Goal: Task Accomplishment & Management: Complete application form

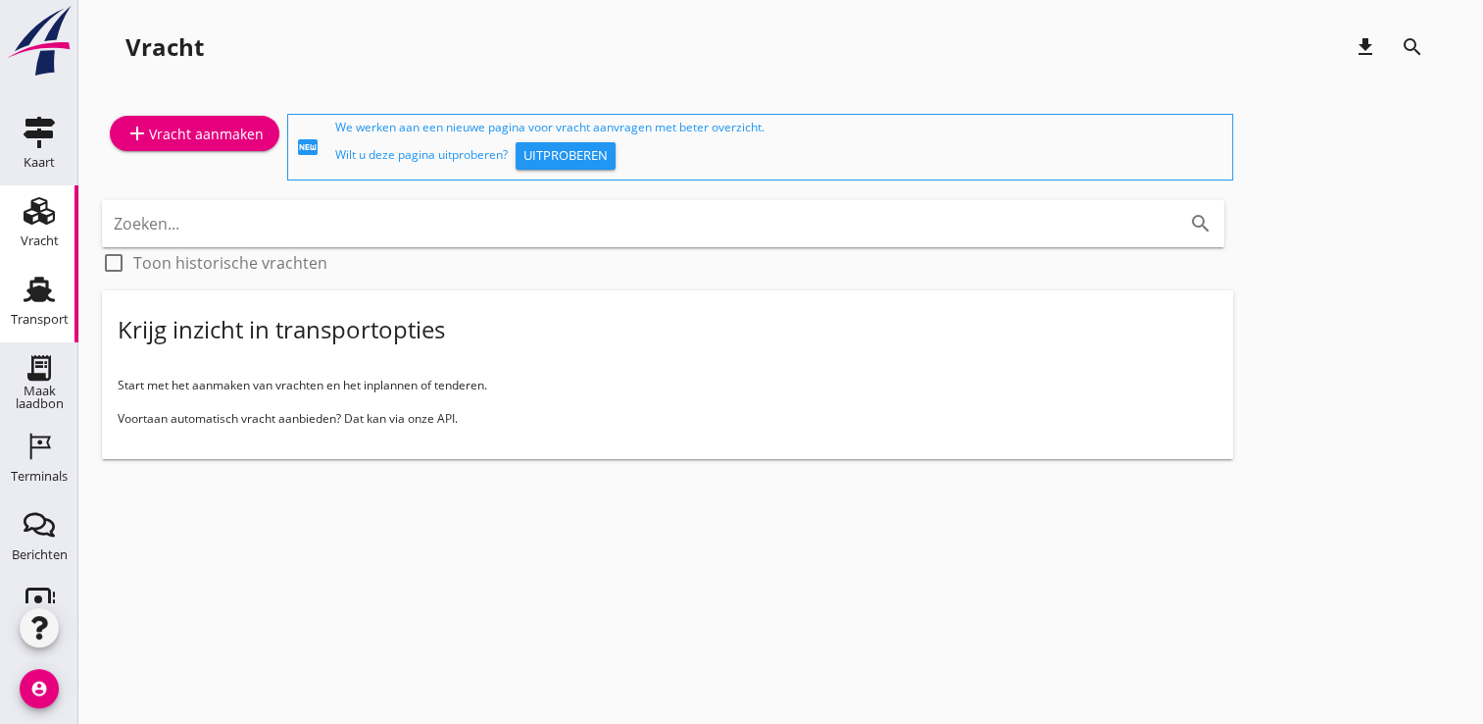
click at [24, 331] on div "Transport" at bounding box center [40, 318] width 58 height 27
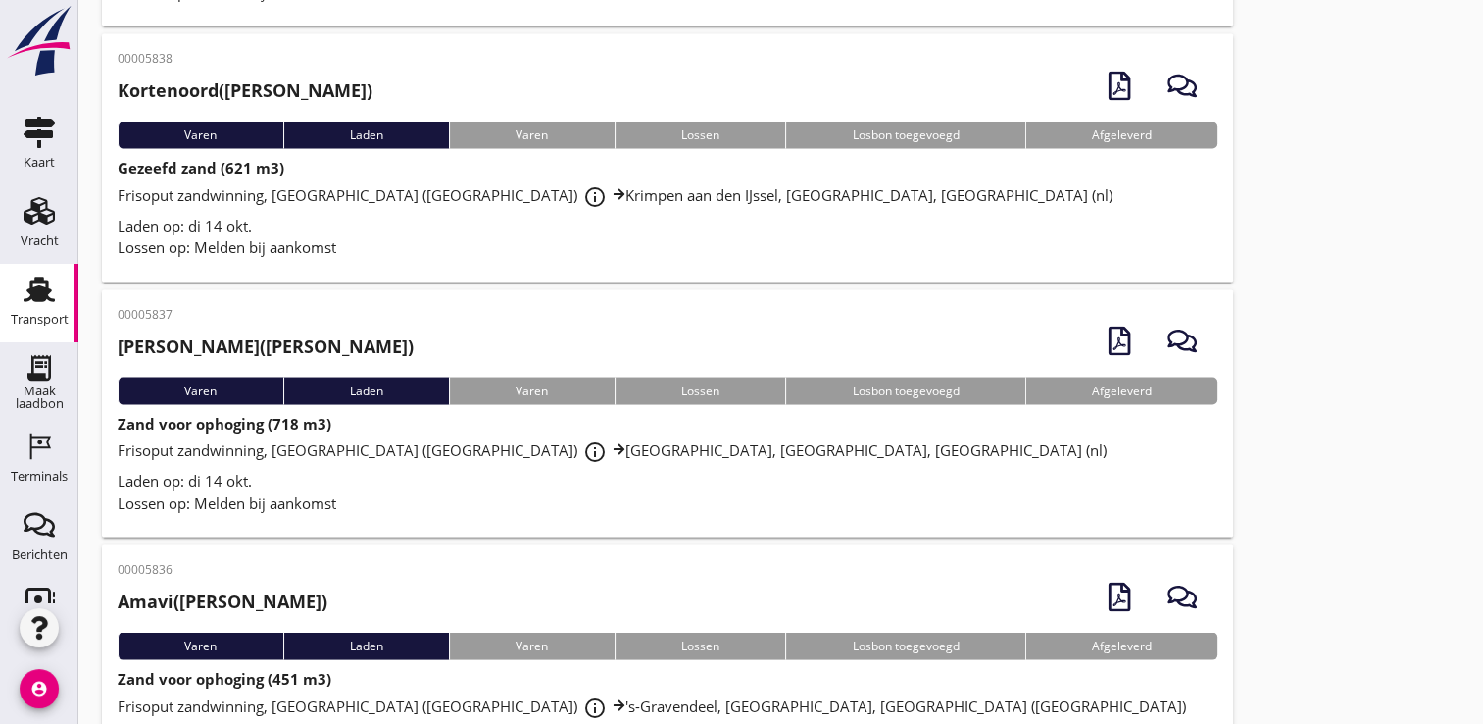
scroll to position [3744, 0]
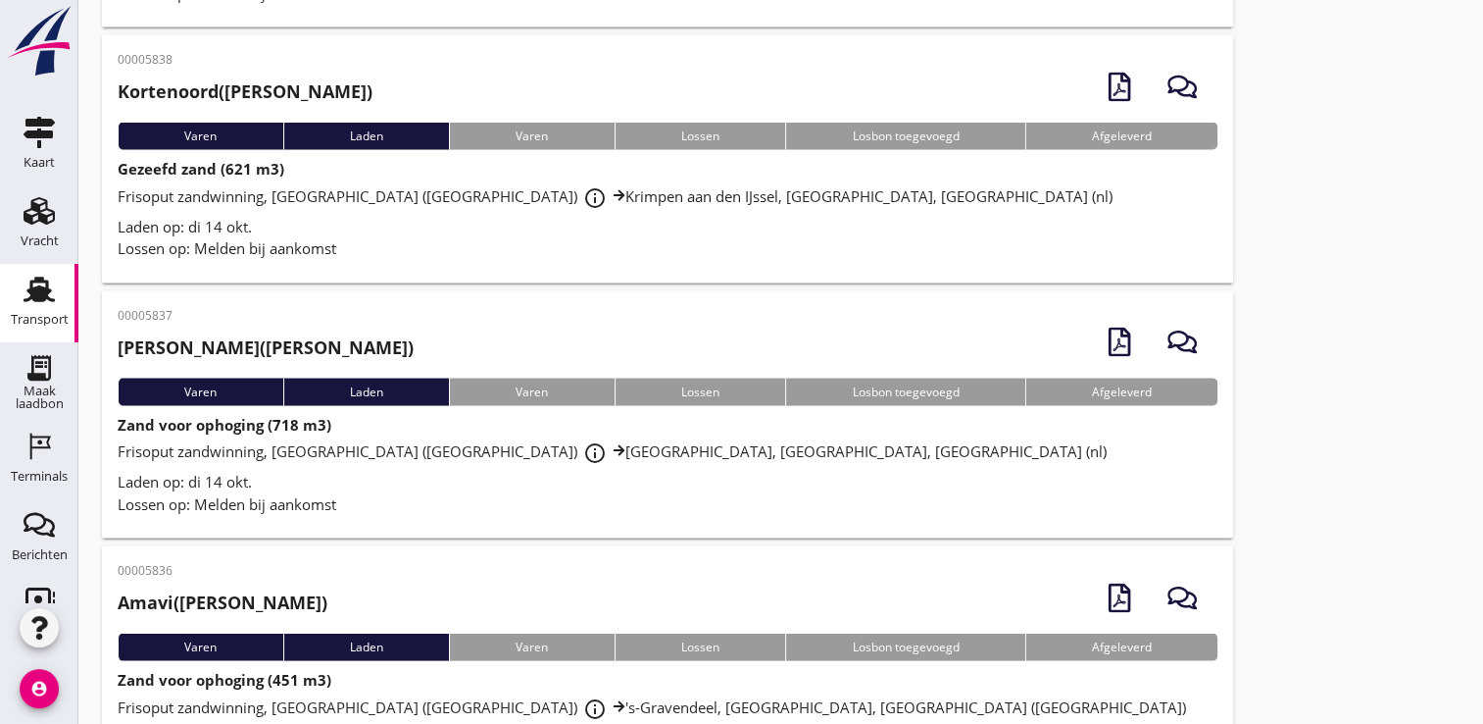
click at [1048, 435] on div "Frisoput zandwinning, [GEOGRAPHIC_DATA] (nl) info_outline [GEOGRAPHIC_DATA], [G…" at bounding box center [668, 452] width 1100 height 35
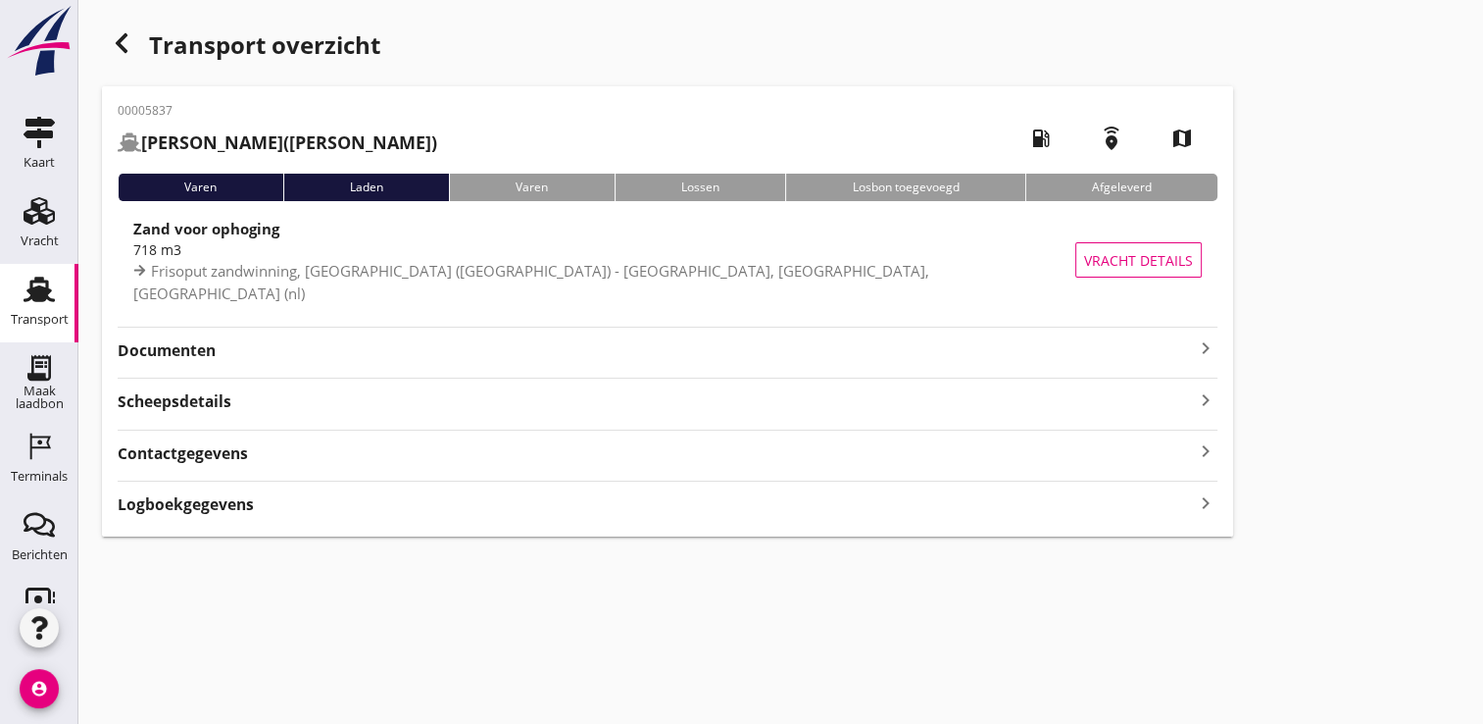
click at [620, 359] on strong "Documenten" at bounding box center [656, 350] width 1077 height 23
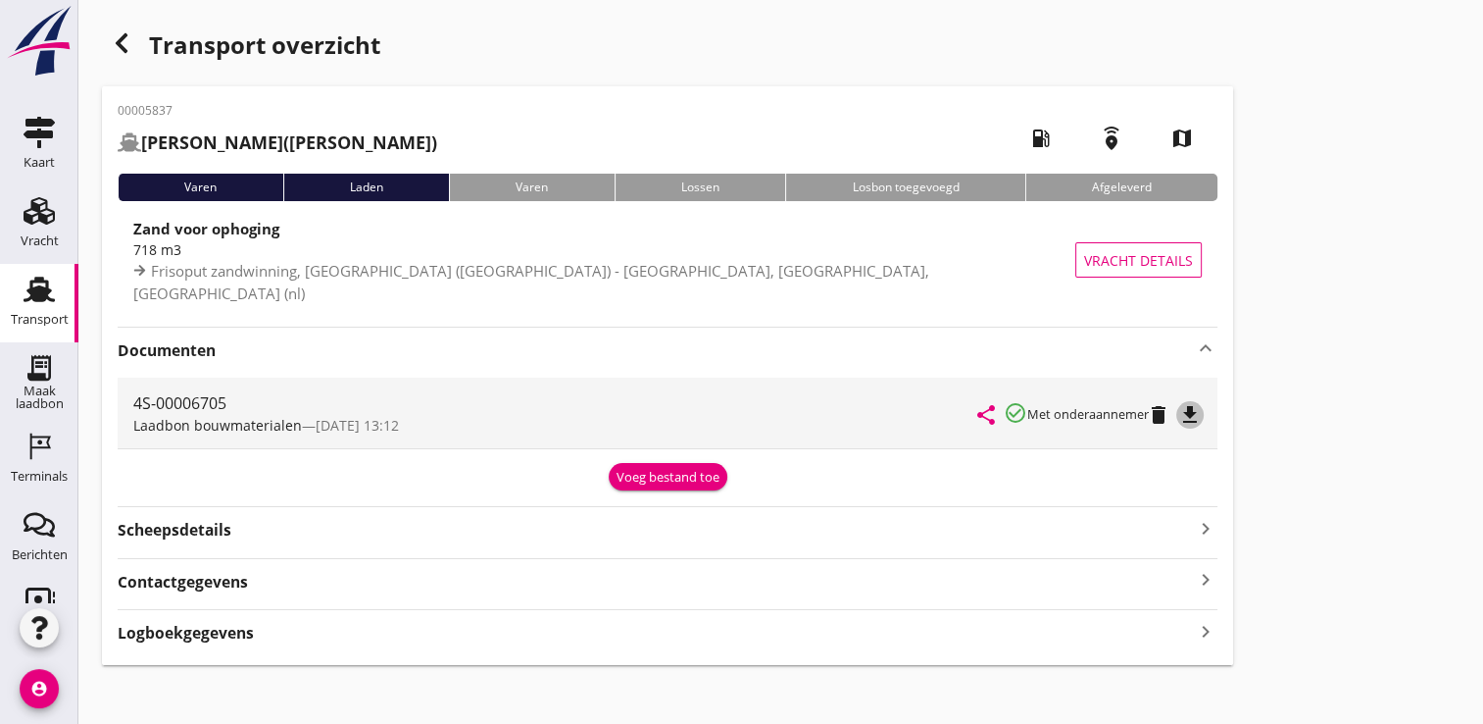
click at [1199, 420] on icon "file_download" at bounding box center [1191, 415] width 24 height 24
click at [129, 48] on icon "button" at bounding box center [122, 43] width 24 height 24
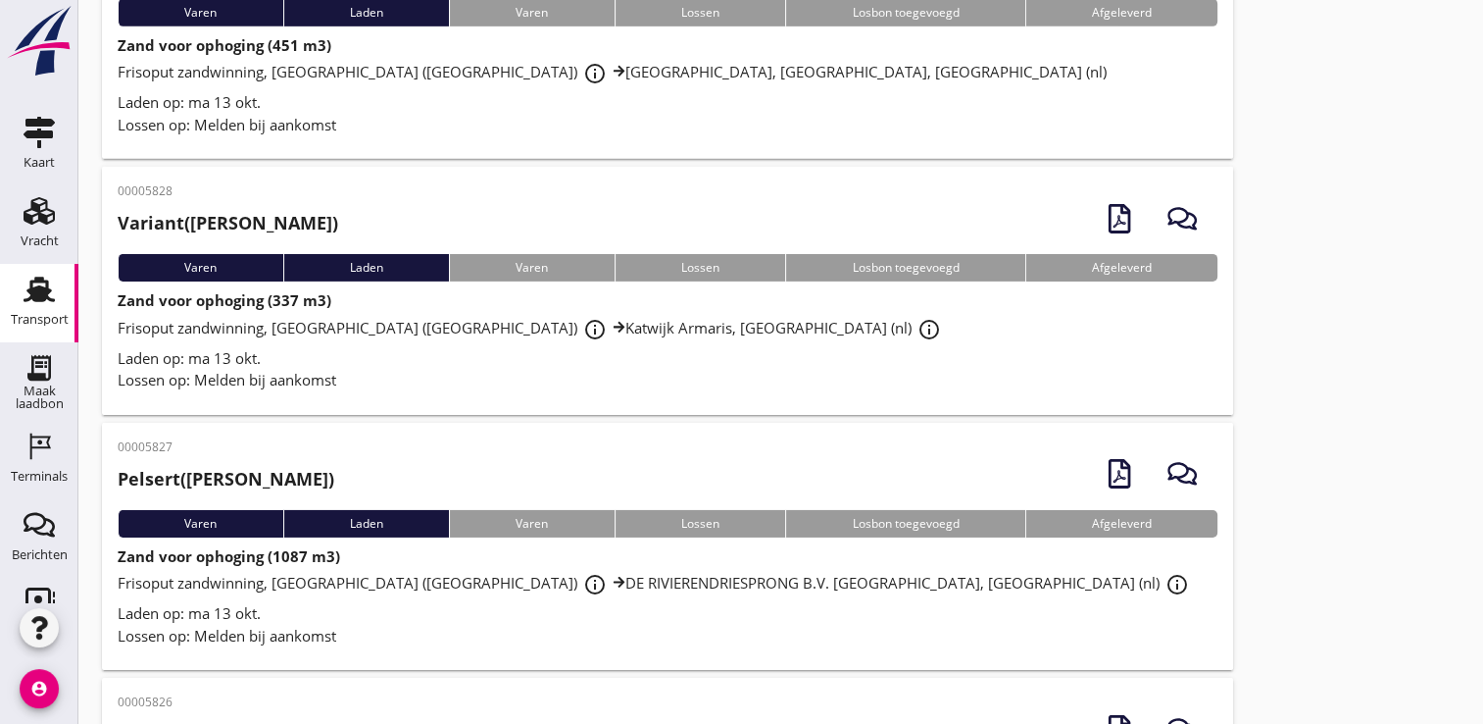
scroll to position [6273, 0]
click at [25, 473] on div "Terminals" at bounding box center [39, 476] width 57 height 13
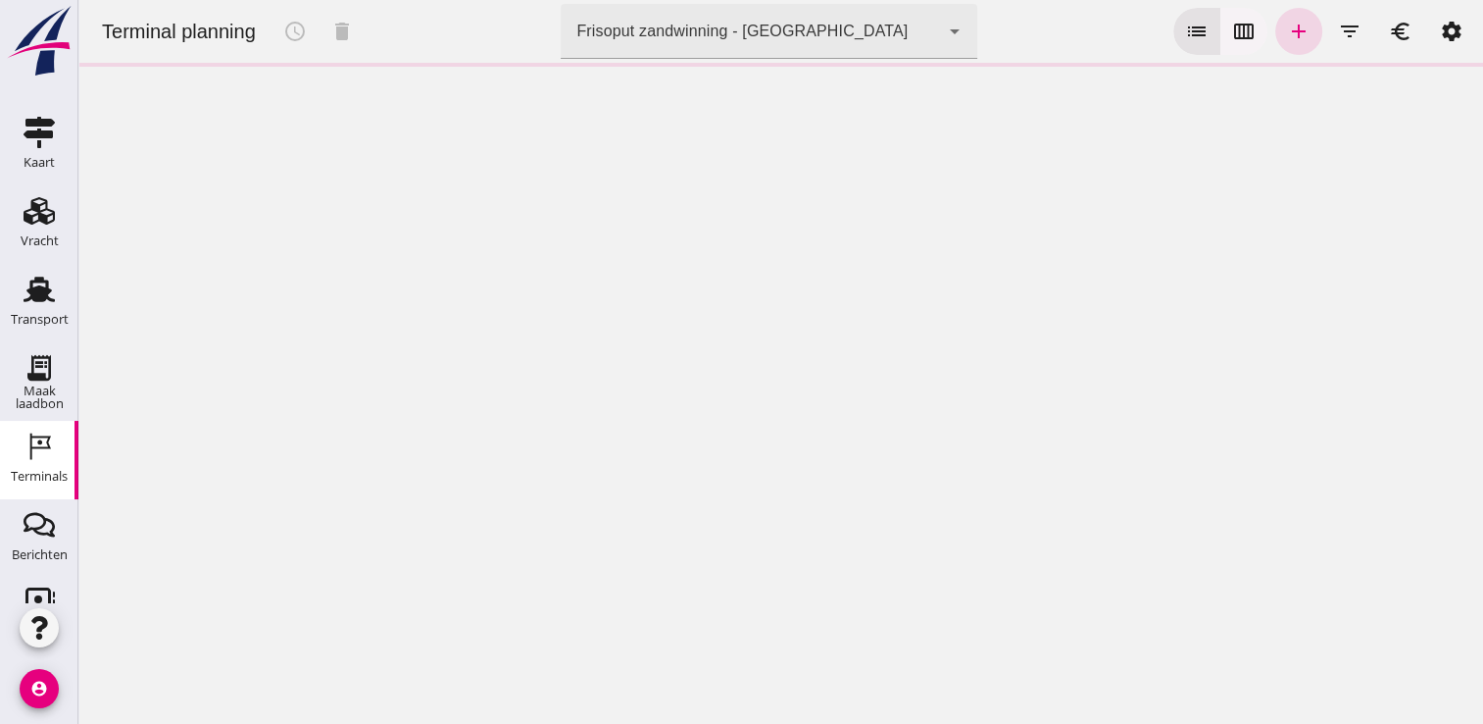
click at [1240, 27] on button "calendar_view_week" at bounding box center [1244, 31] width 47 height 47
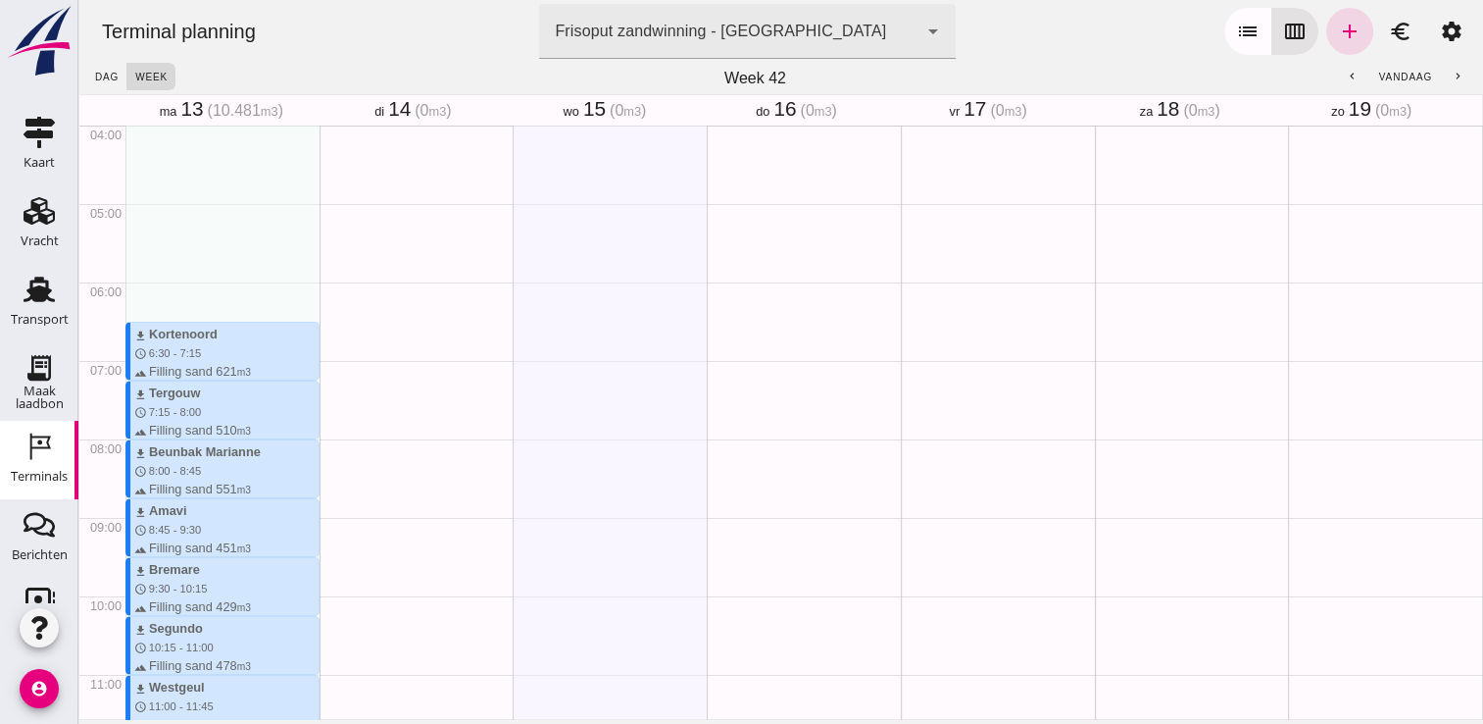
scroll to position [318, 0]
type button "calendar"
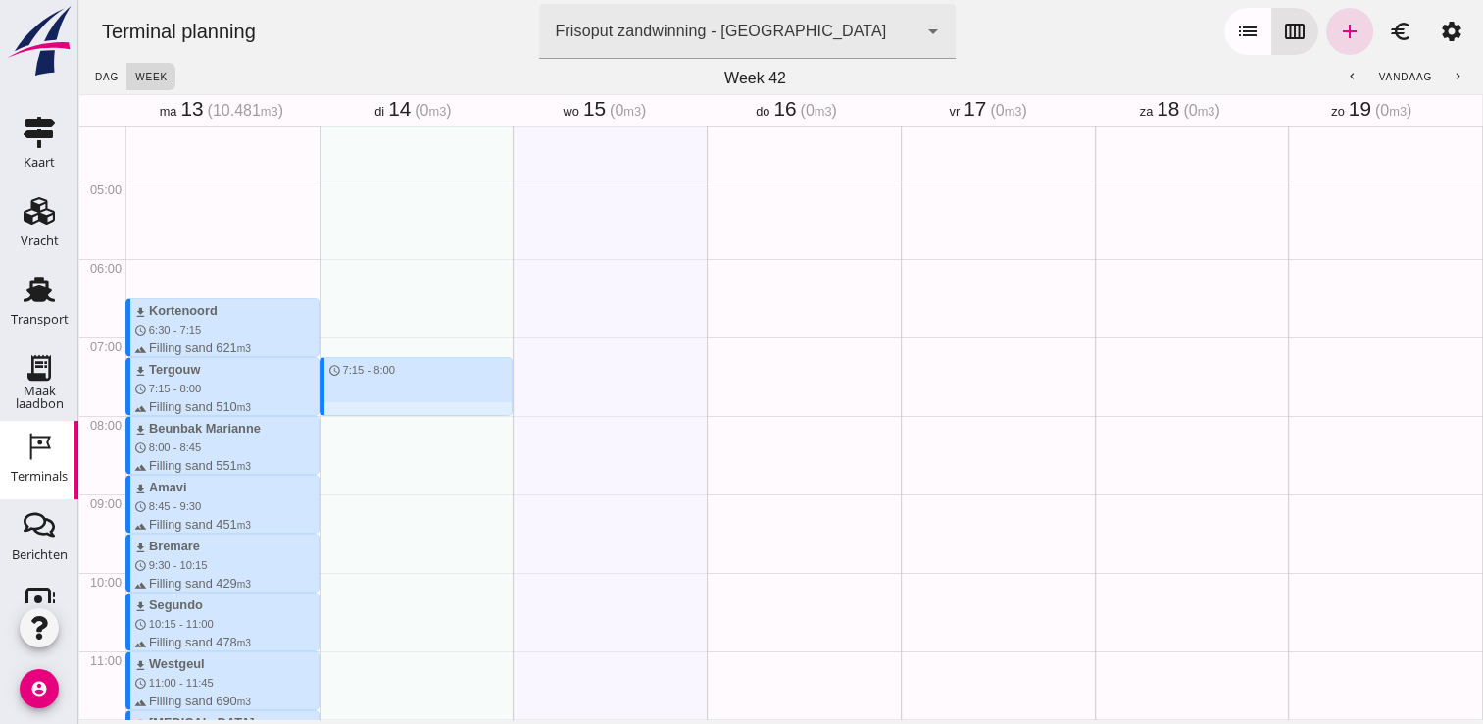
drag, startPoint x: 334, startPoint y: 351, endPoint x: 338, endPoint y: 409, distance: 58.0
click at [338, 409] on div "schedule 7:15 - 8:00" at bounding box center [417, 728] width 194 height 1881
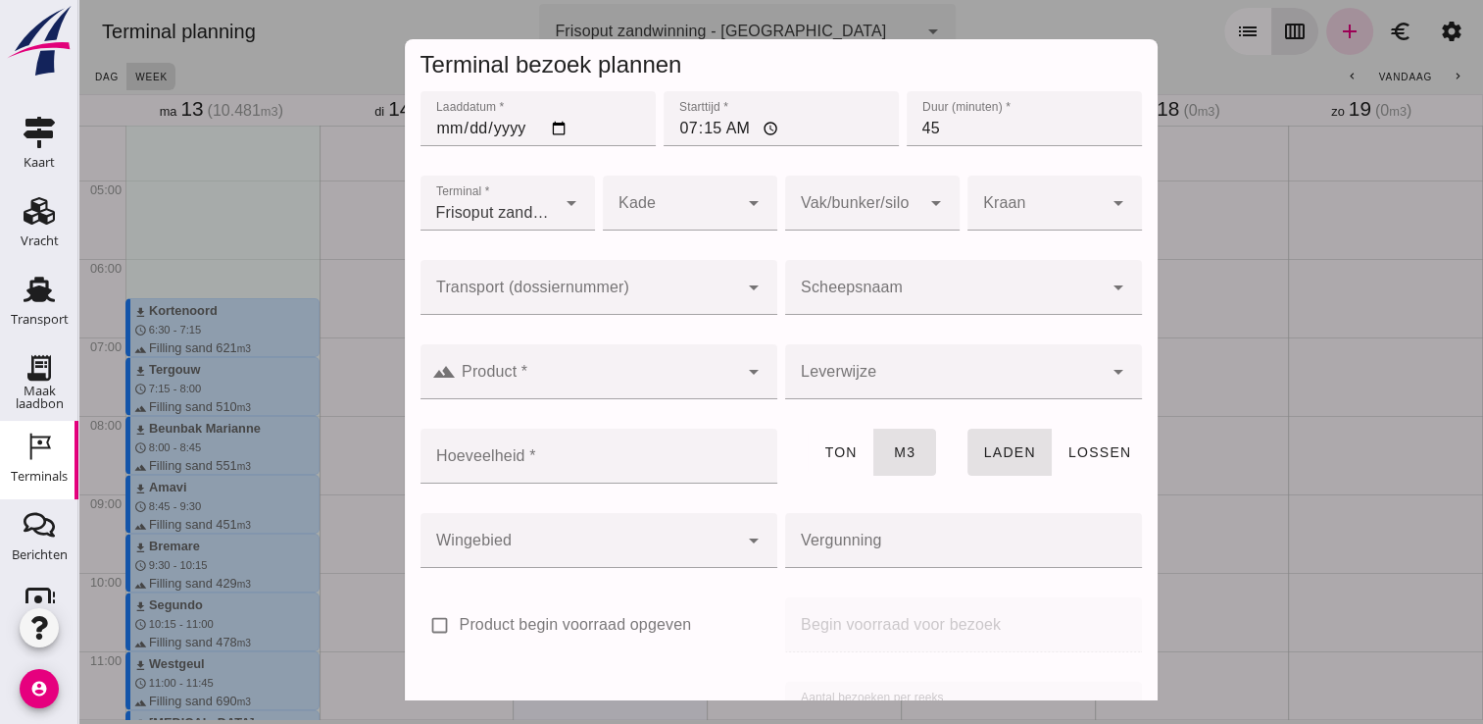
click at [861, 292] on input "Scheepsnaam" at bounding box center [944, 297] width 318 height 24
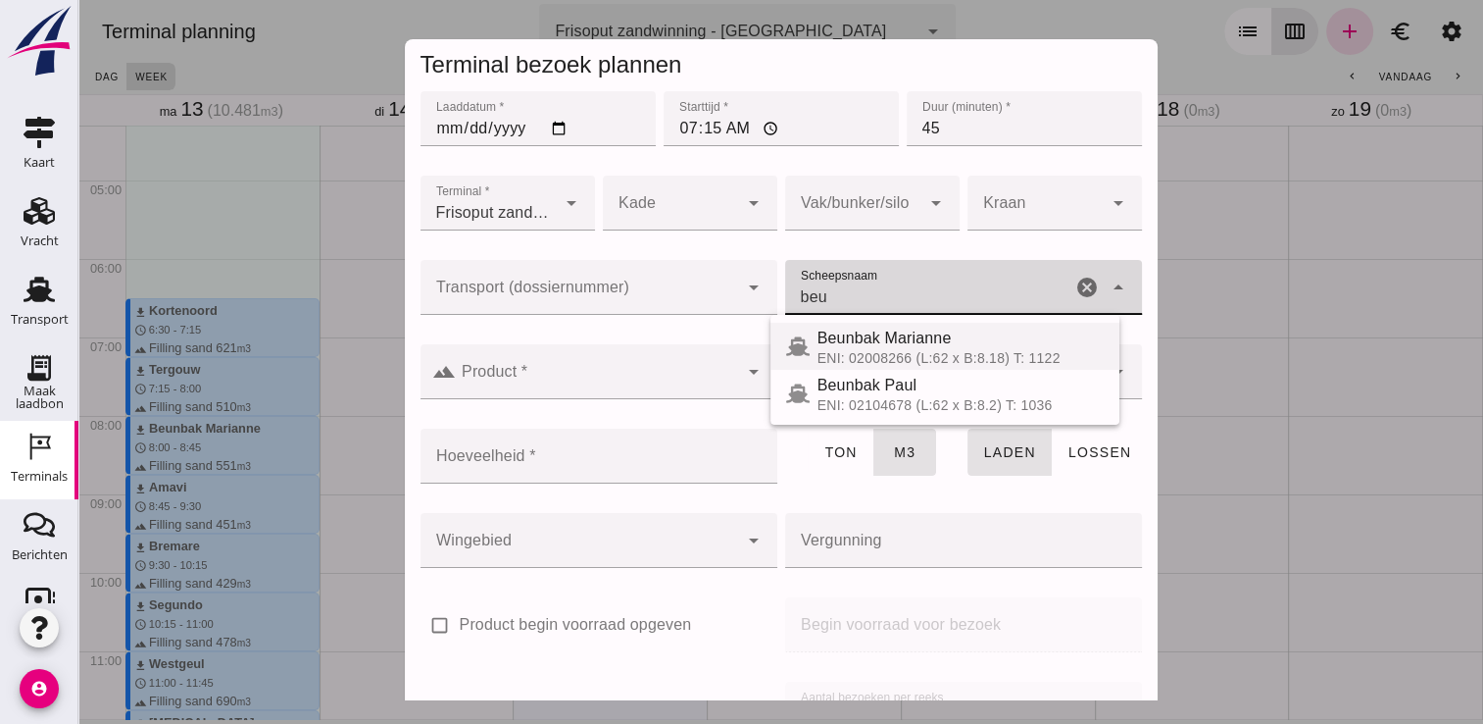
click at [867, 341] on span "Beunbak Marianne" at bounding box center [885, 337] width 134 height 17
type input "Beunbak Marianne"
type input "551"
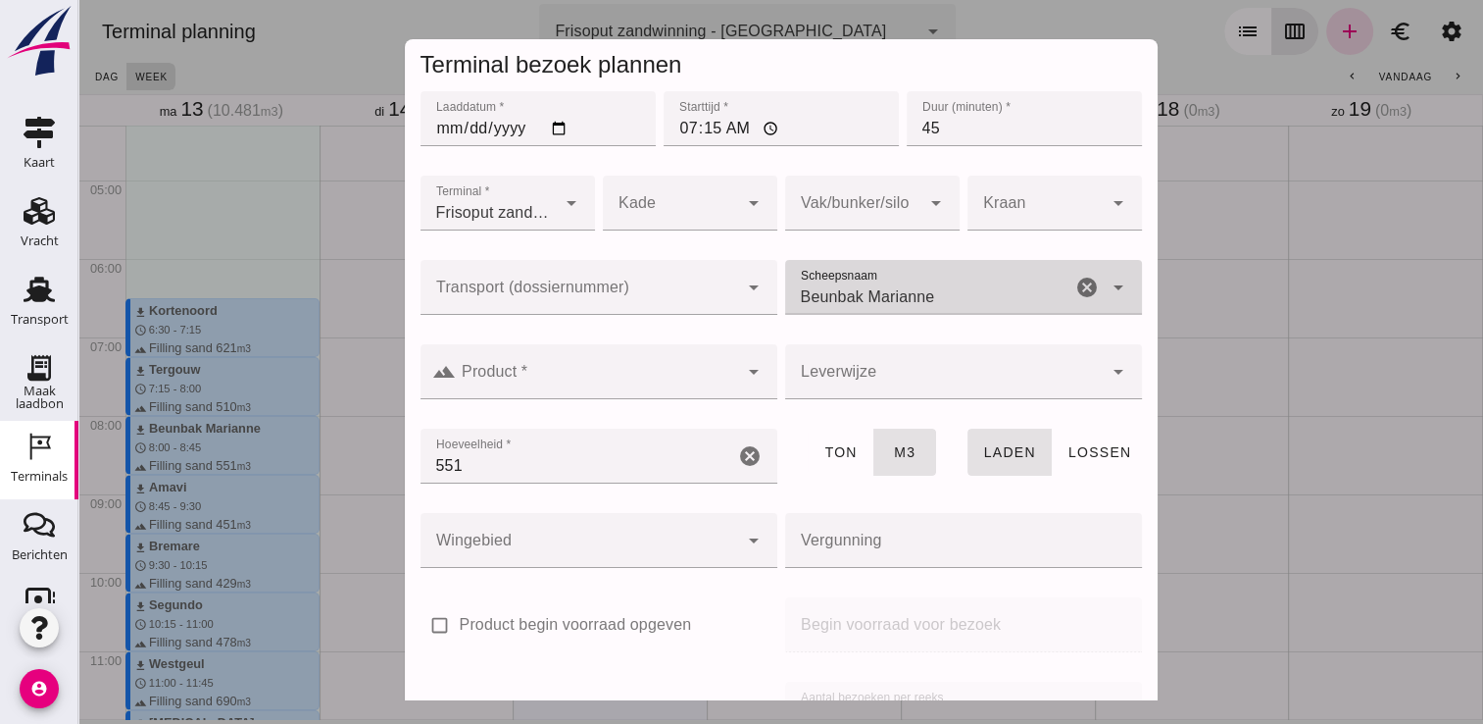
type input "Beunbak Marianne"
click at [609, 378] on input "Product *" at bounding box center [597, 382] width 282 height 24
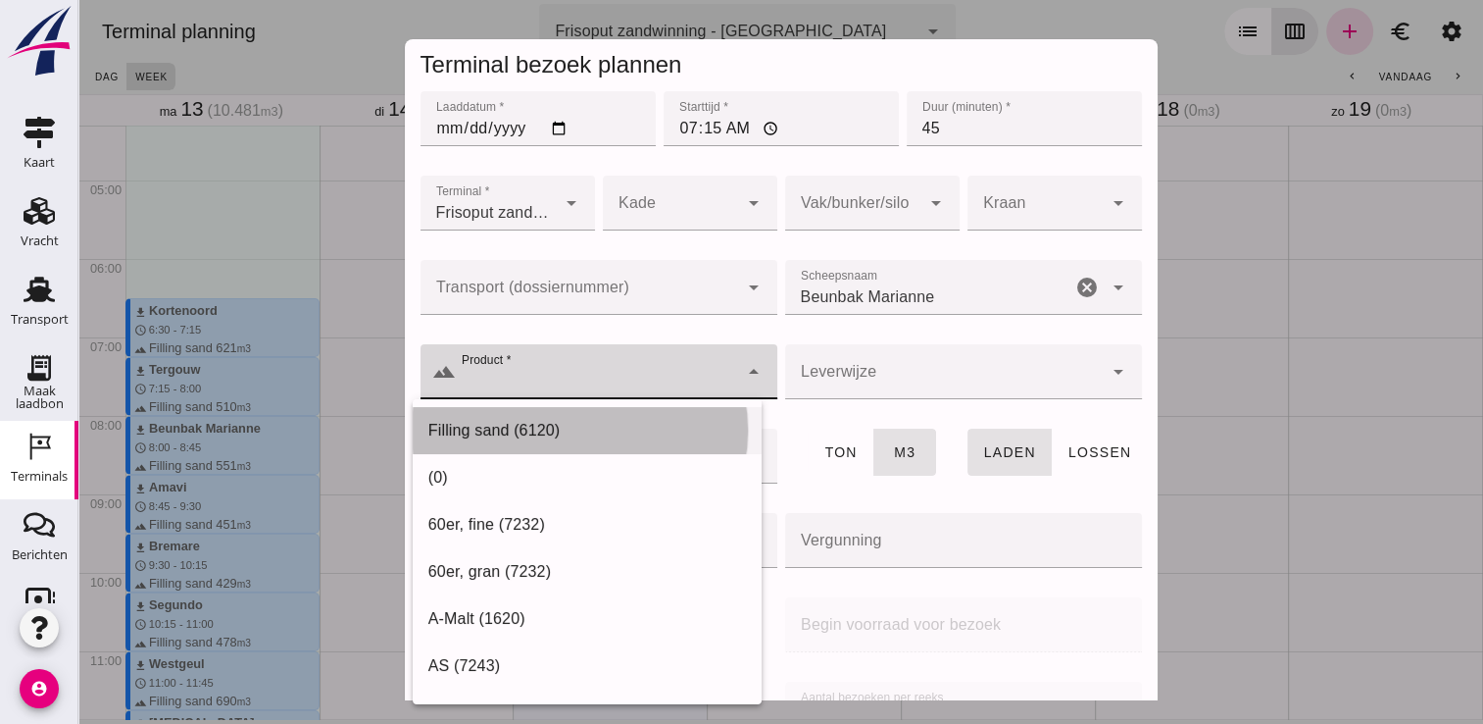
click at [526, 415] on div "Filling sand (6120)" at bounding box center [587, 430] width 349 height 47
type input "Filling sand (6120)"
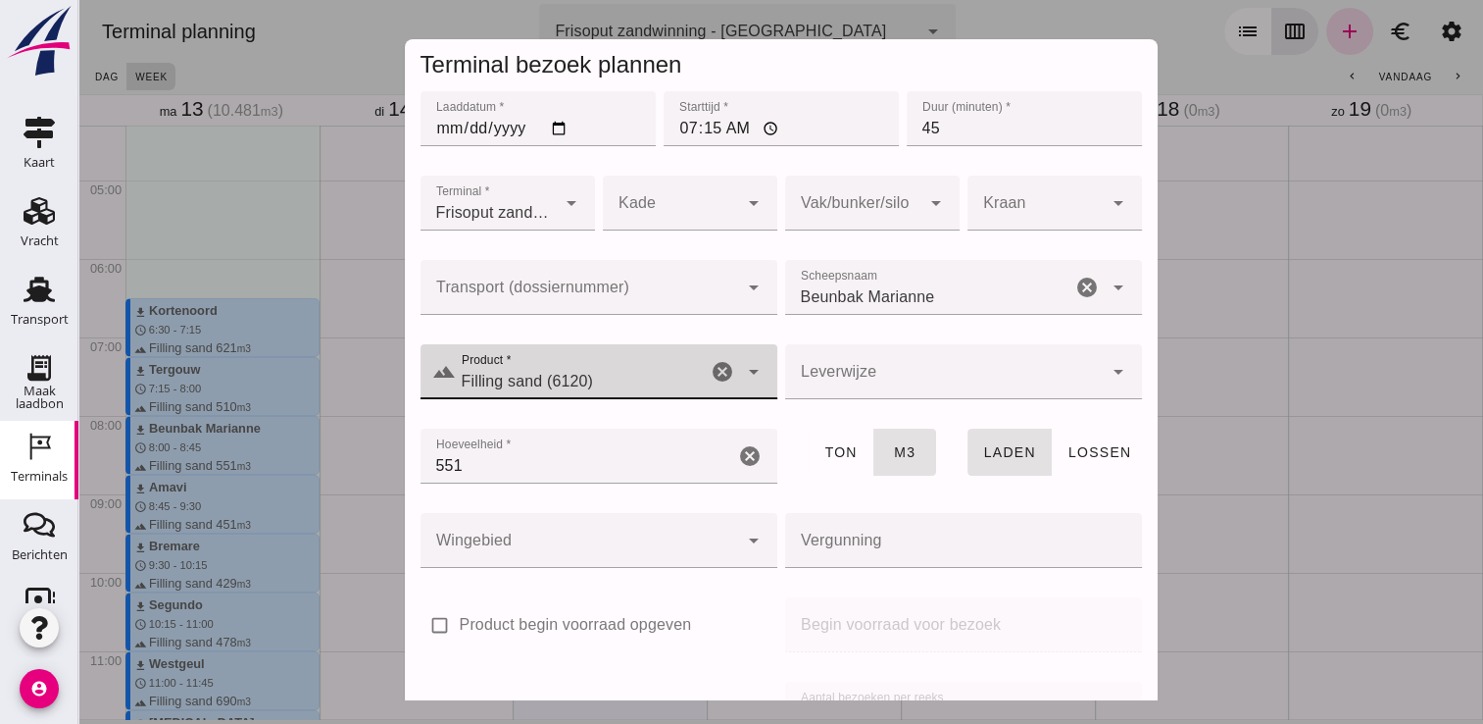
scroll to position [224, 0]
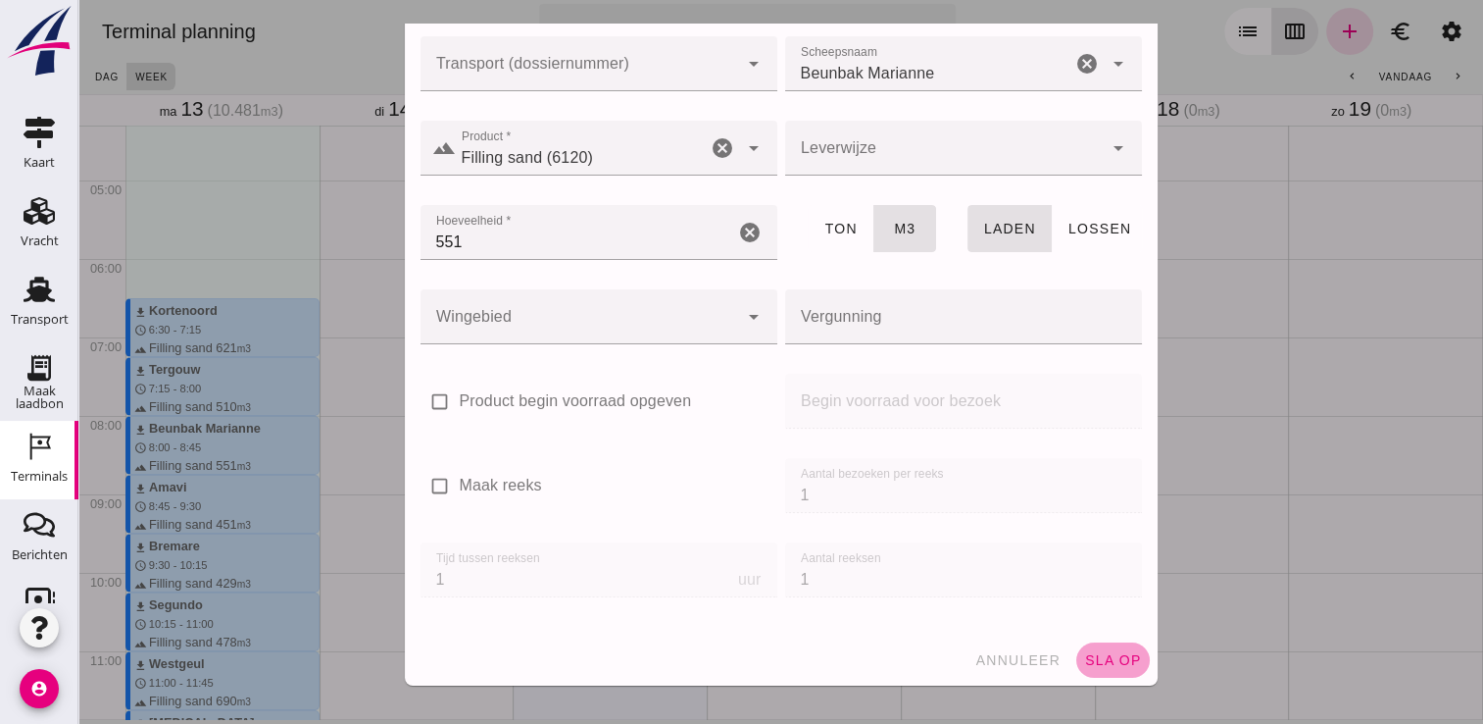
click at [1108, 672] on button "sla op" at bounding box center [1114, 659] width 74 height 35
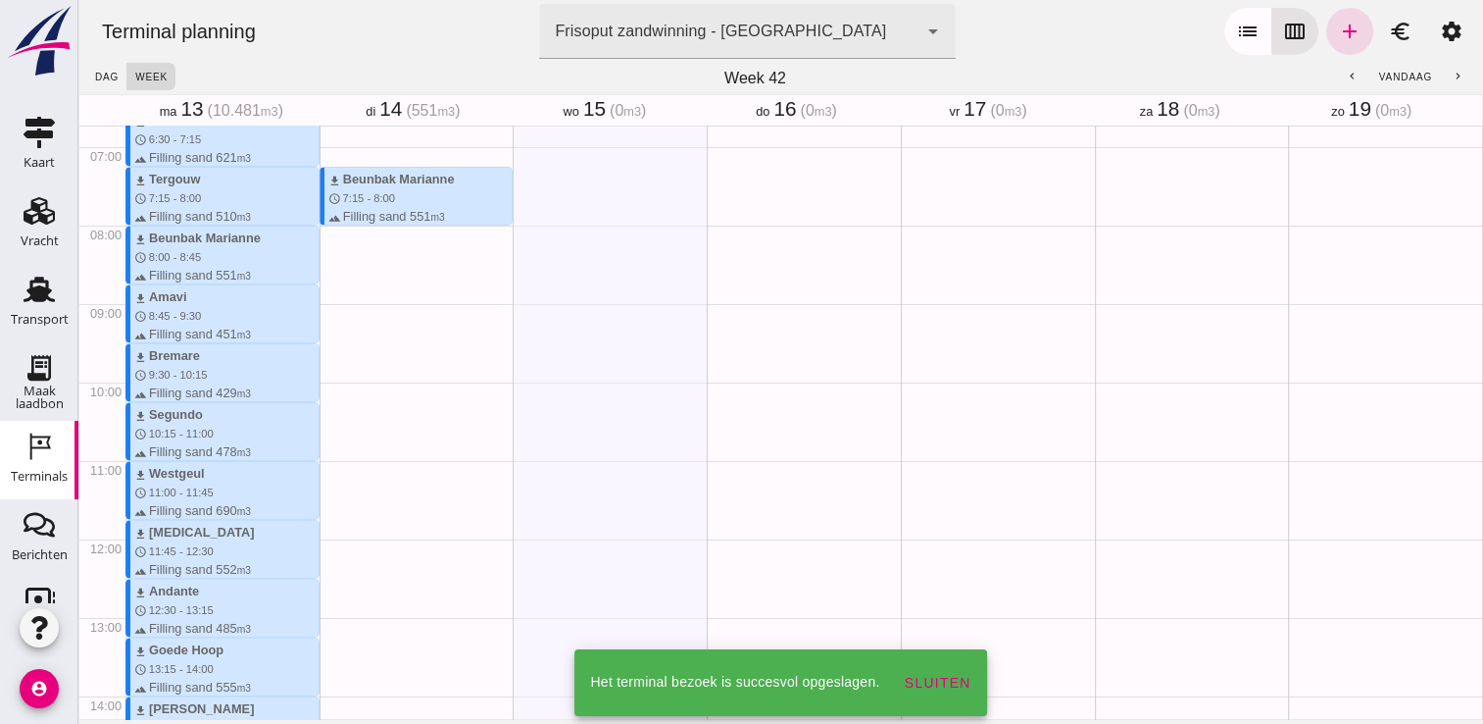
scroll to position [533, 0]
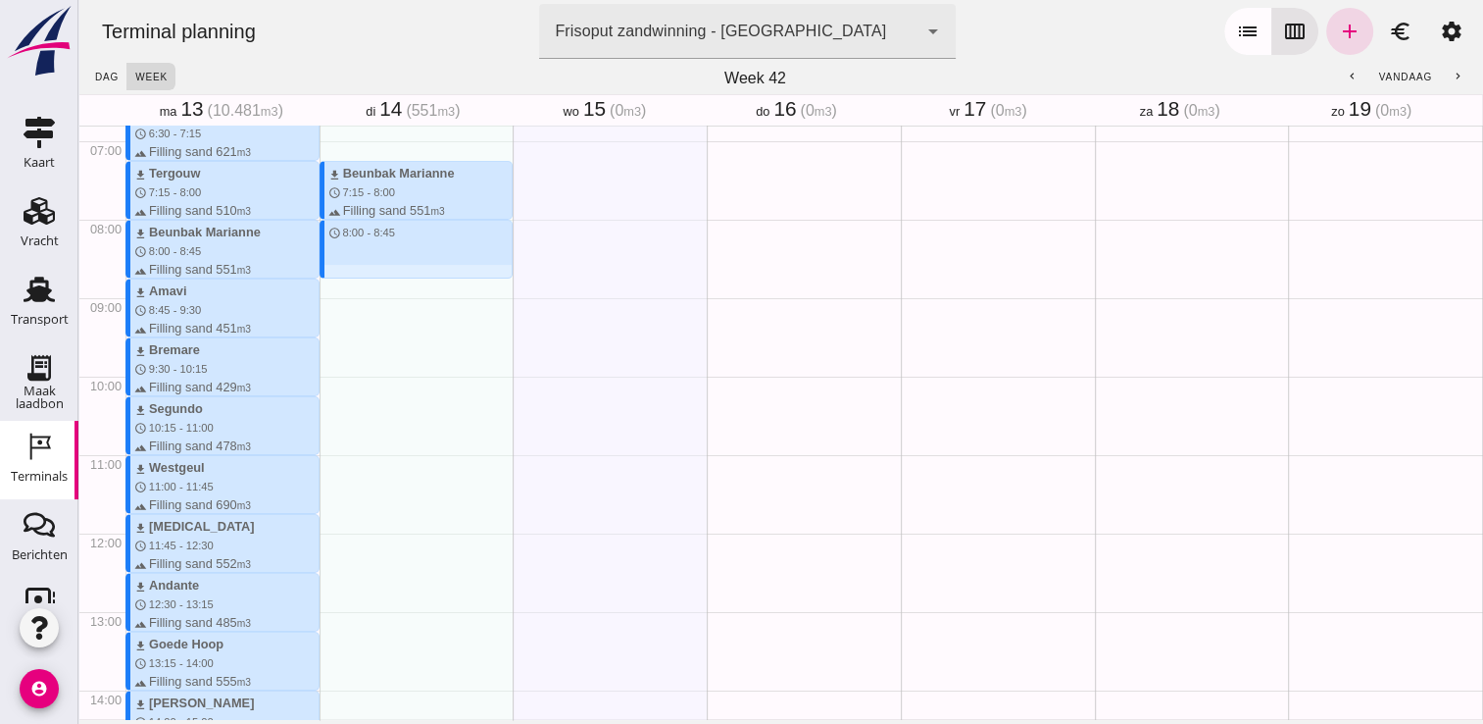
drag, startPoint x: 356, startPoint y: 226, endPoint x: 364, endPoint y: 273, distance: 47.7
click at [364, 273] on div "download Beunbak Marianne schedule 7:15 - 8:00 terrain Filling sand 551 m3 sche…" at bounding box center [417, 532] width 194 height 1881
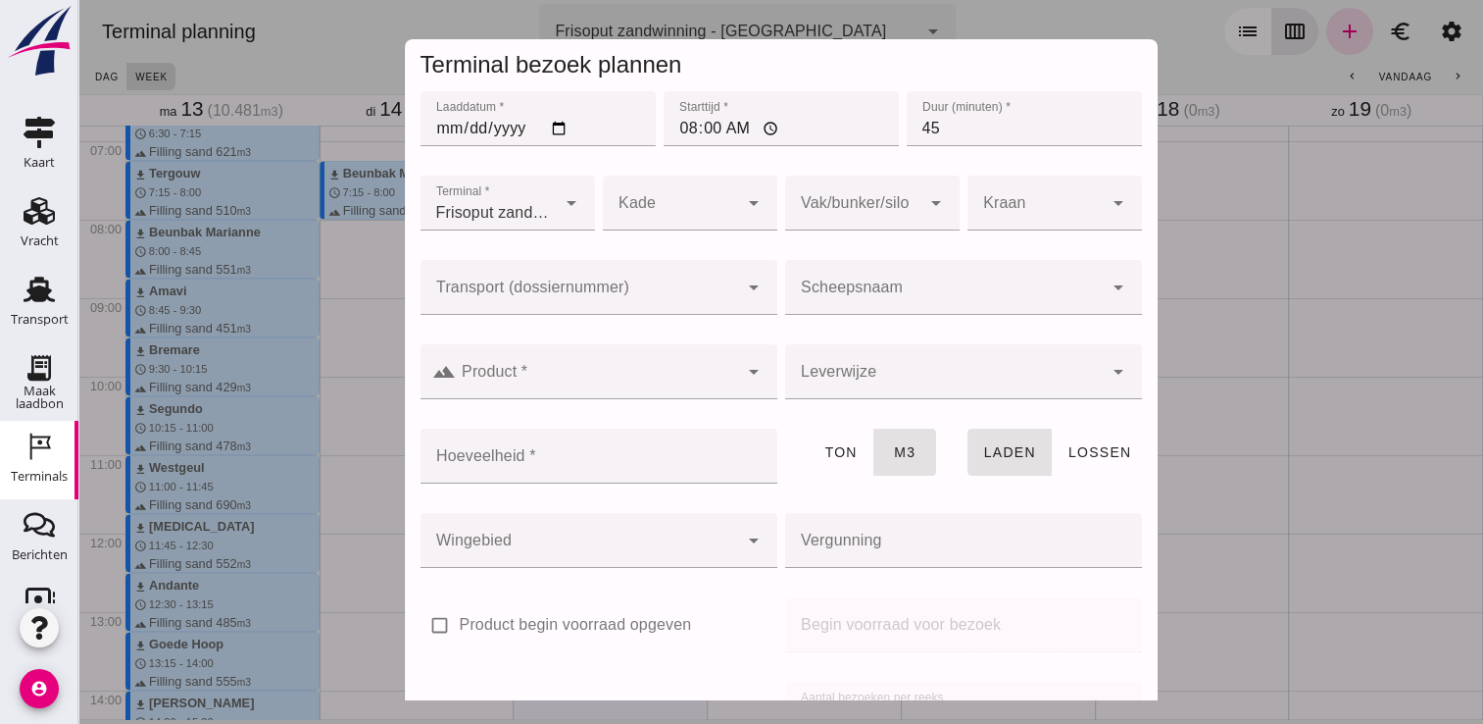
click at [856, 280] on div at bounding box center [944, 287] width 318 height 55
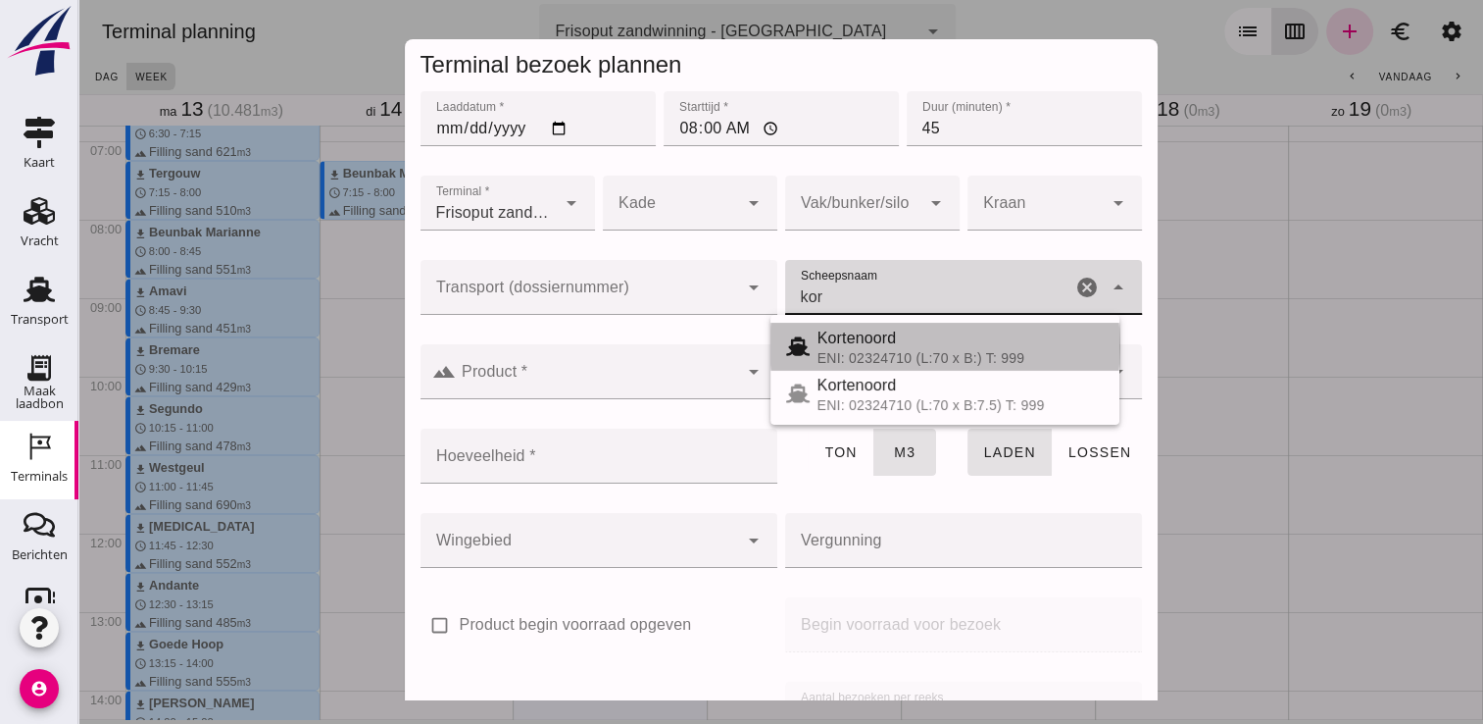
click at [863, 335] on span "Kortenoord" at bounding box center [857, 337] width 79 height 17
type input "Kortenoord"
type input "621"
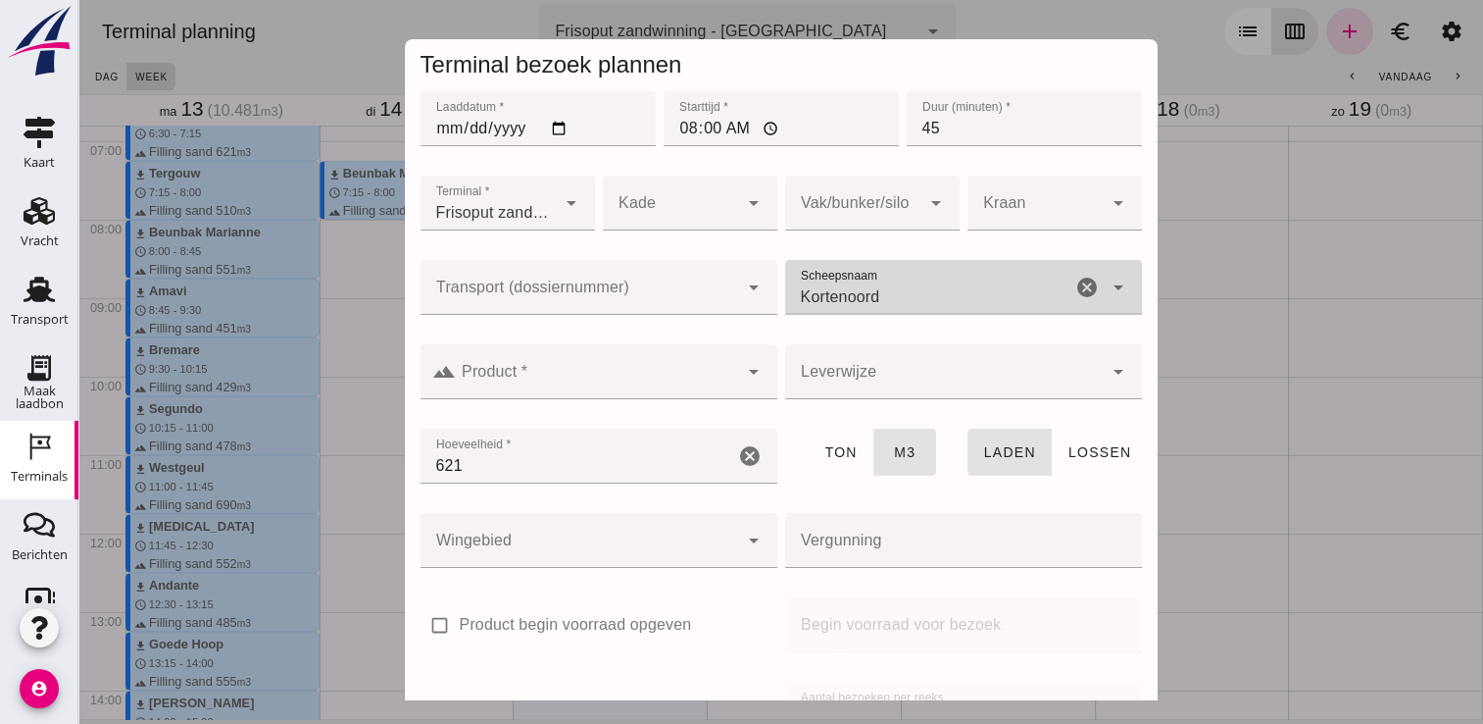
type input "Kortenoord"
click at [662, 385] on input "Product *" at bounding box center [597, 382] width 282 height 24
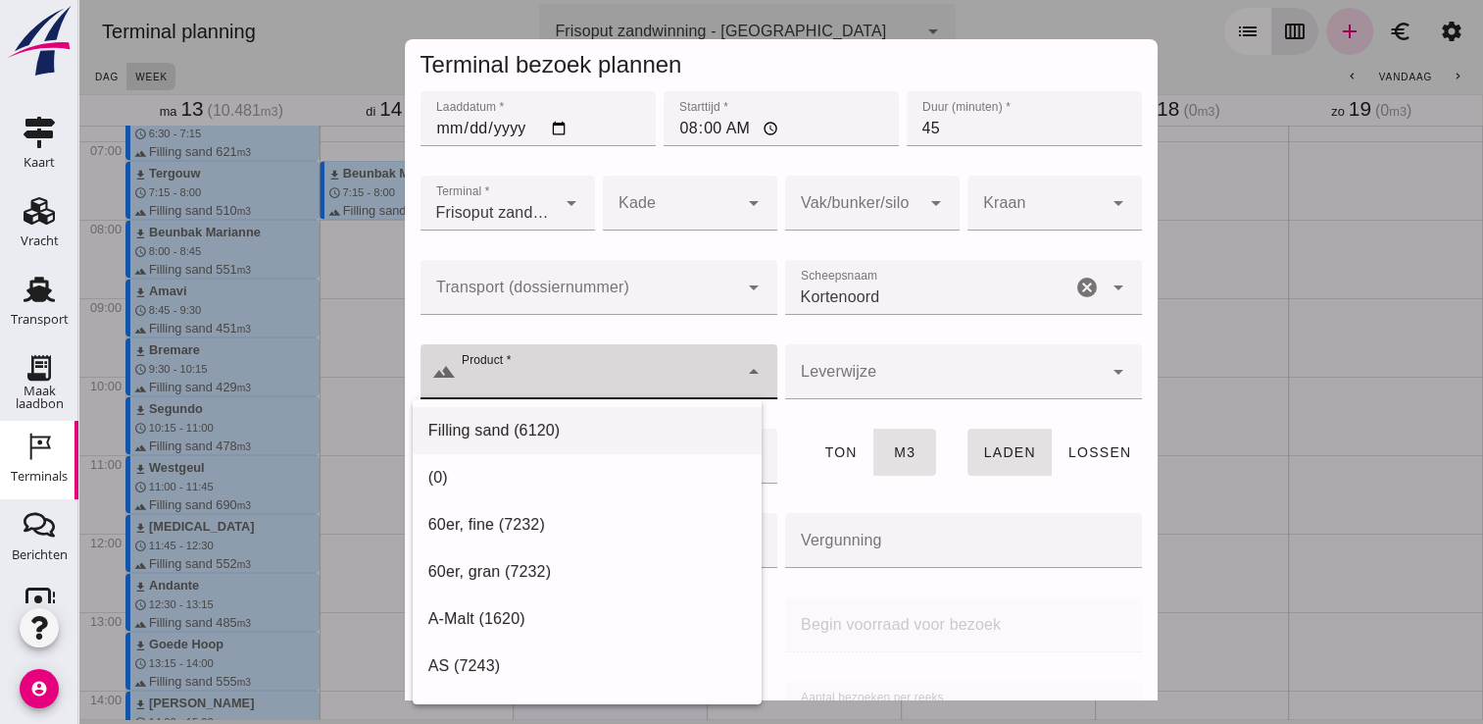
click at [573, 438] on div "Filling sand (6120)" at bounding box center [587, 431] width 318 height 24
type input "Filling sand (6120)"
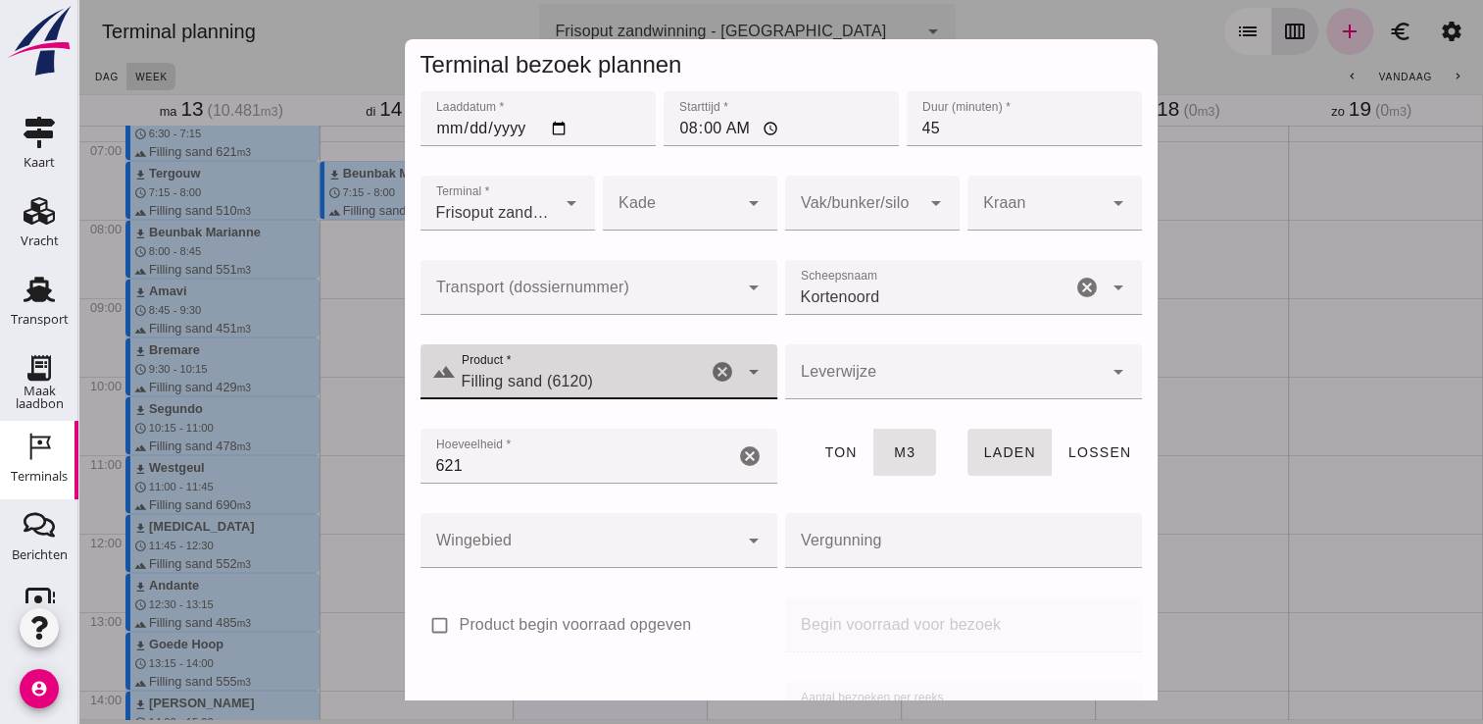
scroll to position [224, 0]
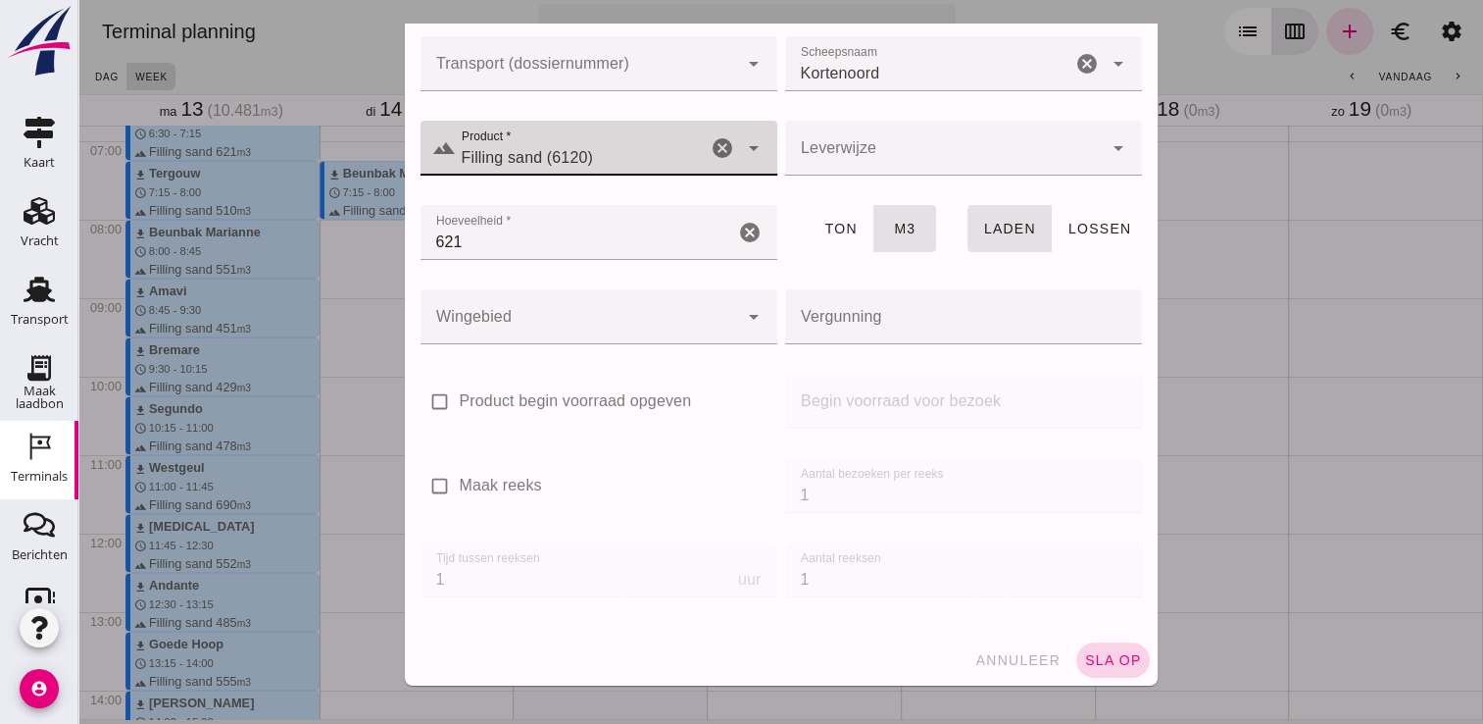
click at [1110, 663] on span "sla op" at bounding box center [1113, 660] width 58 height 16
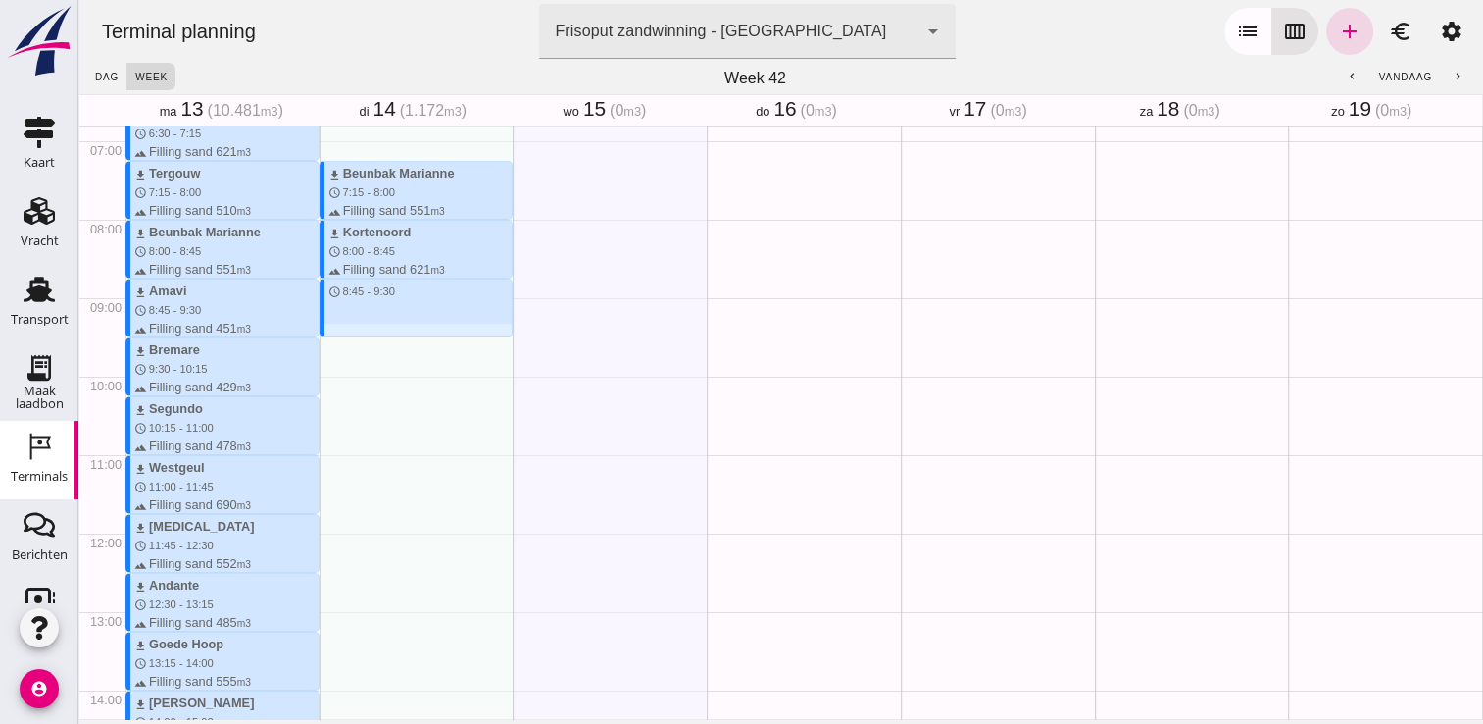
drag, startPoint x: 327, startPoint y: 282, endPoint x: 332, endPoint y: 334, distance: 52.2
click at [332, 334] on div "download Beunbak Marianne schedule 7:15 - 8:00 terrain Filling sand 551 m3 down…" at bounding box center [417, 532] width 194 height 1881
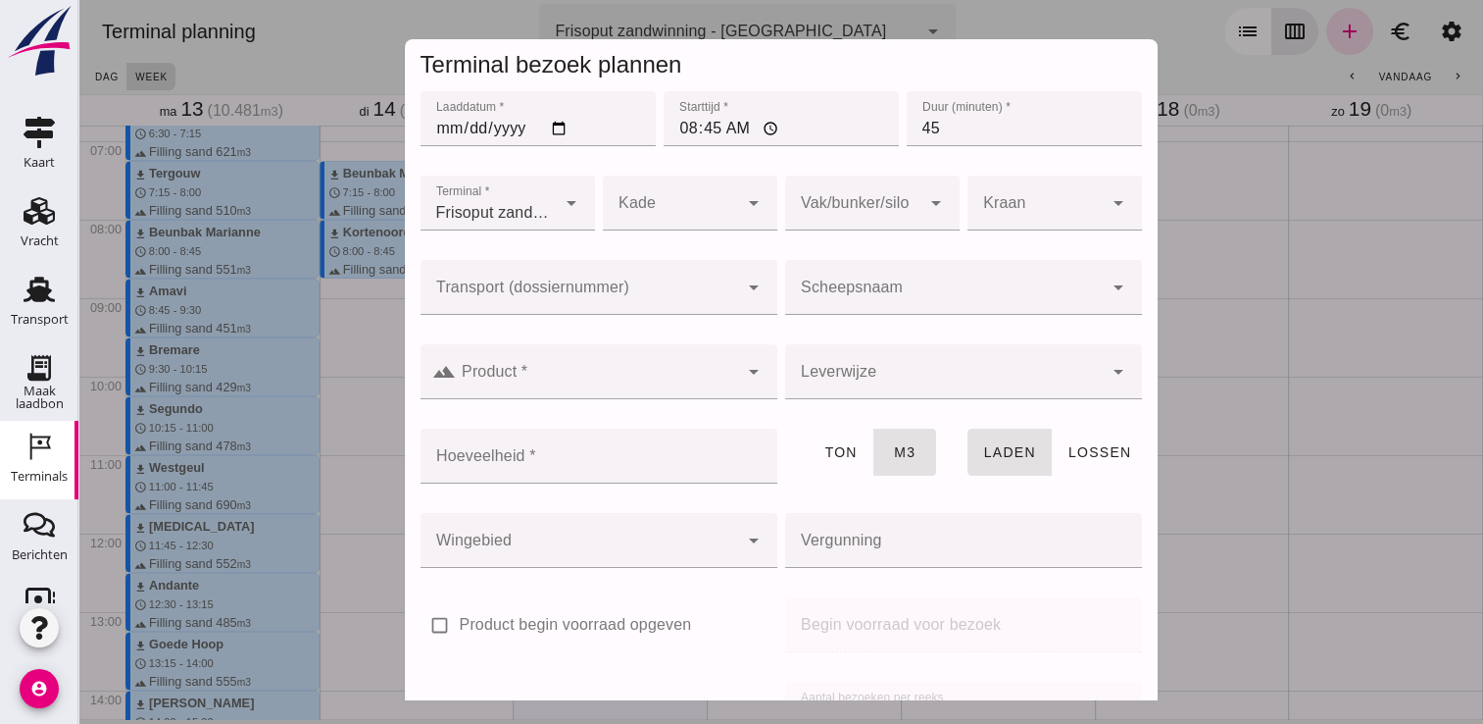
click at [847, 266] on div at bounding box center [944, 287] width 318 height 55
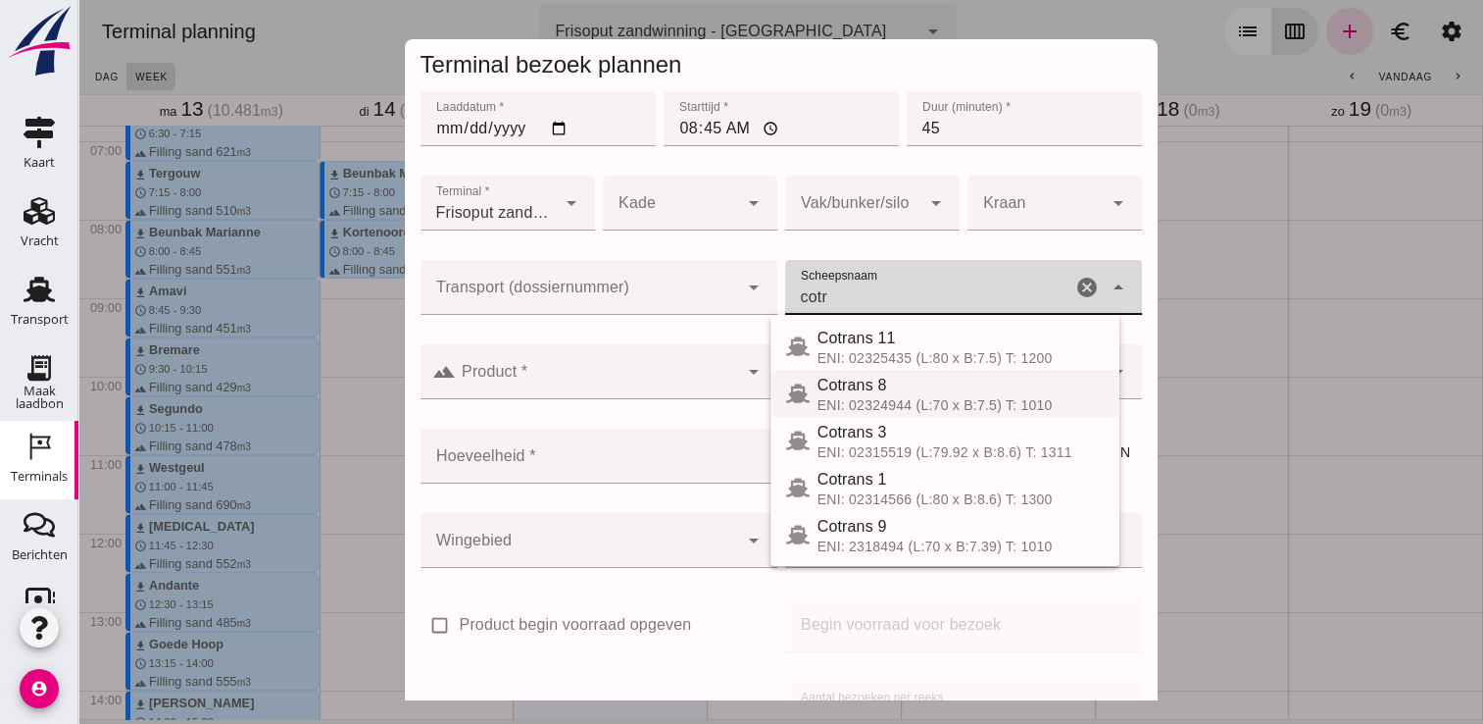
click at [890, 398] on div "ENI: 02324944 (L:70 x B:7.5) T: 1010" at bounding box center [961, 405] width 286 height 16
type input "Cotrans 8"
type input "580"
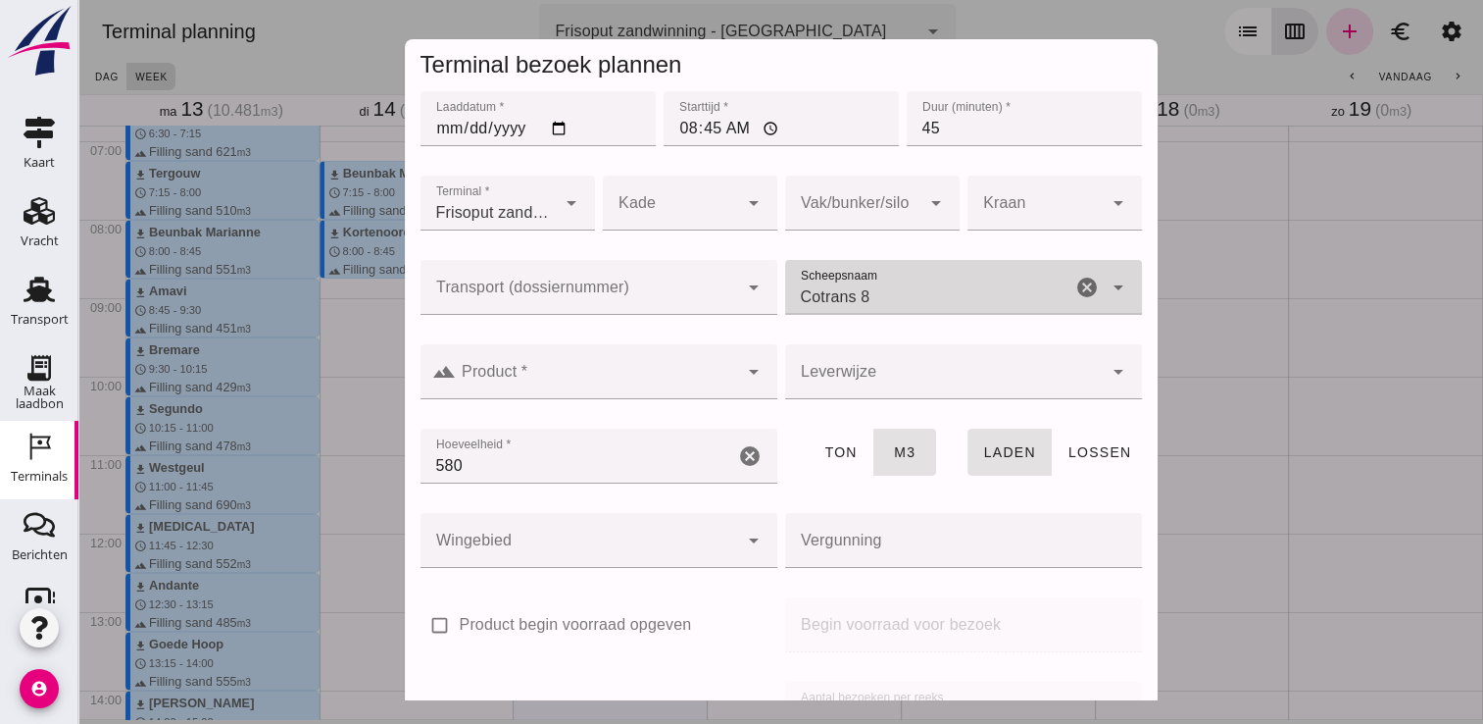
type input "Cotrans 8"
click at [721, 394] on div at bounding box center [597, 371] width 282 height 55
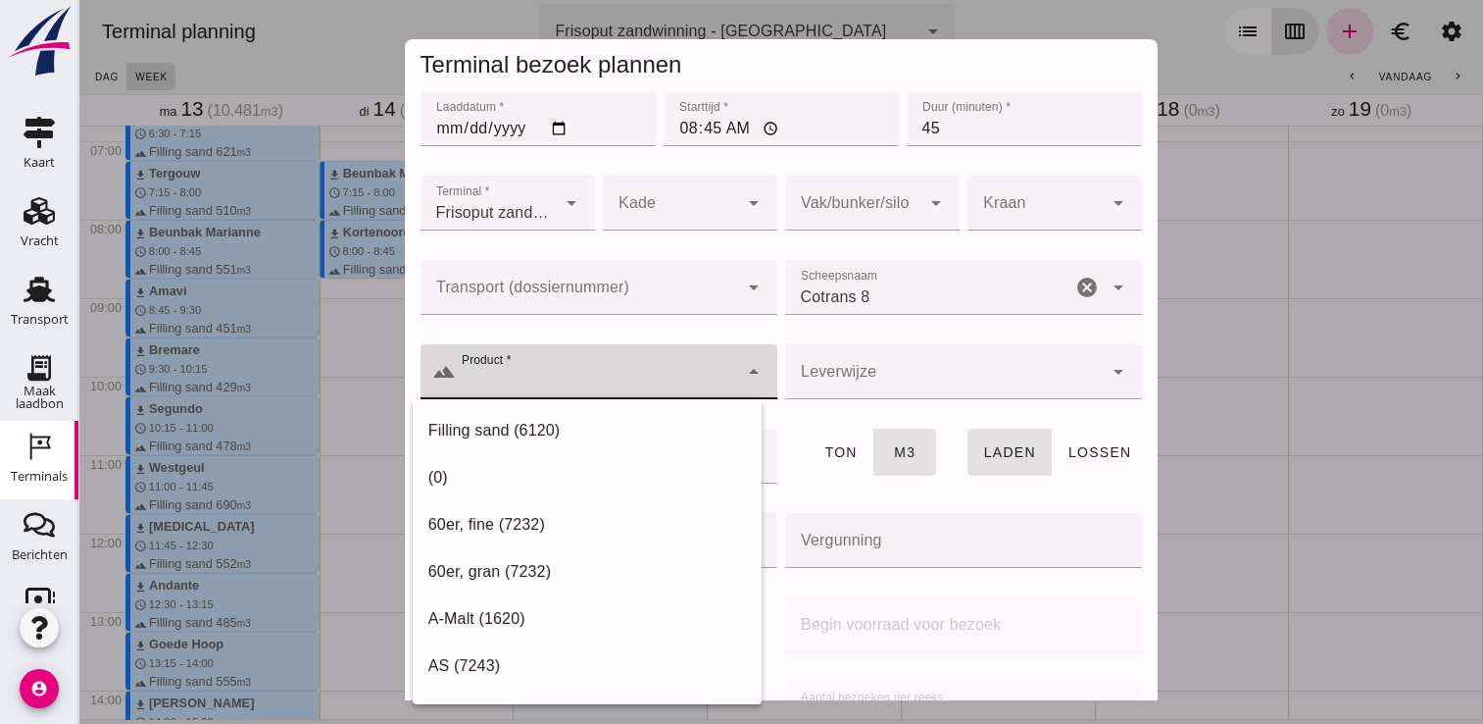
click at [659, 406] on div "Filling sand (6120) (0) 60er, fine (7232) 60er, gran (7232) A-Malt (1620) AS (7…" at bounding box center [587, 551] width 349 height 304
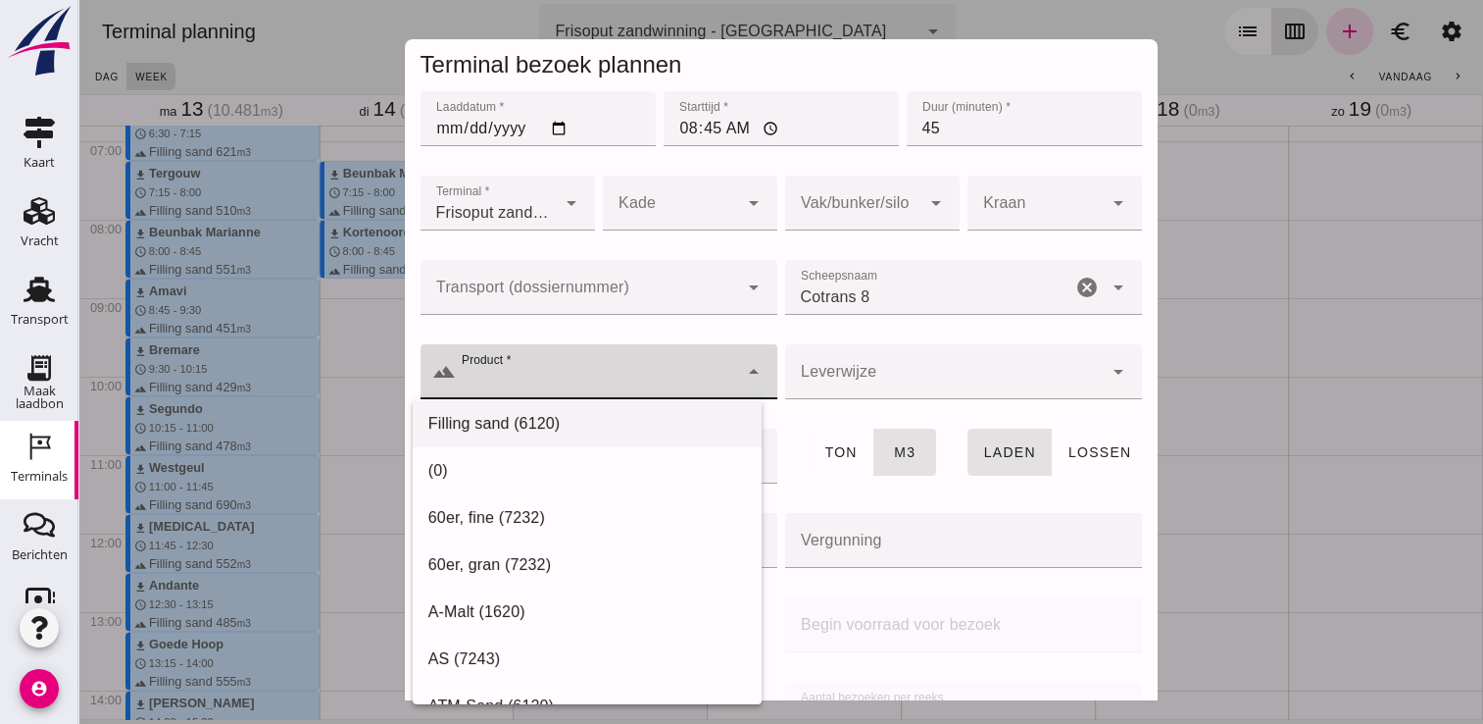
scroll to position [8, 0]
click at [574, 421] on div "Filling sand (6120)" at bounding box center [587, 423] width 318 height 24
type input "Filling sand (6120)"
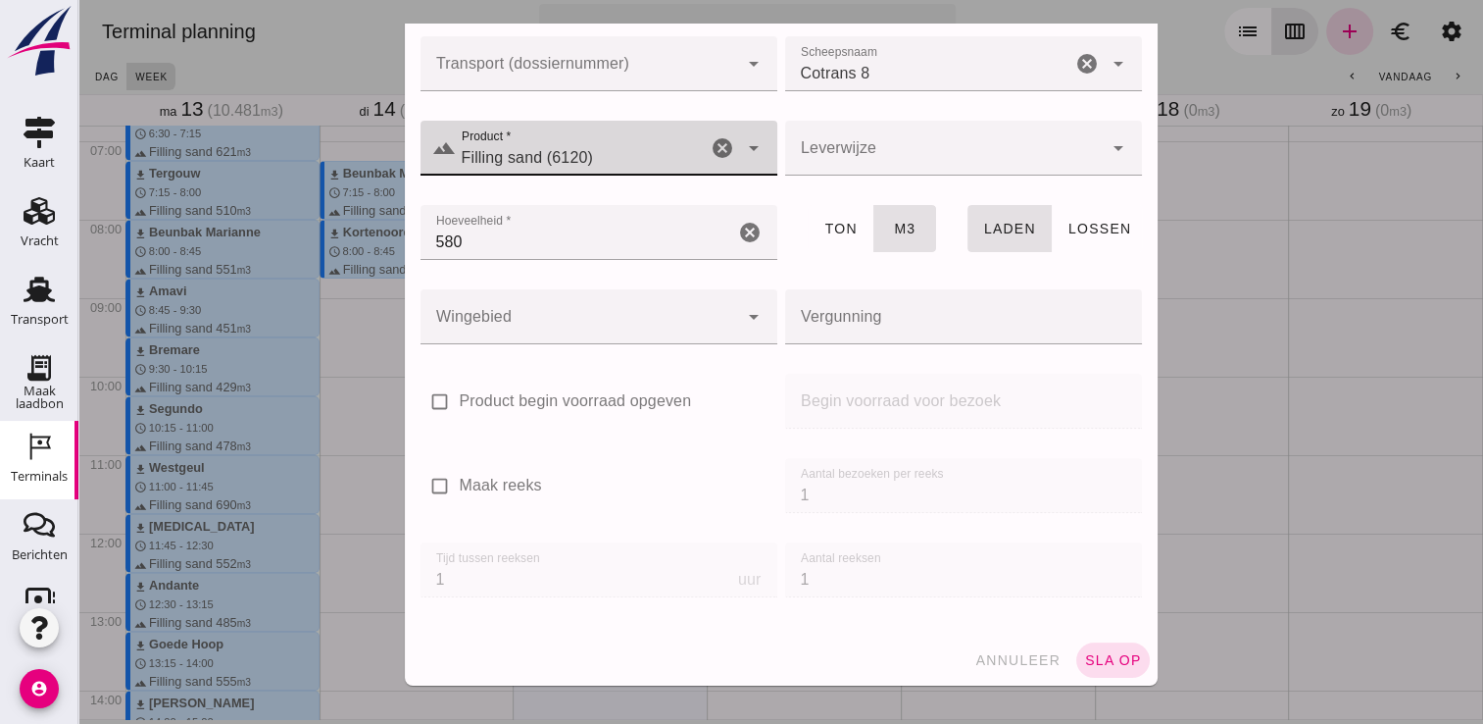
scroll to position [224, 0]
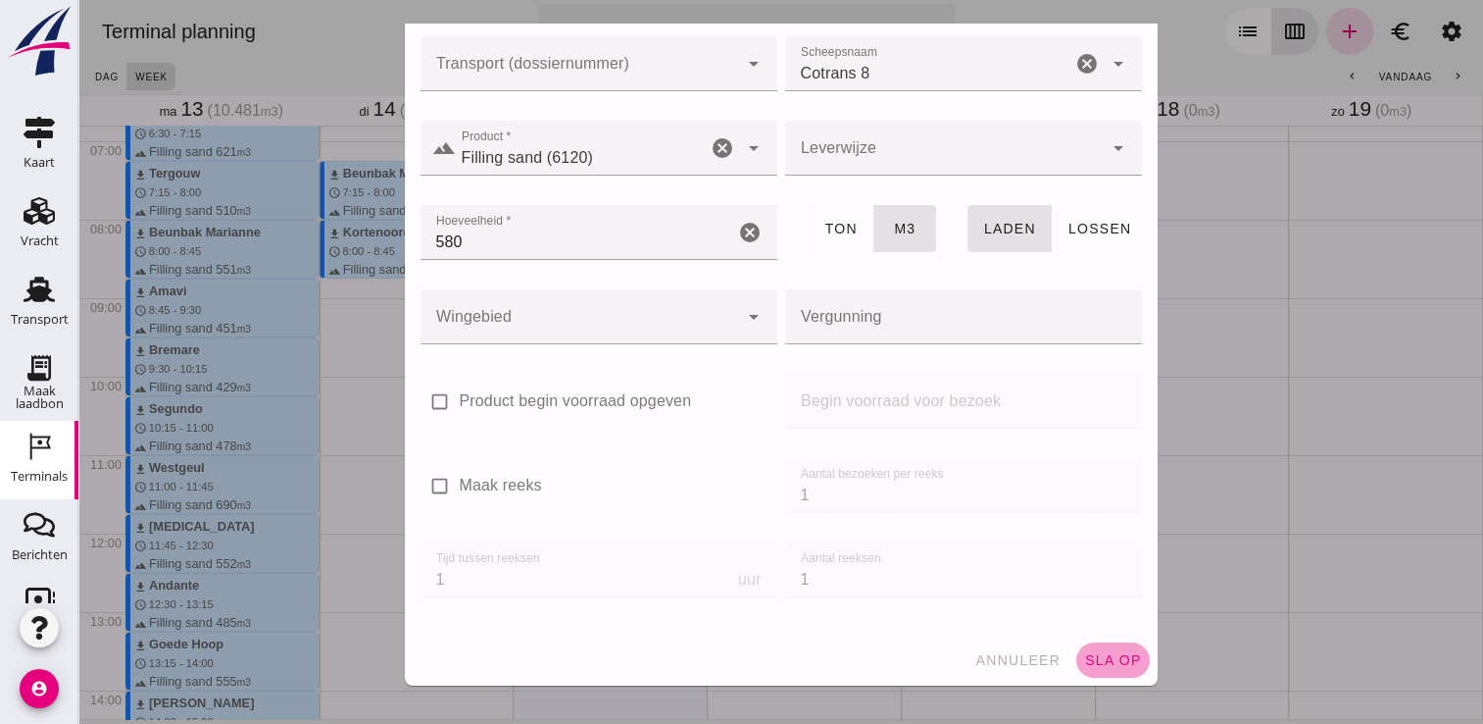
click at [1106, 663] on span "sla op" at bounding box center [1113, 660] width 58 height 16
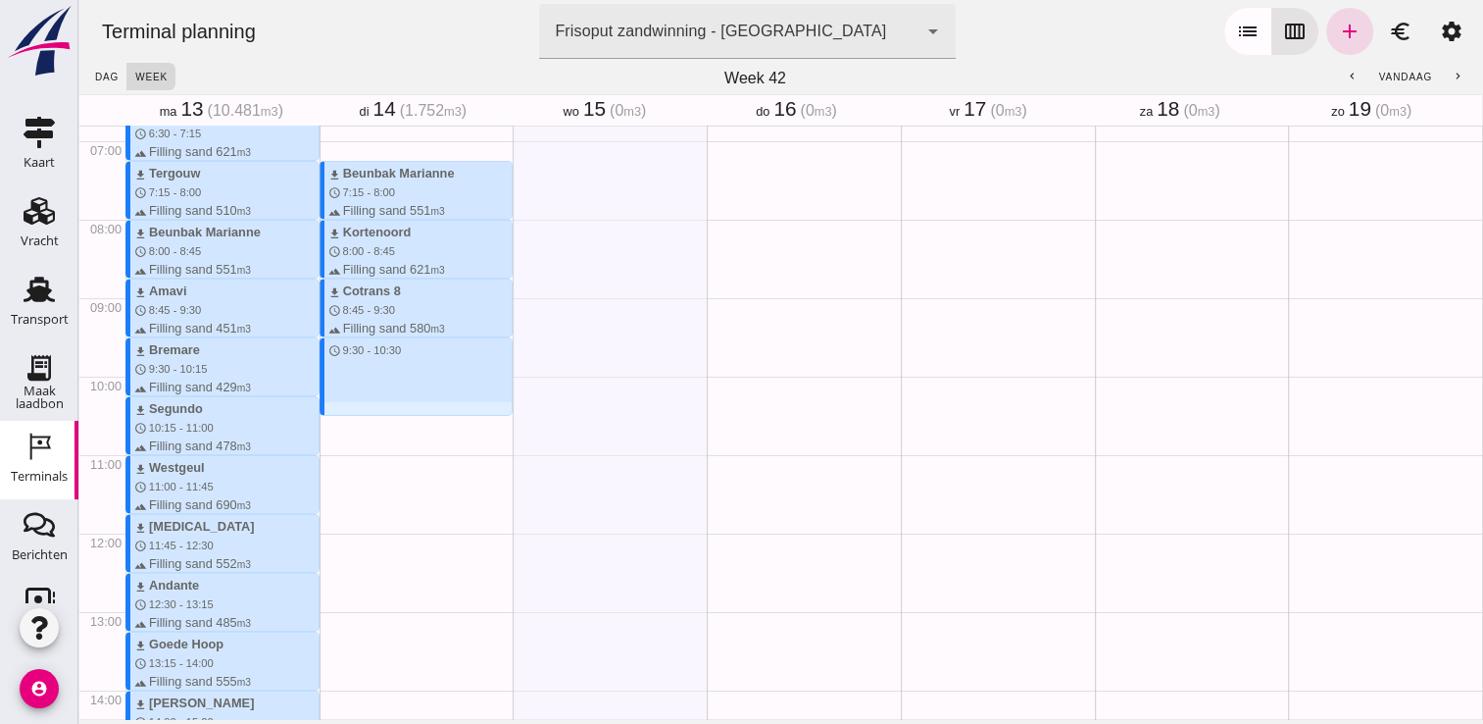
drag, startPoint x: 376, startPoint y: 343, endPoint x: 378, endPoint y: 408, distance: 64.7
click at [378, 408] on div "download Beunbak Marianne schedule 7:15 - 8:00 terrain Filling sand 551 m3 down…" at bounding box center [417, 532] width 194 height 1881
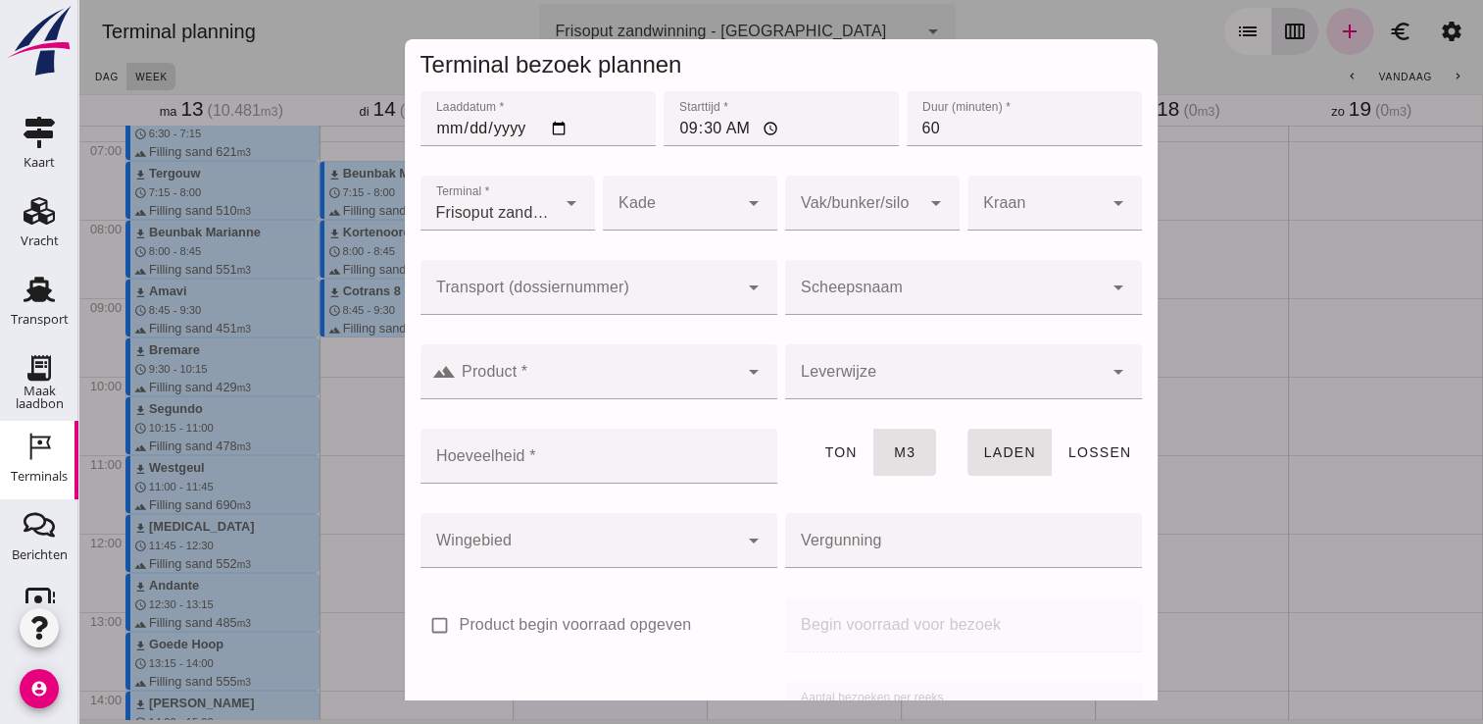
click at [995, 290] on input "Scheepsnaam" at bounding box center [944, 297] width 318 height 24
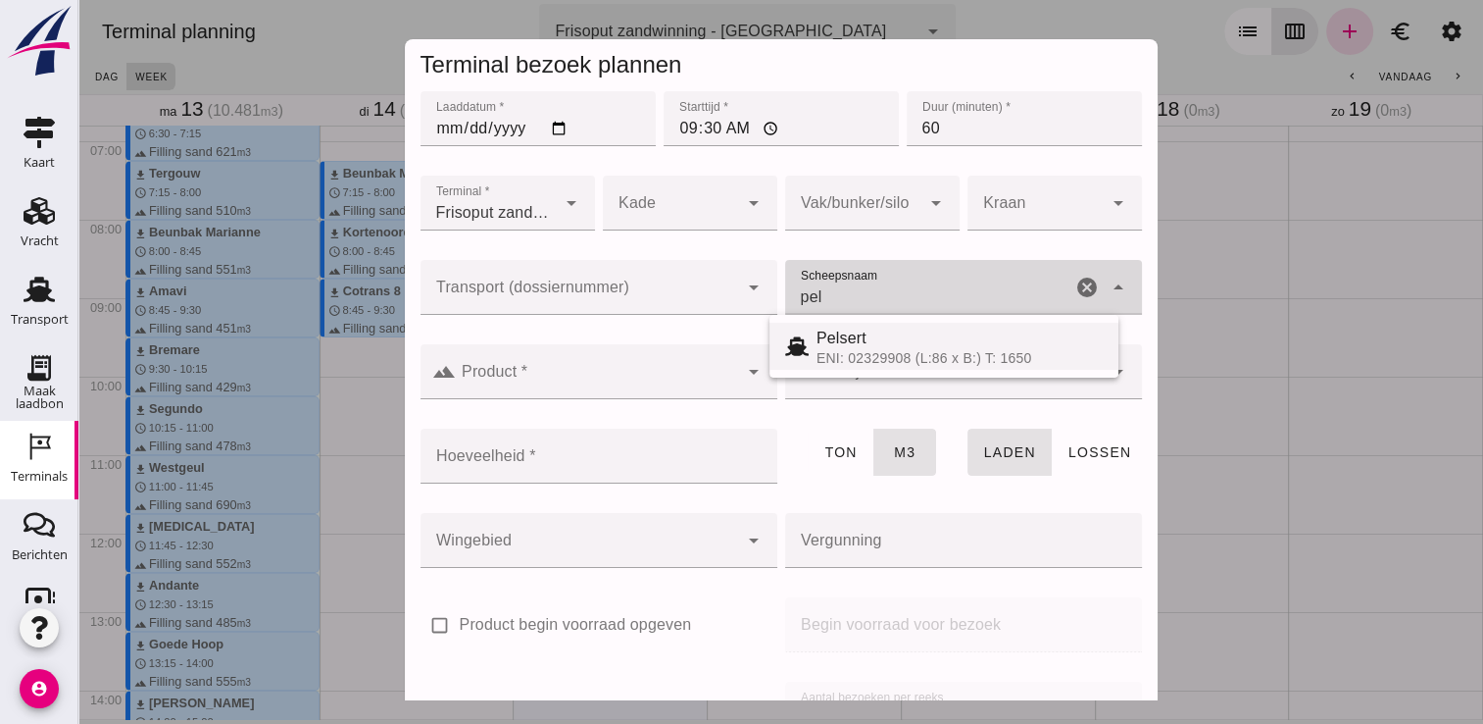
click at [832, 332] on span "Pelsert" at bounding box center [842, 337] width 50 height 17
type input "Pelsert"
type input "1087"
type input "Pelsert"
click at [667, 388] on input "Product *" at bounding box center [597, 382] width 282 height 24
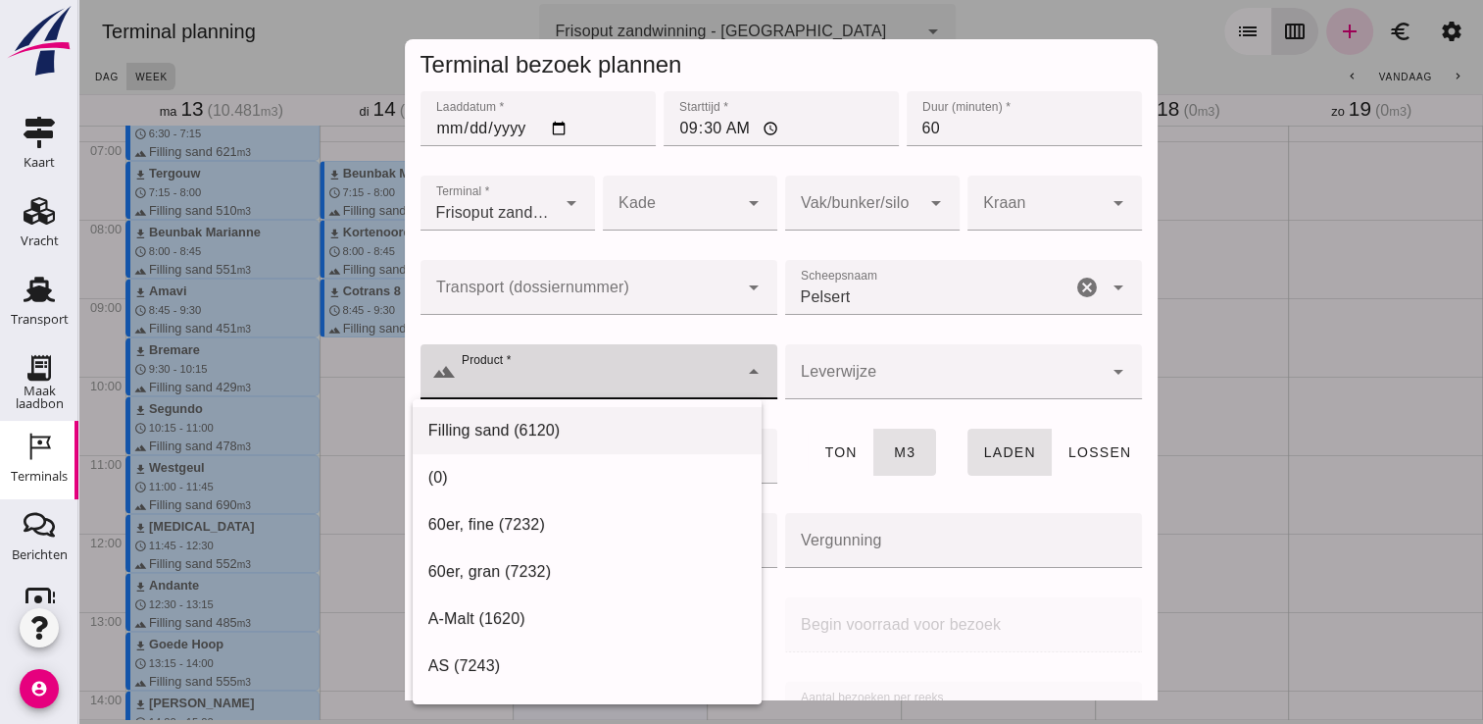
click at [557, 441] on div "Filling sand (6120)" at bounding box center [587, 431] width 318 height 24
type input "Filling sand (6120)"
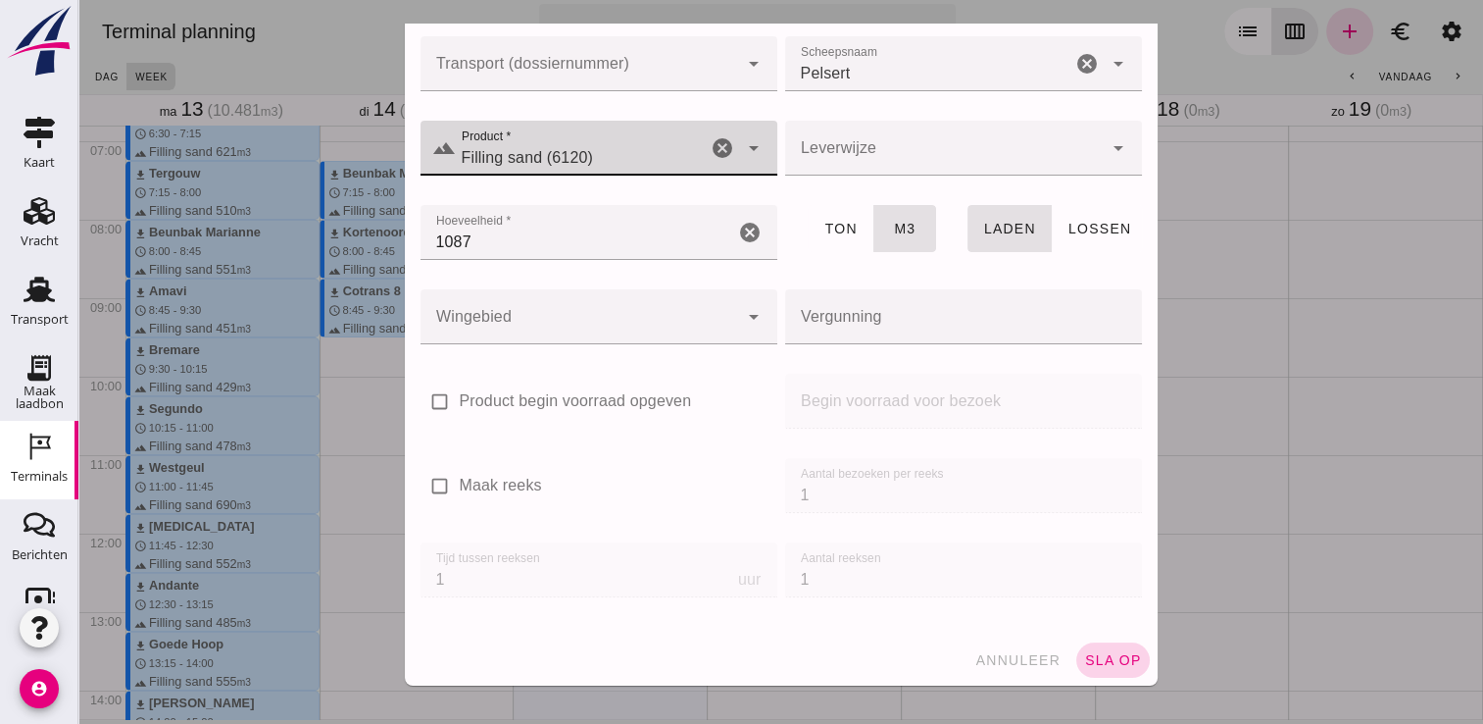
click at [1102, 653] on span "sla op" at bounding box center [1113, 660] width 58 height 16
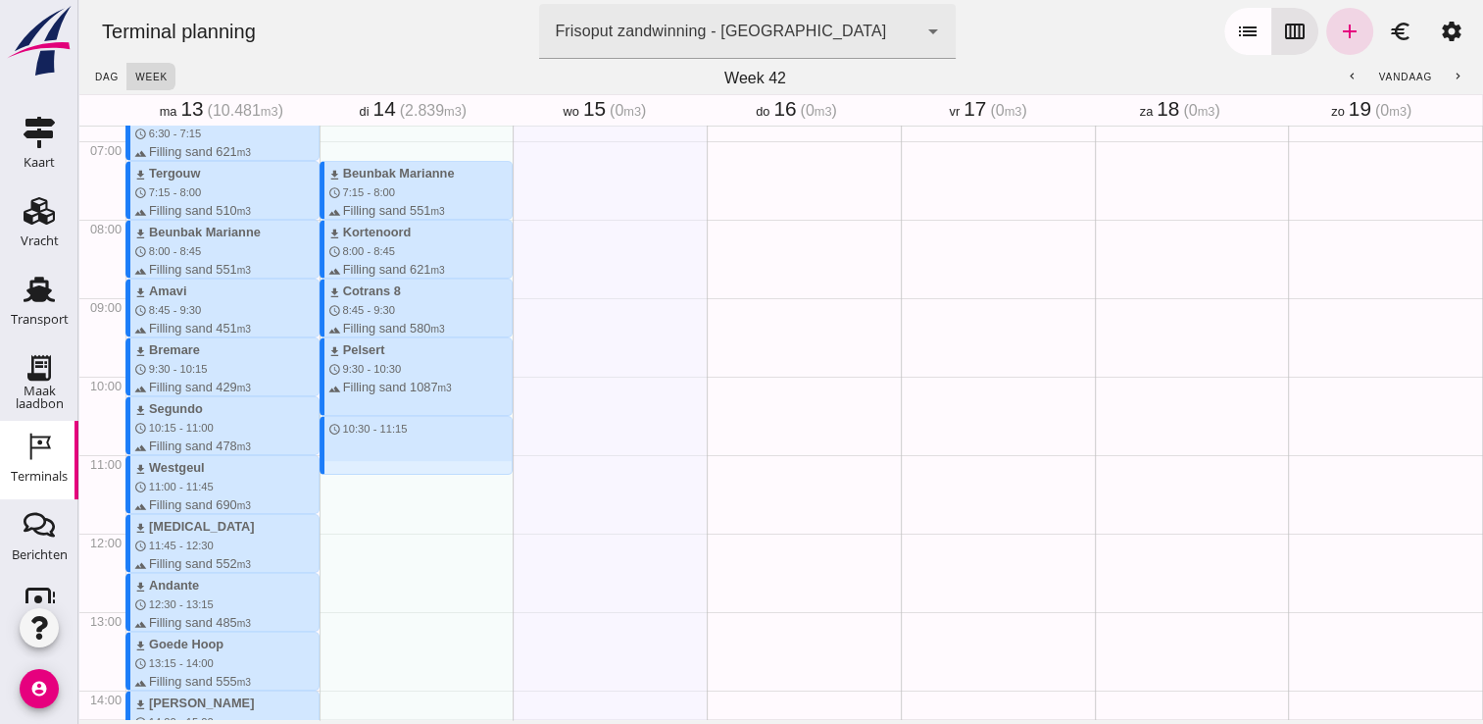
drag, startPoint x: 336, startPoint y: 424, endPoint x: 342, endPoint y: 480, distance: 57.2
click at [342, 480] on div "download Beunbak Marianne schedule 7:15 - 8:00 terrain Filling sand 551 m3 down…" at bounding box center [417, 532] width 194 height 1881
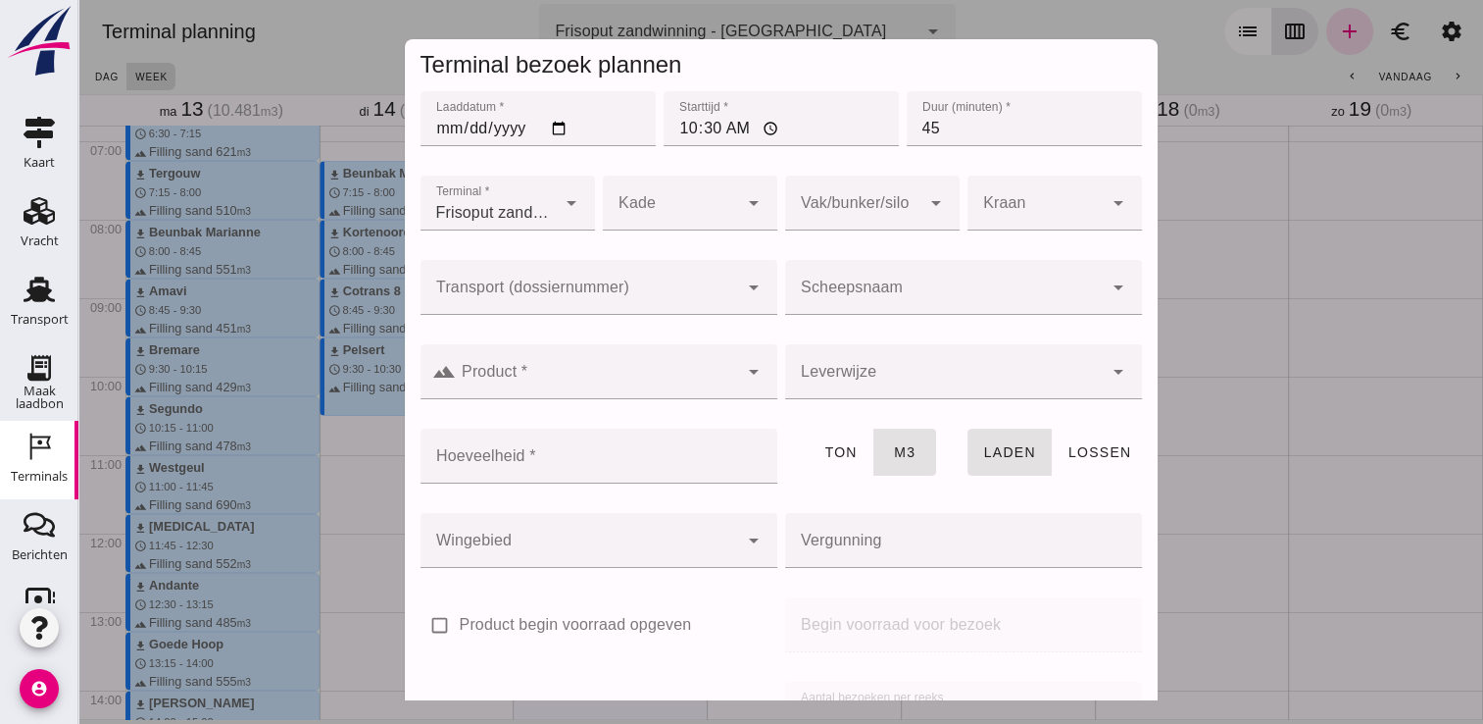
click at [829, 297] on input "Scheepsnaam" at bounding box center [944, 297] width 318 height 24
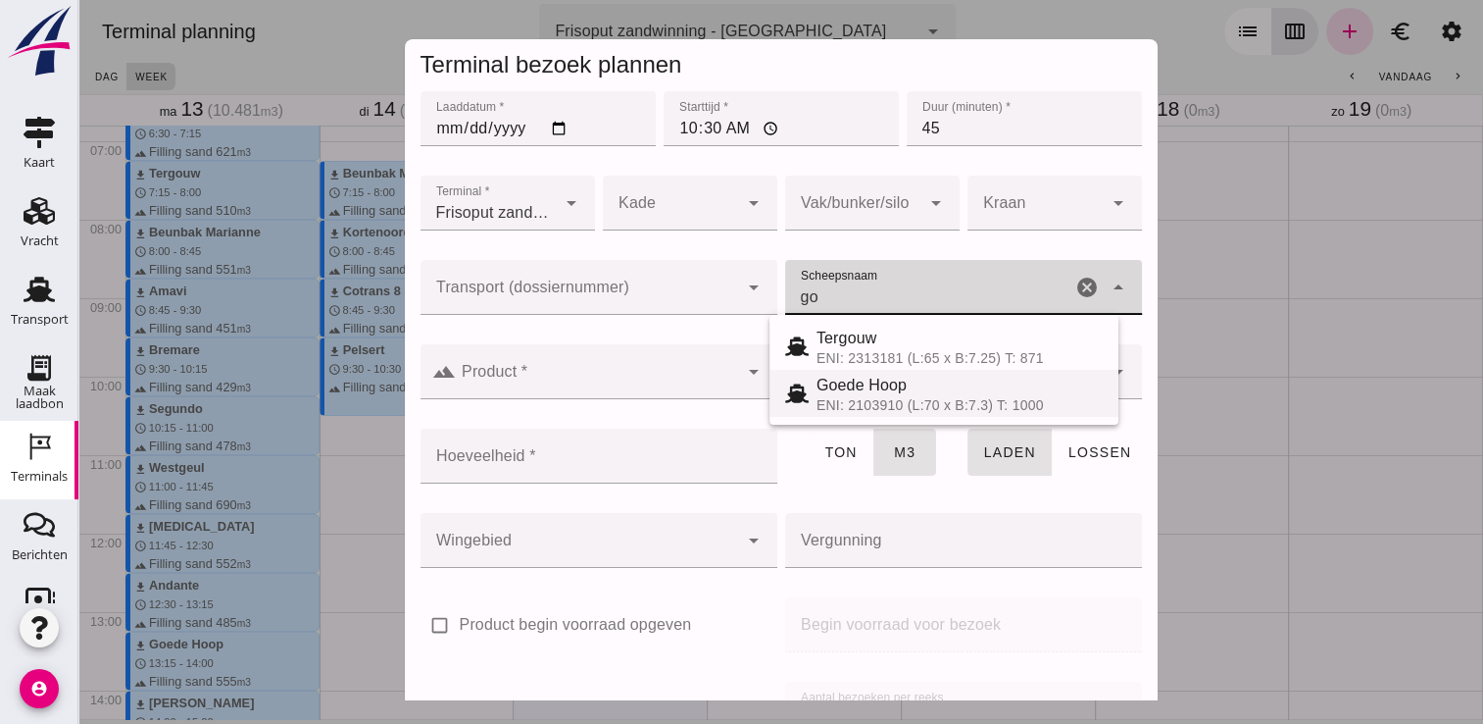
click at [875, 405] on div "ENI: 2103910 (L:70 x B:7.3) T: 1000" at bounding box center [960, 405] width 286 height 16
type input "Goede Hoop"
type input "555"
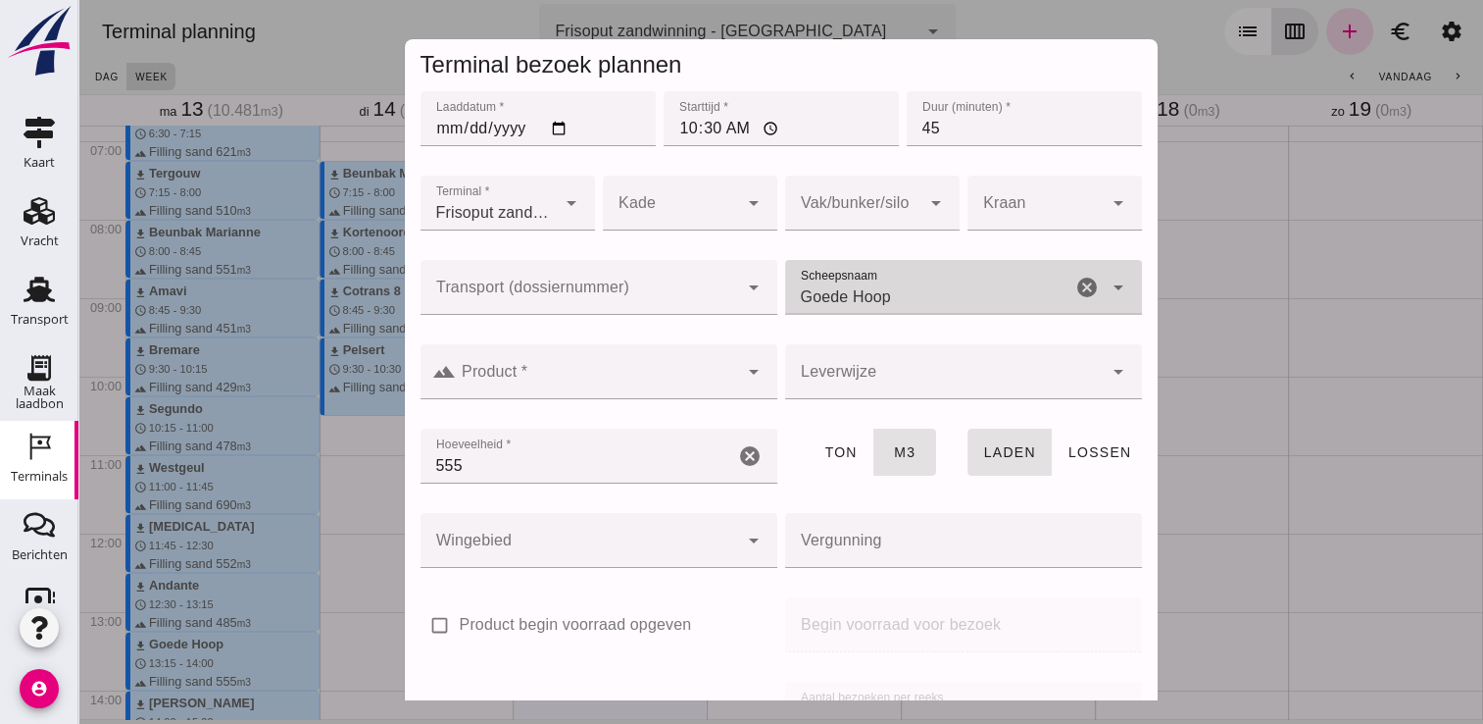
type input "Goede Hoop"
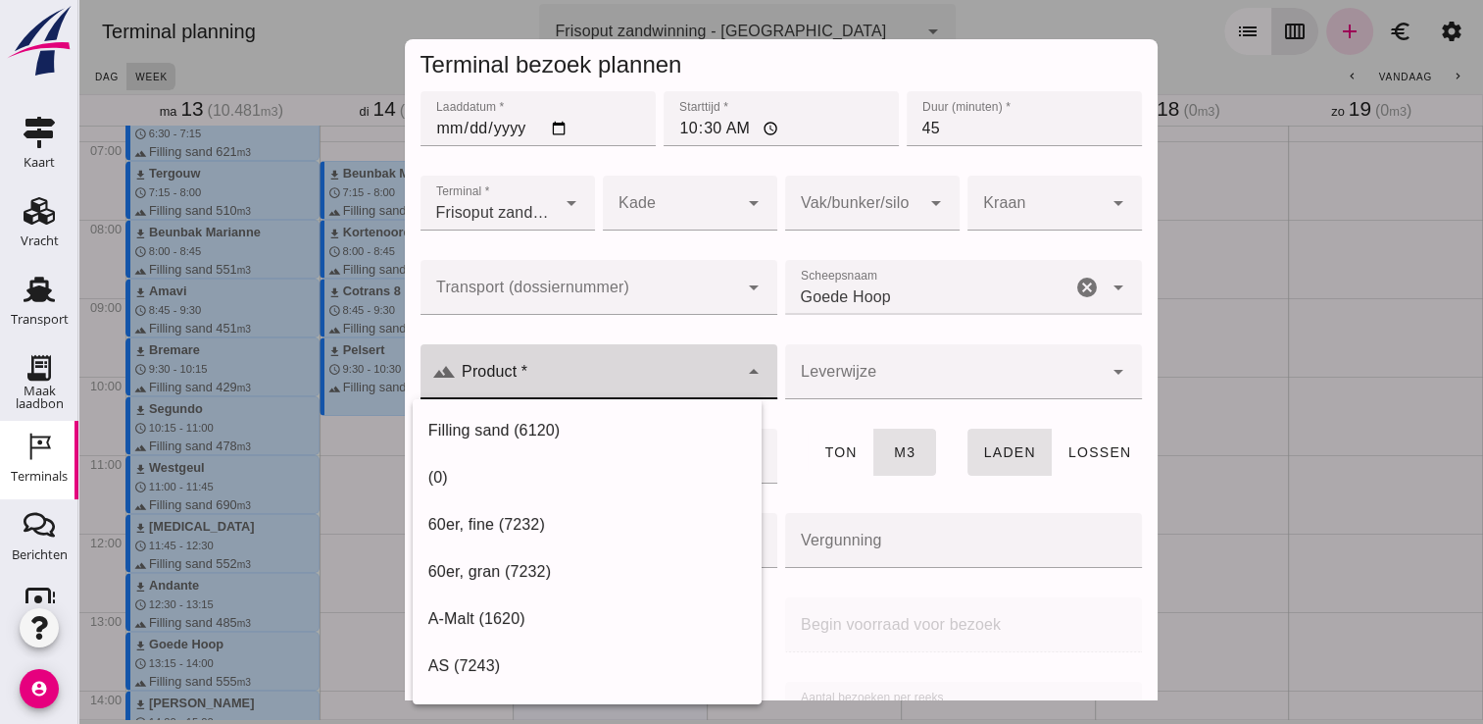
click at [639, 386] on input "Product *" at bounding box center [597, 382] width 282 height 24
click at [537, 439] on div "Filling sand (6120)" at bounding box center [587, 431] width 318 height 24
type input "Filling sand (6120)"
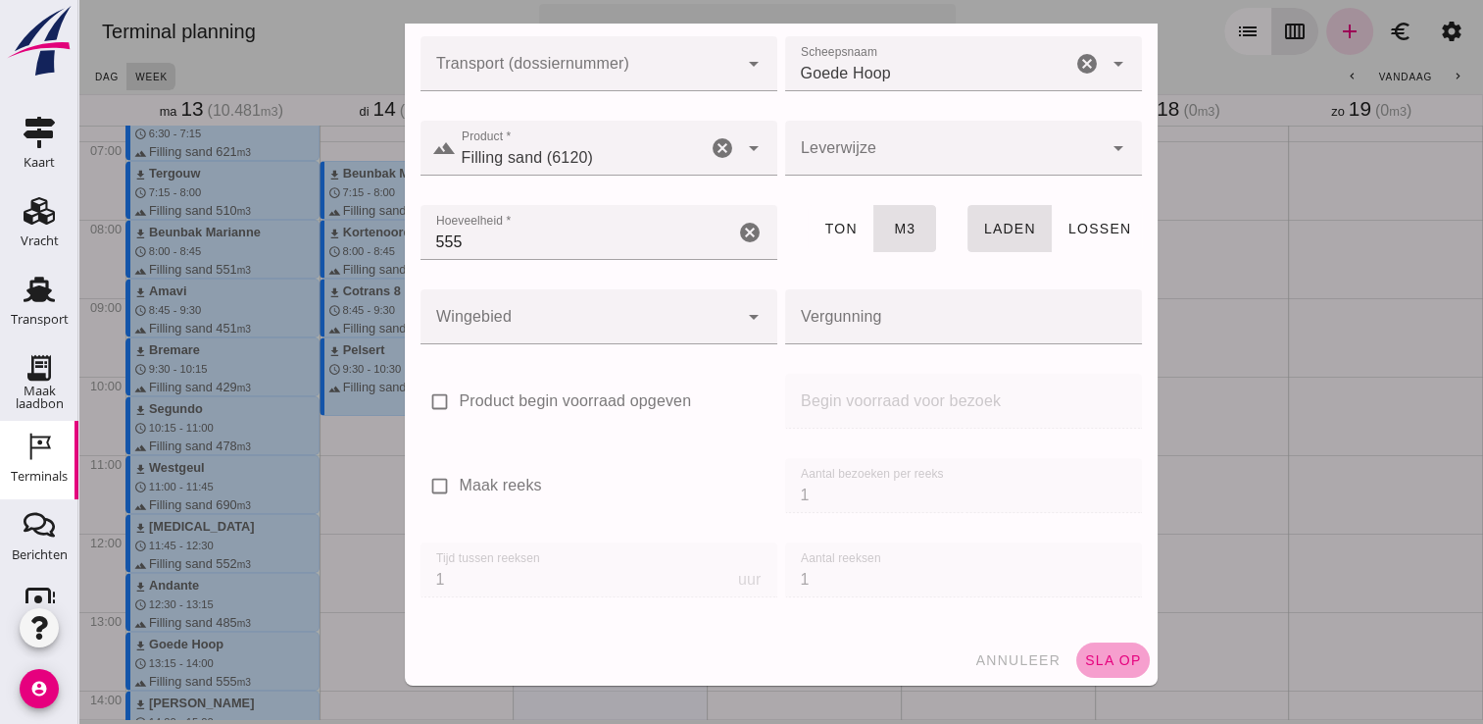
click at [1098, 657] on span "sla op" at bounding box center [1113, 660] width 58 height 16
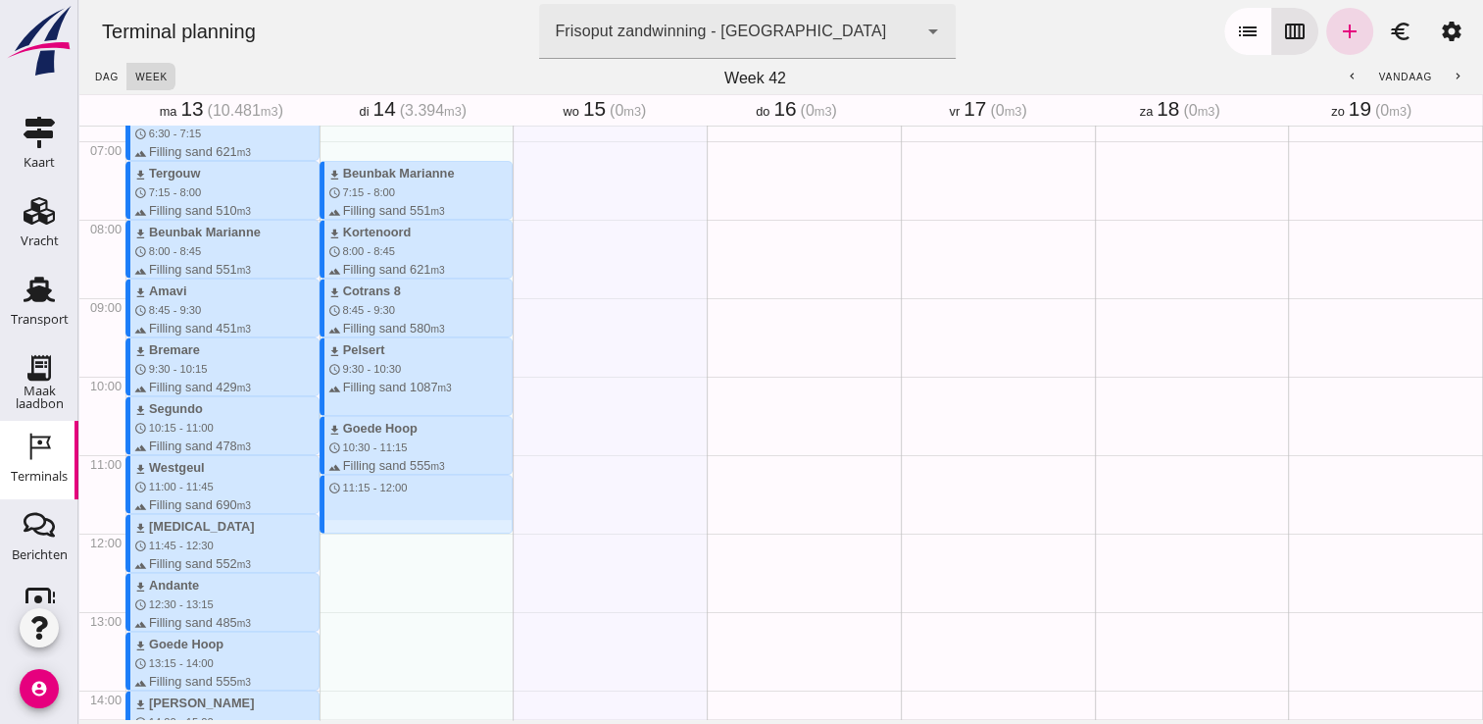
drag, startPoint x: 372, startPoint y: 480, endPoint x: 377, endPoint y: 525, distance: 44.5
click at [377, 525] on div "download Beunbak Marianne schedule 7:15 - 8:00 terrain Filling sand 551 m3 down…" at bounding box center [417, 532] width 194 height 1881
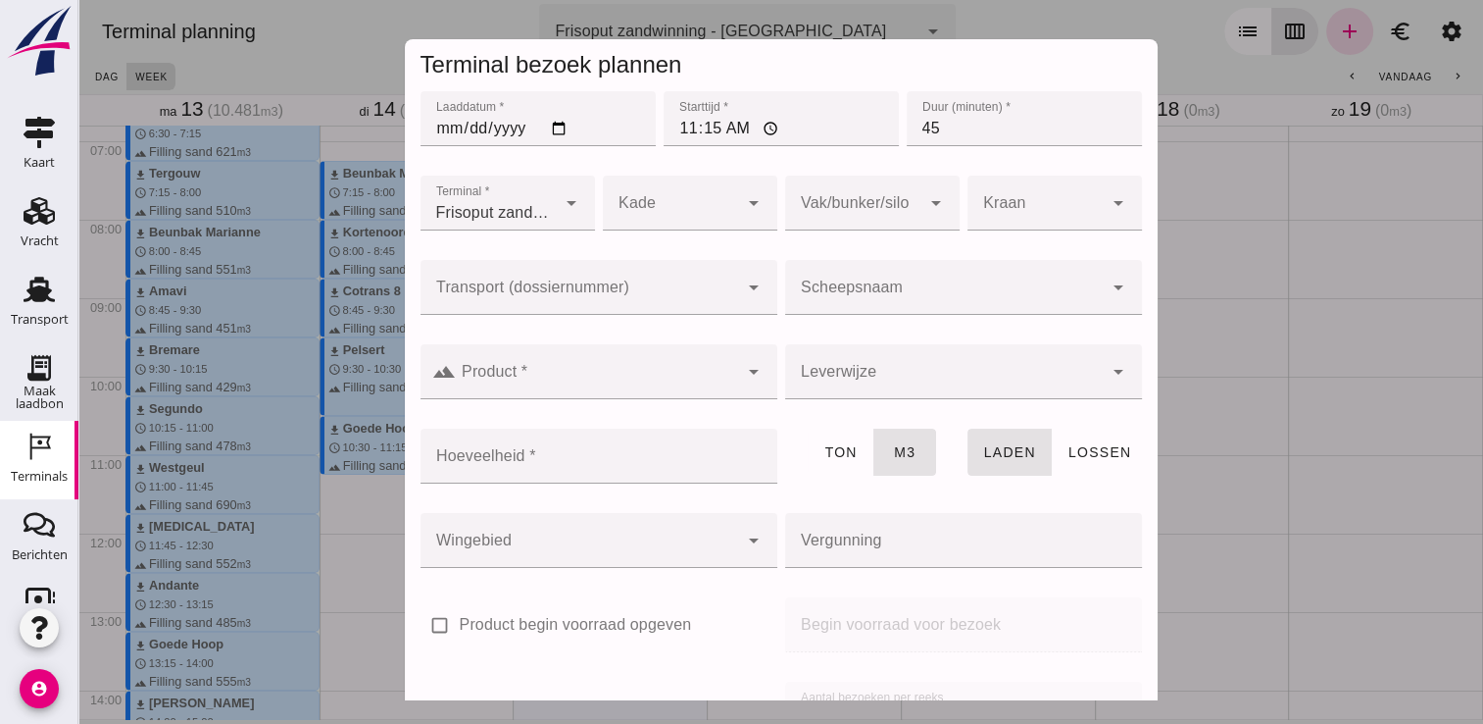
click at [847, 290] on input "Scheepsnaam" at bounding box center [944, 297] width 318 height 24
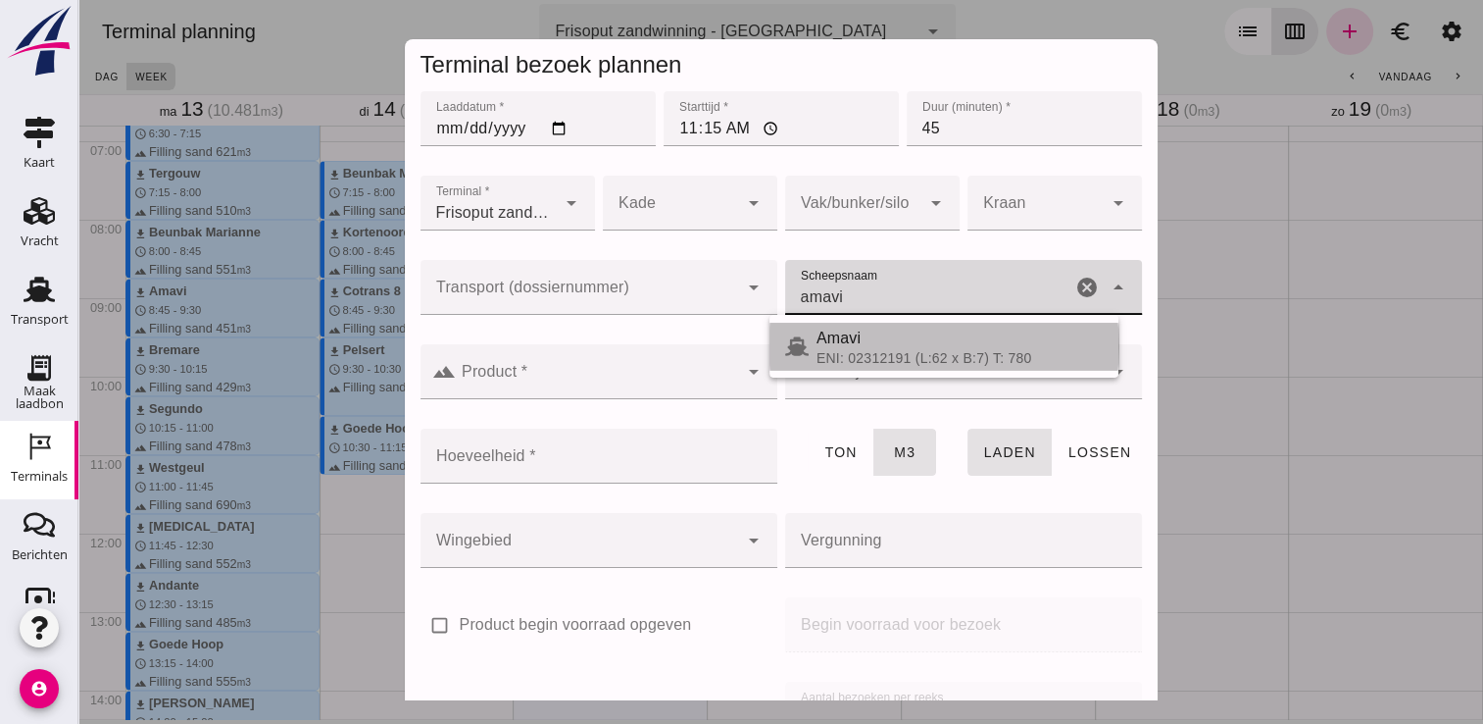
click at [872, 350] on div "ENI: 02312191 (L:62 x B:7) T: 780" at bounding box center [960, 358] width 286 height 16
type input "Amavi"
type input "451"
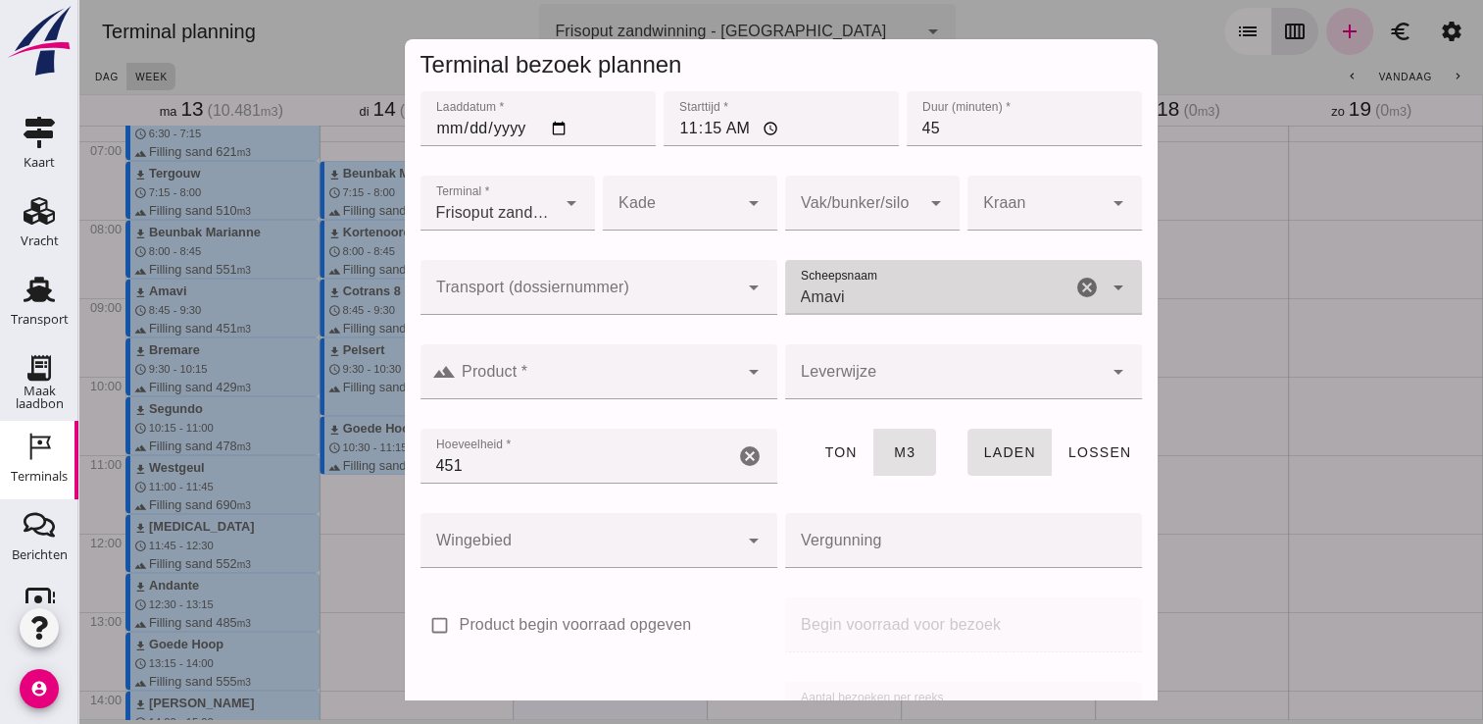
type input "Amavi"
click at [677, 360] on div at bounding box center [597, 371] width 282 height 55
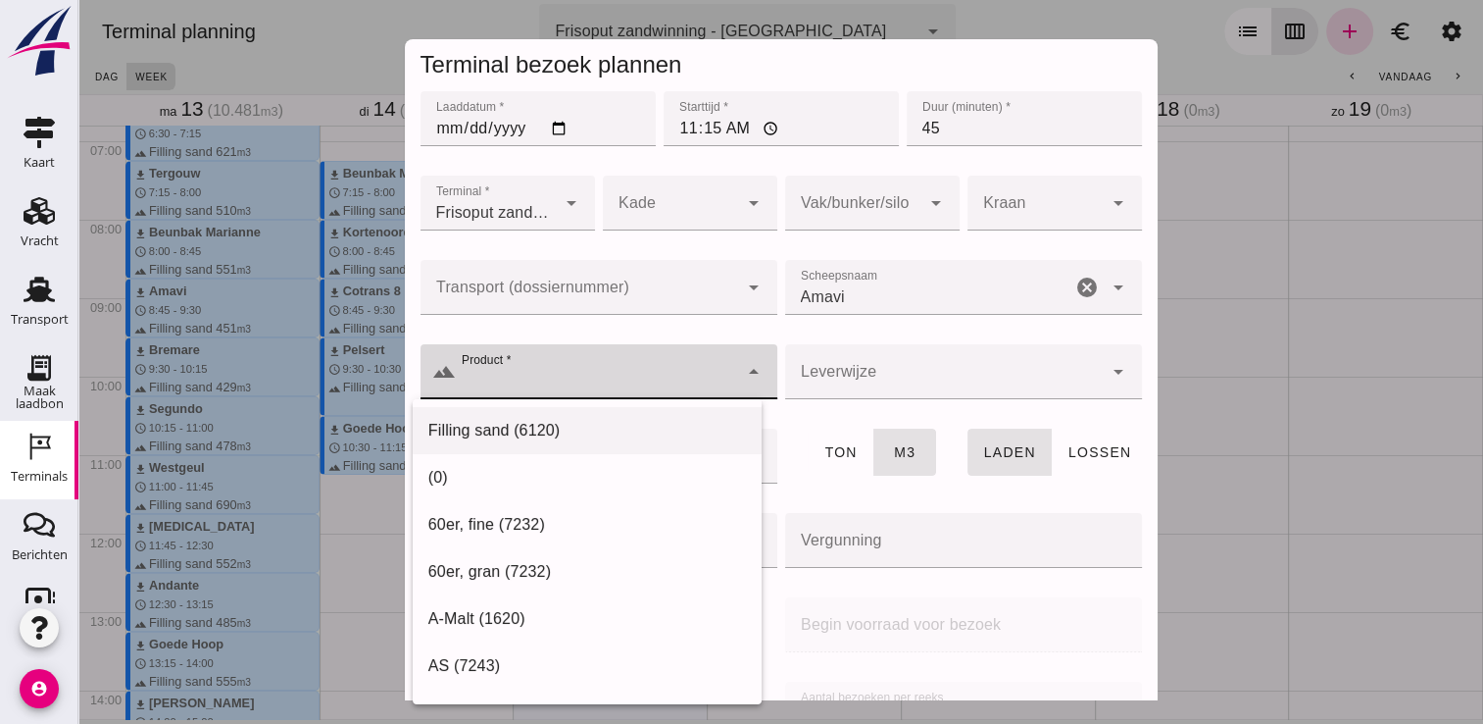
click at [550, 421] on div "Filling sand (6120)" at bounding box center [587, 431] width 318 height 24
type input "Filling sand (6120)"
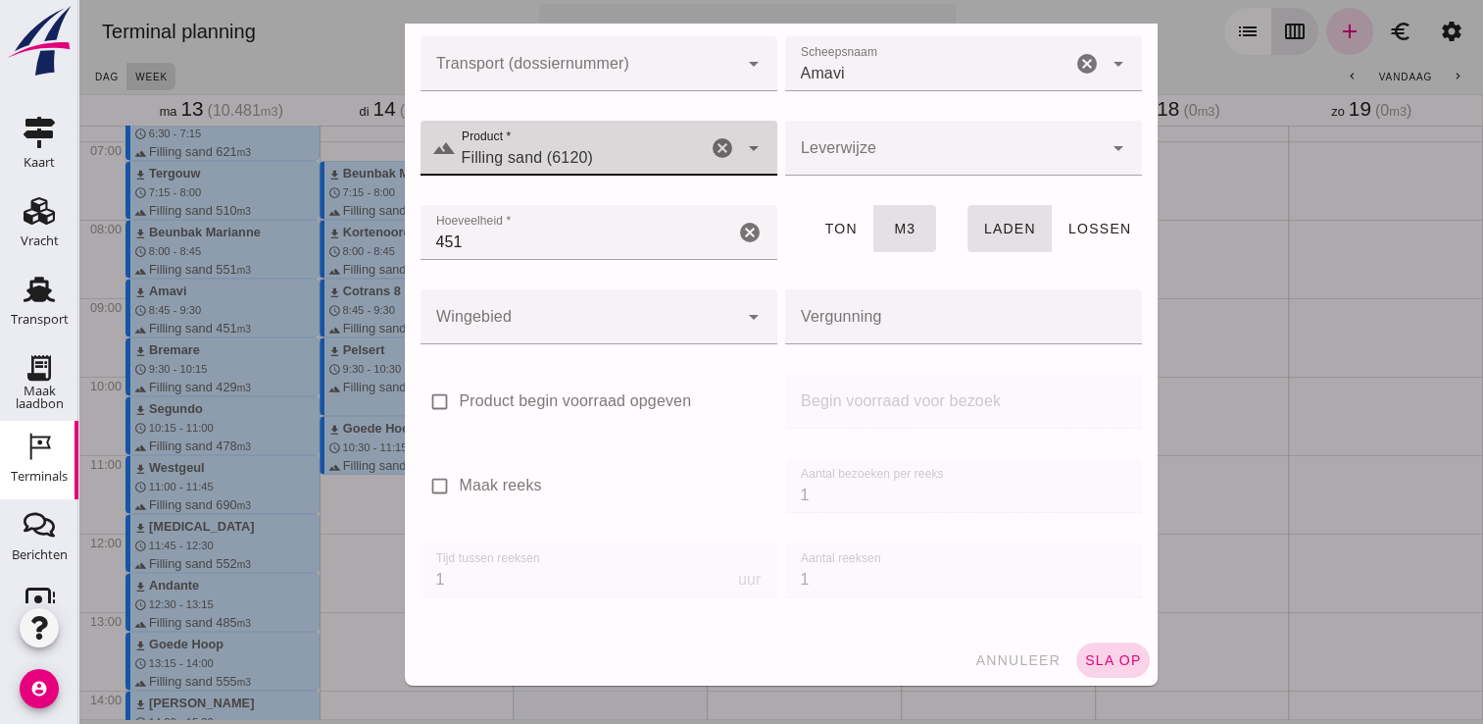
click at [1098, 661] on span "sla op" at bounding box center [1113, 660] width 58 height 16
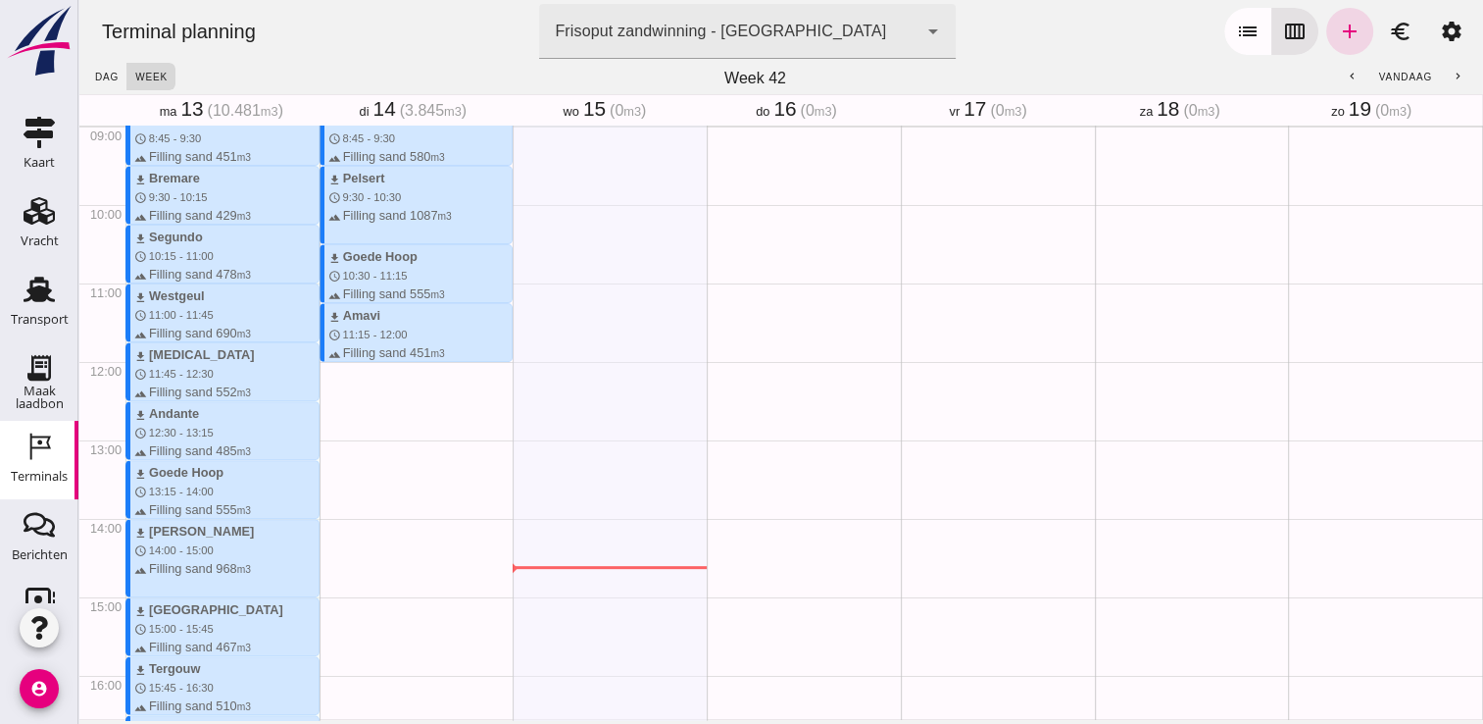
scroll to position [706, 0]
click at [333, 365] on div "download Beunbak Marianne schedule 7:15 - 8:00 terrain Filling sand 551 m3 down…" at bounding box center [417, 360] width 194 height 1881
click at [341, 392] on div "download Beunbak Marianne schedule 7:15 - 8:00 terrain Filling sand 551 m3 down…" at bounding box center [417, 360] width 194 height 1881
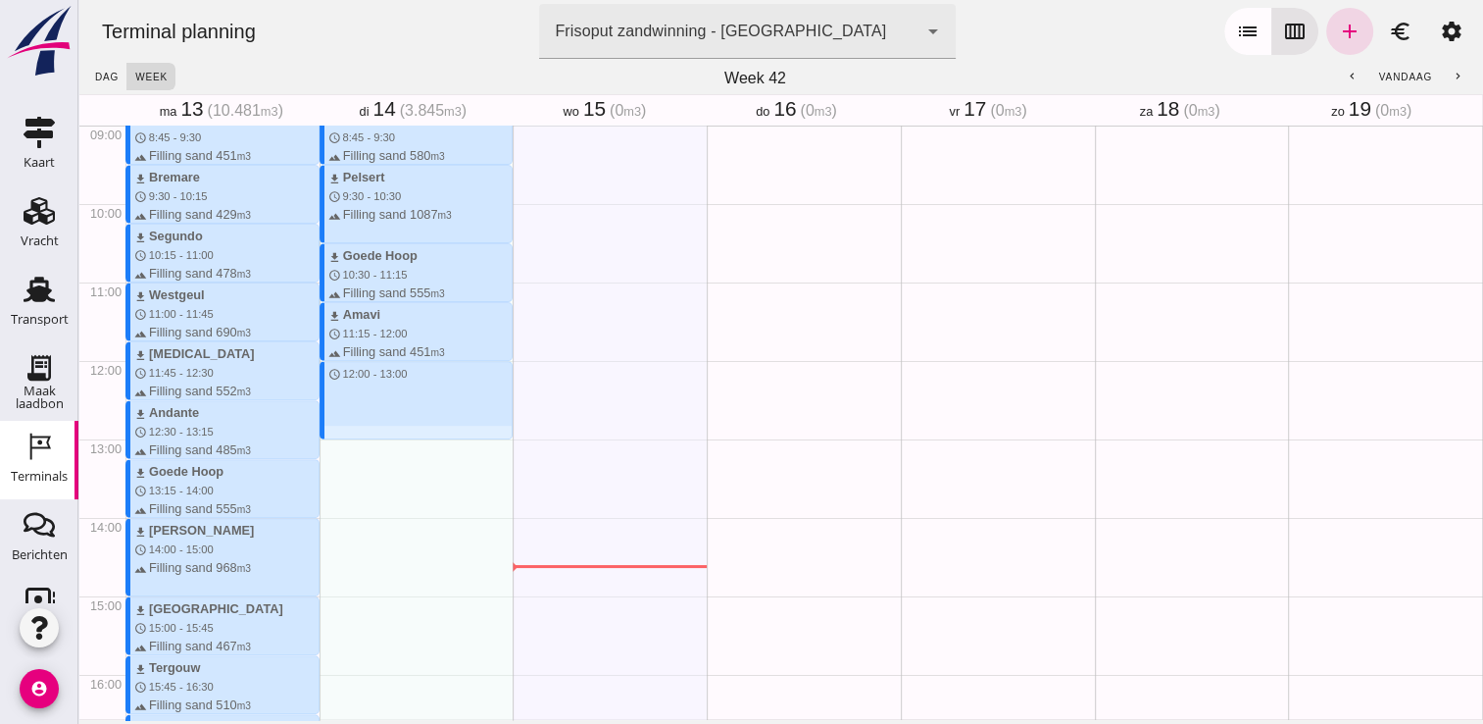
drag, startPoint x: 323, startPoint y: 367, endPoint x: 337, endPoint y: 441, distance: 76.0
click at [337, 441] on div "download Beunbak Marianne schedule 7:15 - 8:00 terrain Filling sand 551 m3 down…" at bounding box center [417, 360] width 194 height 1881
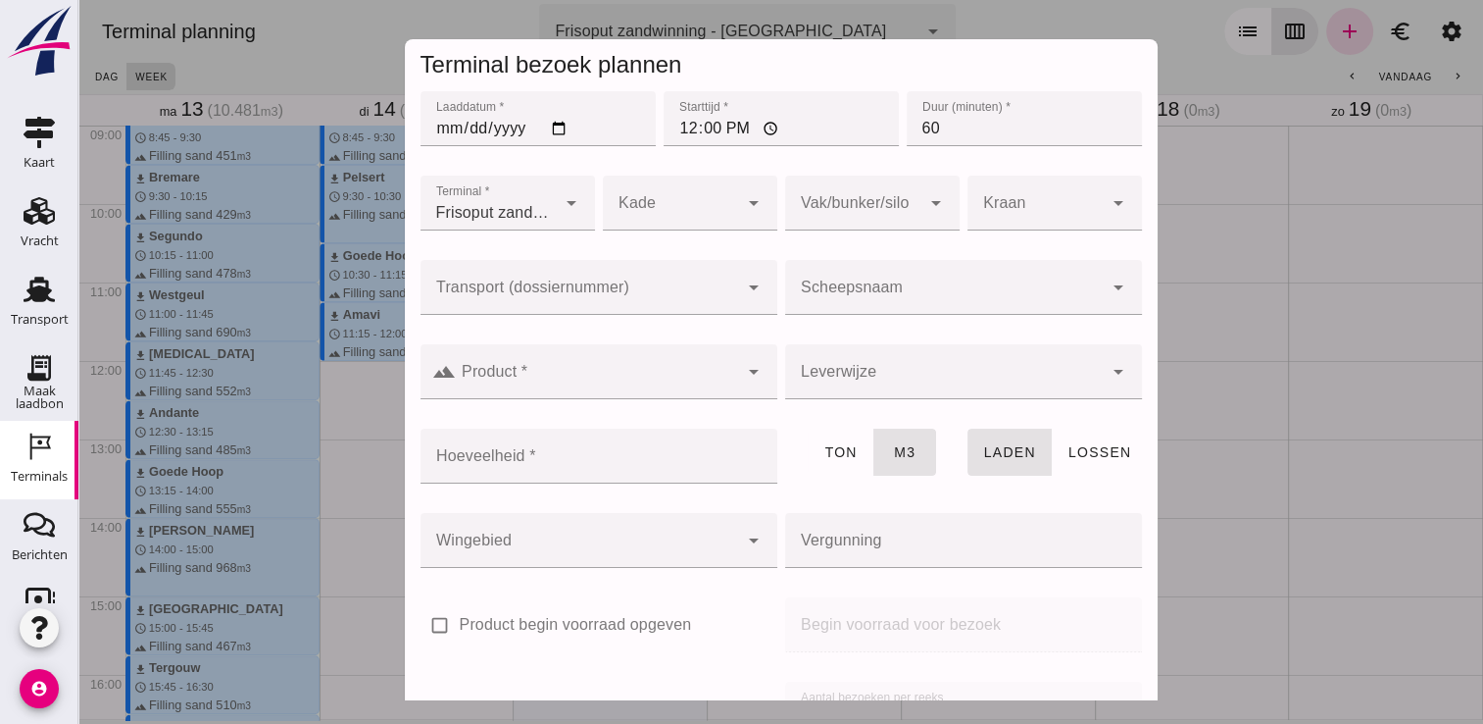
click at [856, 296] on input "Scheepsnaam" at bounding box center [944, 297] width 318 height 24
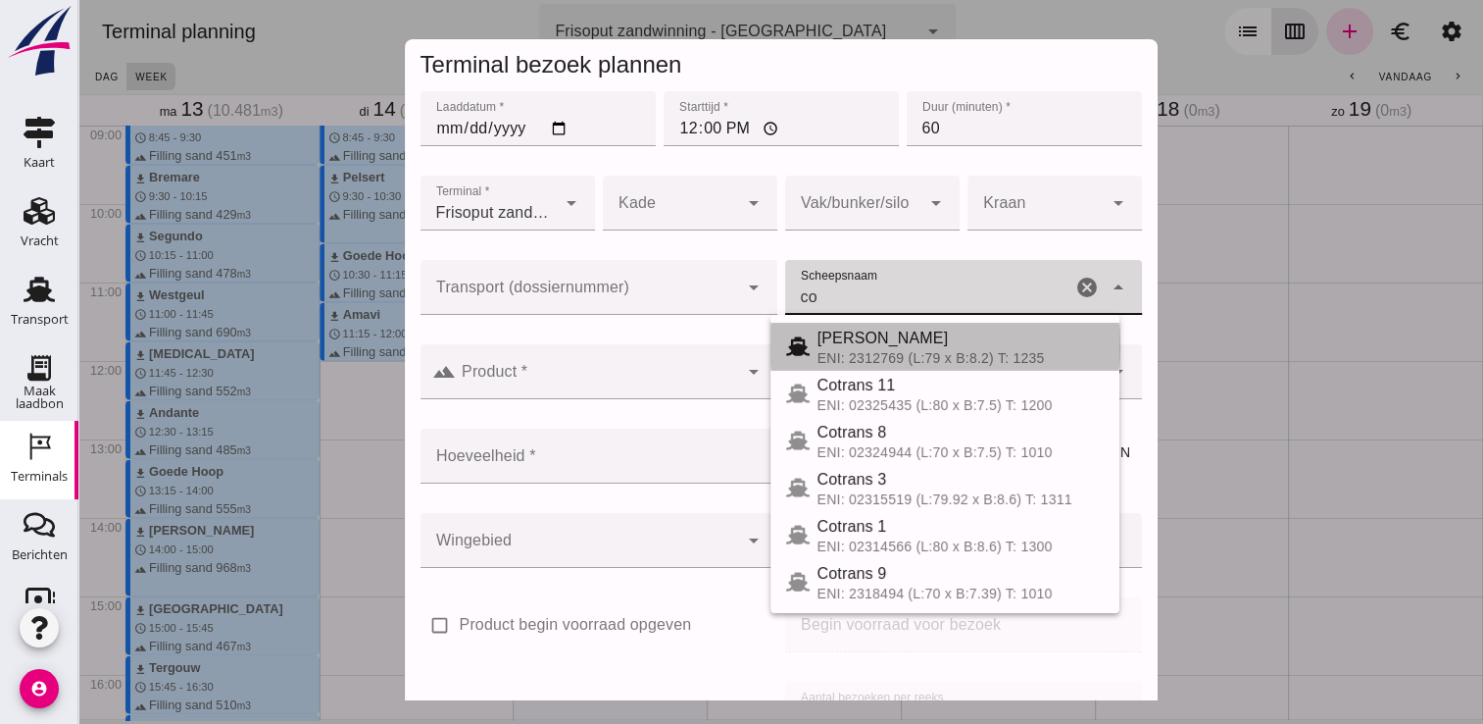
click at [880, 341] on span "[PERSON_NAME]" at bounding box center [883, 337] width 131 height 17
type input "[PERSON_NAME]"
type input "718"
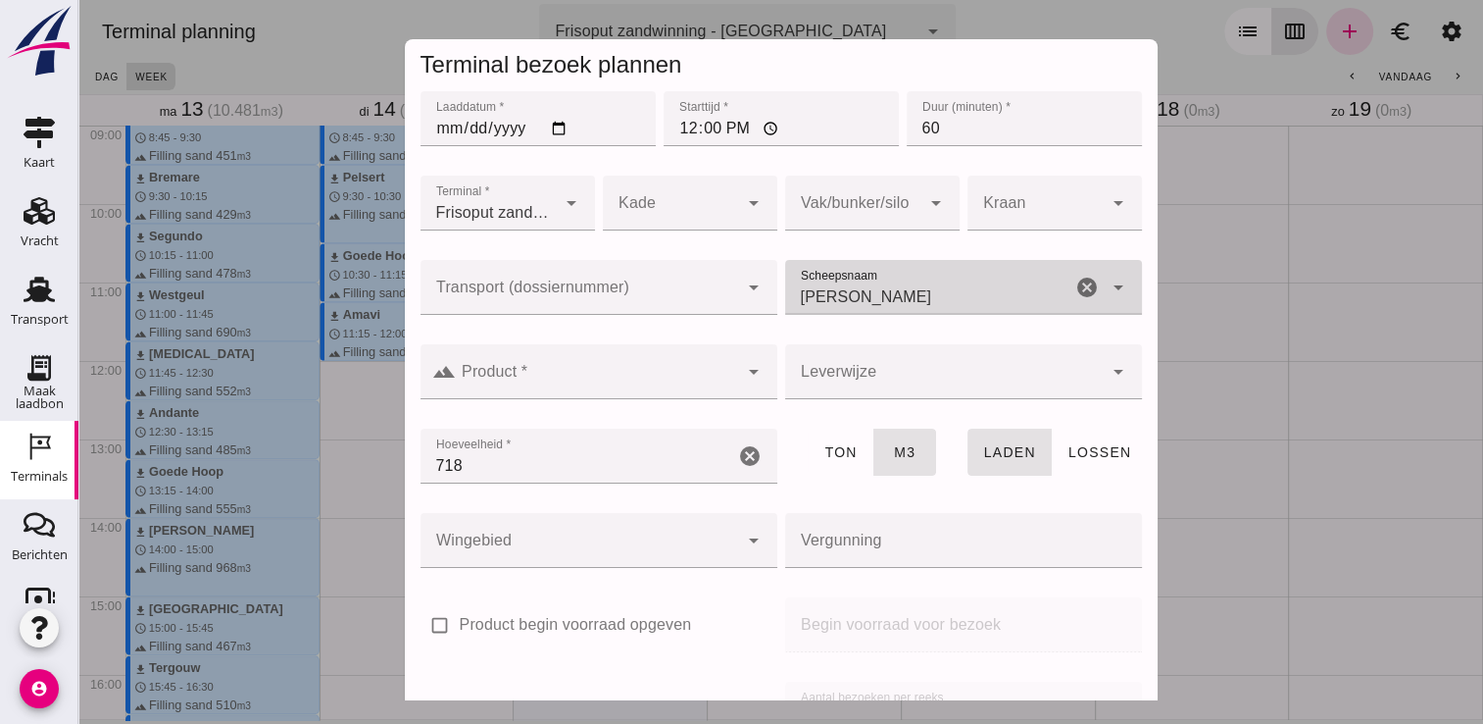
type input "[PERSON_NAME]"
click at [678, 386] on input "Product *" at bounding box center [597, 382] width 282 height 24
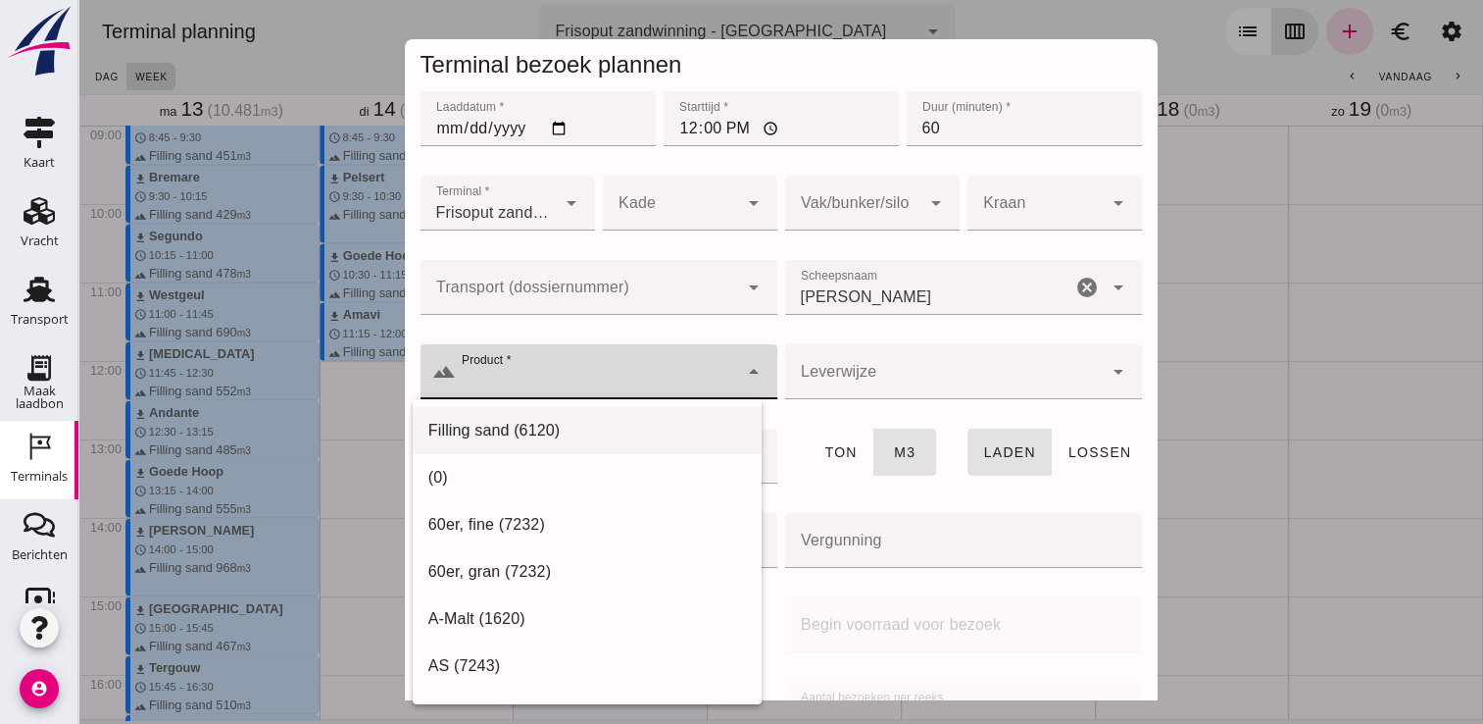
click at [574, 431] on div "Filling sand (6120)" at bounding box center [587, 431] width 318 height 24
type input "Filling sand (6120)"
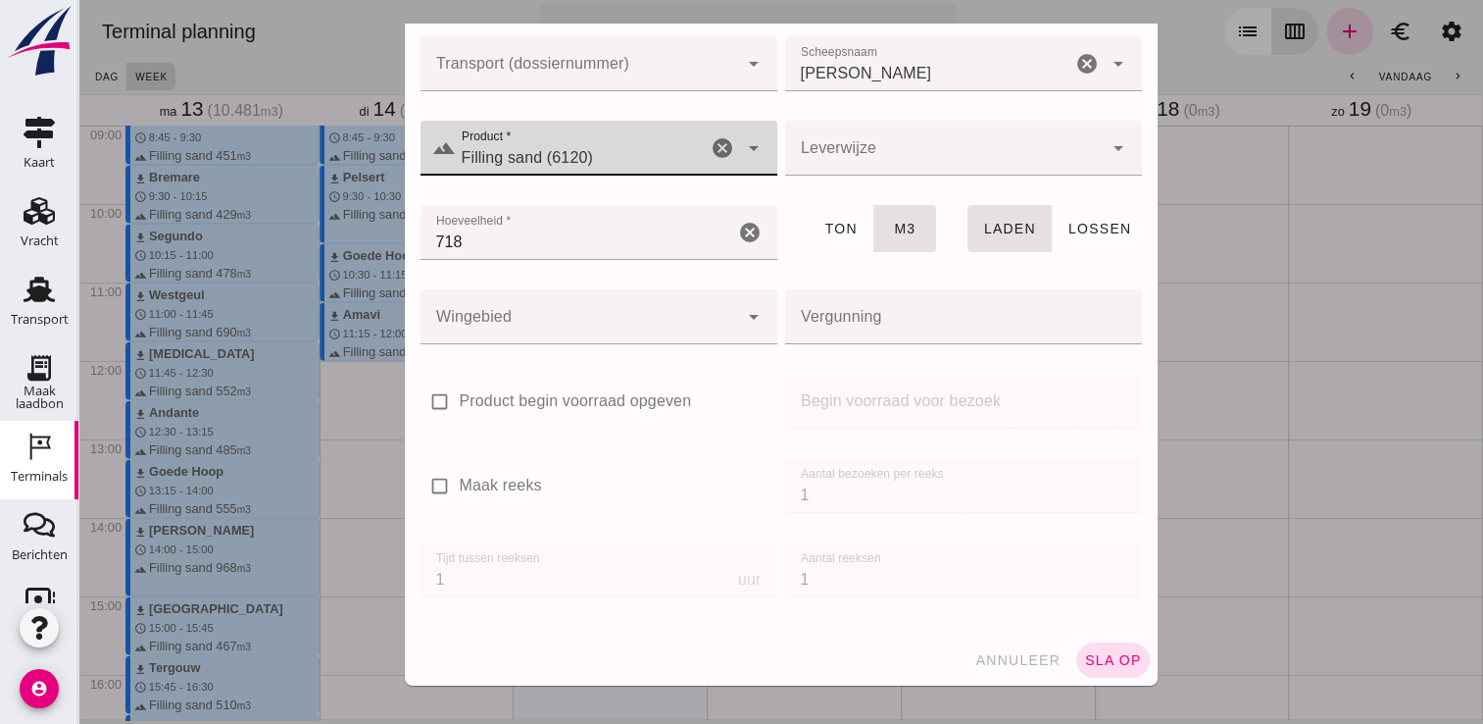
scroll to position [224, 0]
click at [1082, 649] on button "sla op" at bounding box center [1114, 659] width 74 height 35
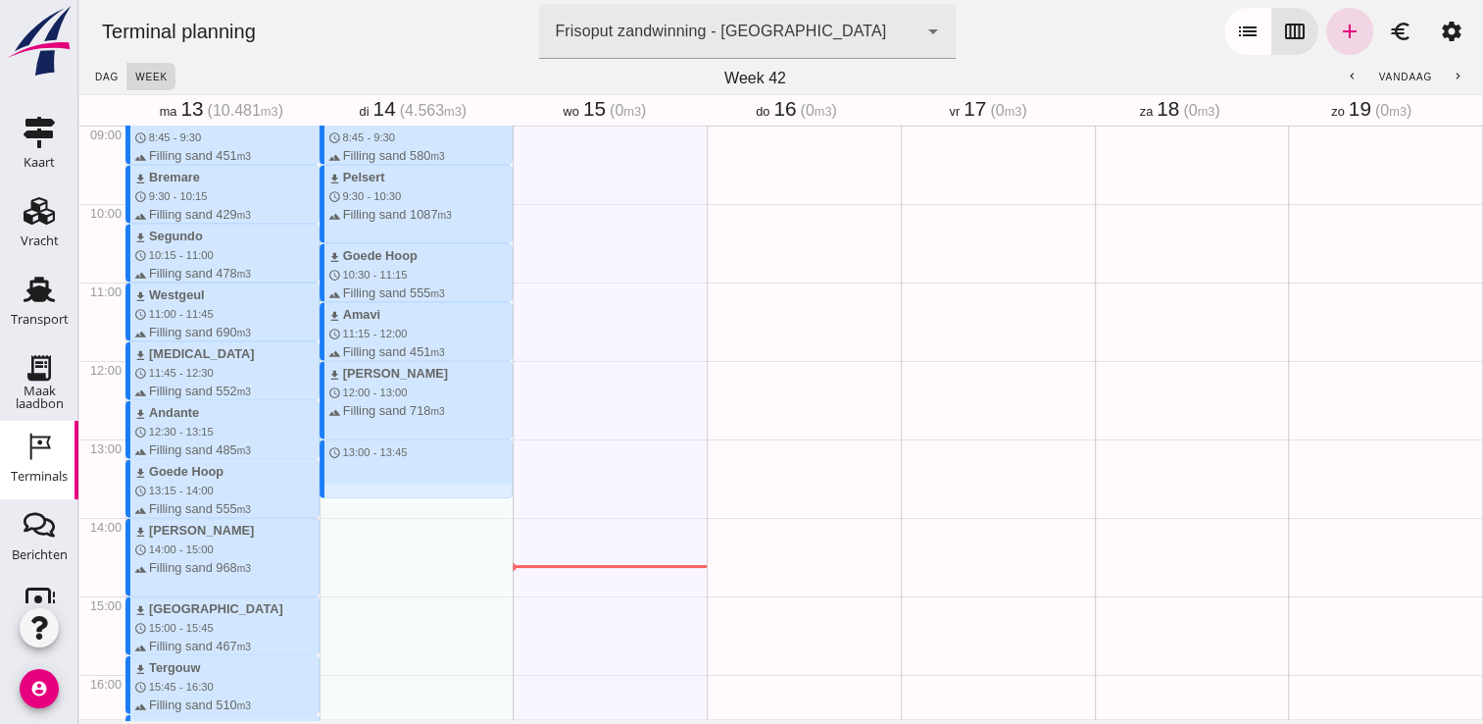
drag, startPoint x: 333, startPoint y: 445, endPoint x: 337, endPoint y: 496, distance: 51.1
click at [337, 496] on div "download Beunbak Marianne schedule 7:15 - 8:00 terrain Filling sand 551 m3 down…" at bounding box center [417, 360] width 194 height 1881
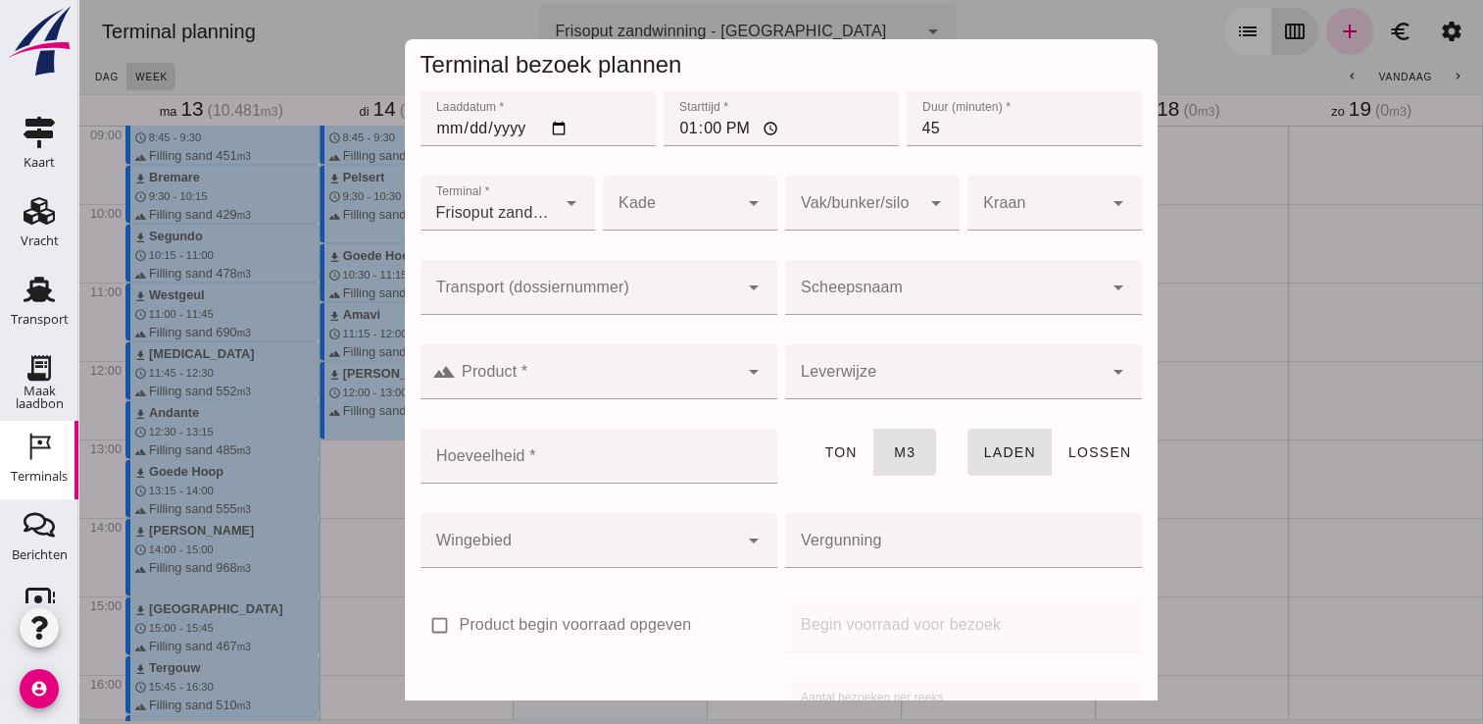
click at [828, 290] on input "Scheepsnaam" at bounding box center [944, 297] width 318 height 24
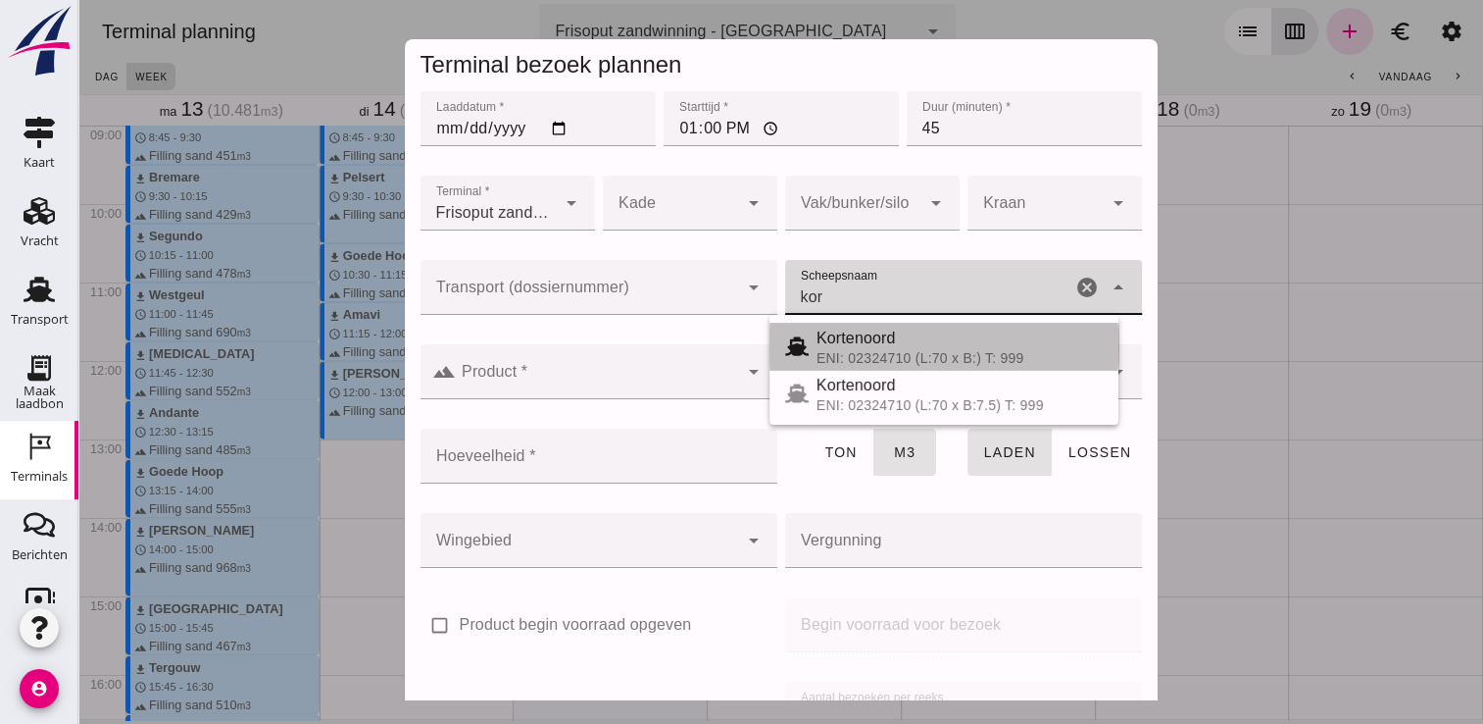
click at [906, 348] on div "Kortenoord" at bounding box center [960, 338] width 286 height 24
type input "Kortenoord"
type input "621"
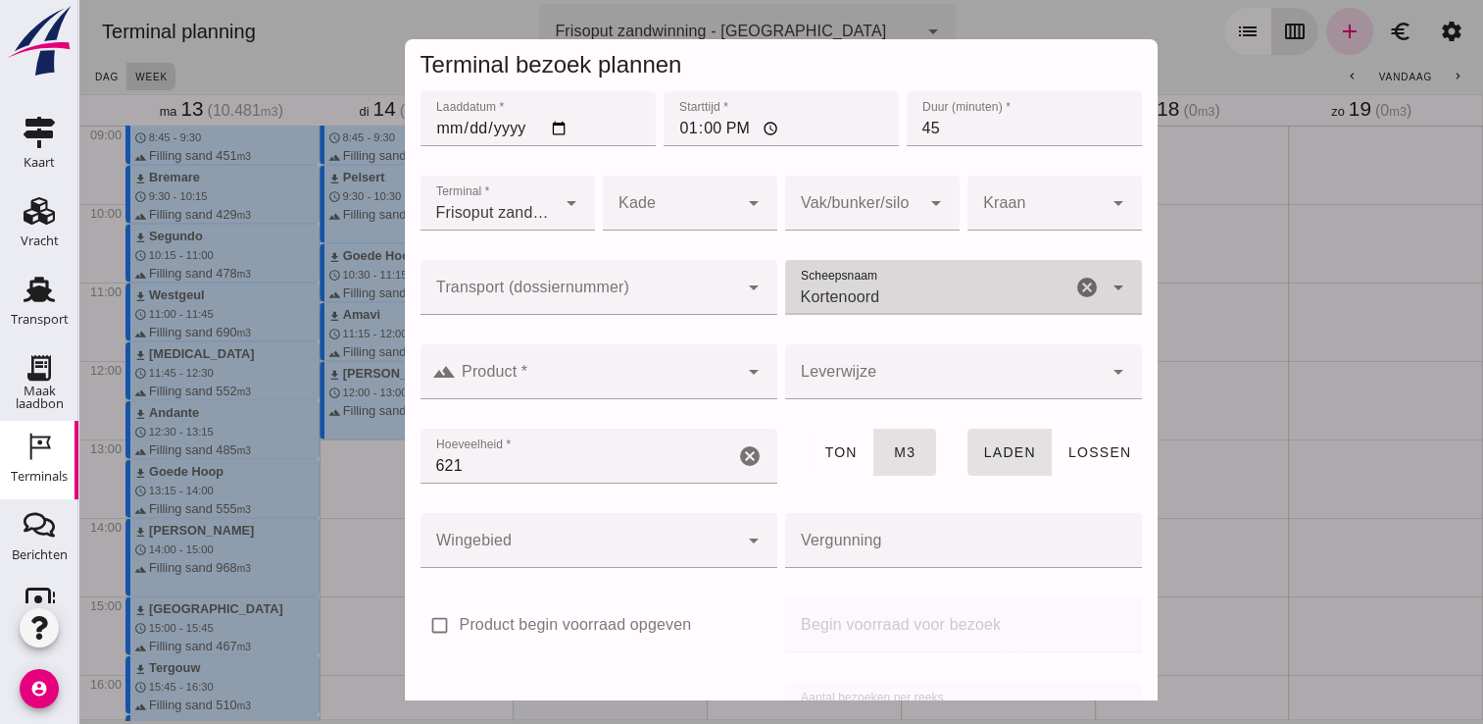
type input "Kortenoord"
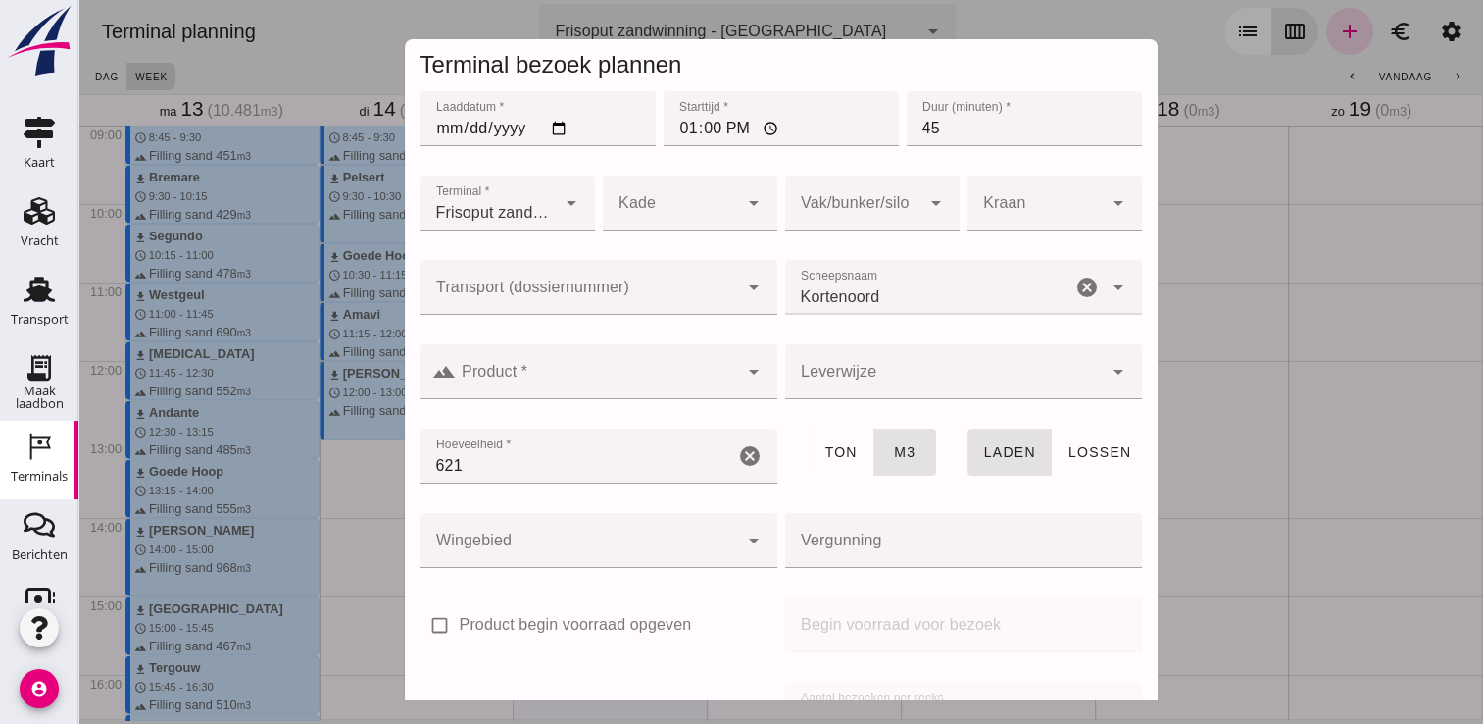
click at [635, 402] on div at bounding box center [599, 410] width 357 height 22
click at [580, 390] on input "Product *" at bounding box center [597, 382] width 282 height 24
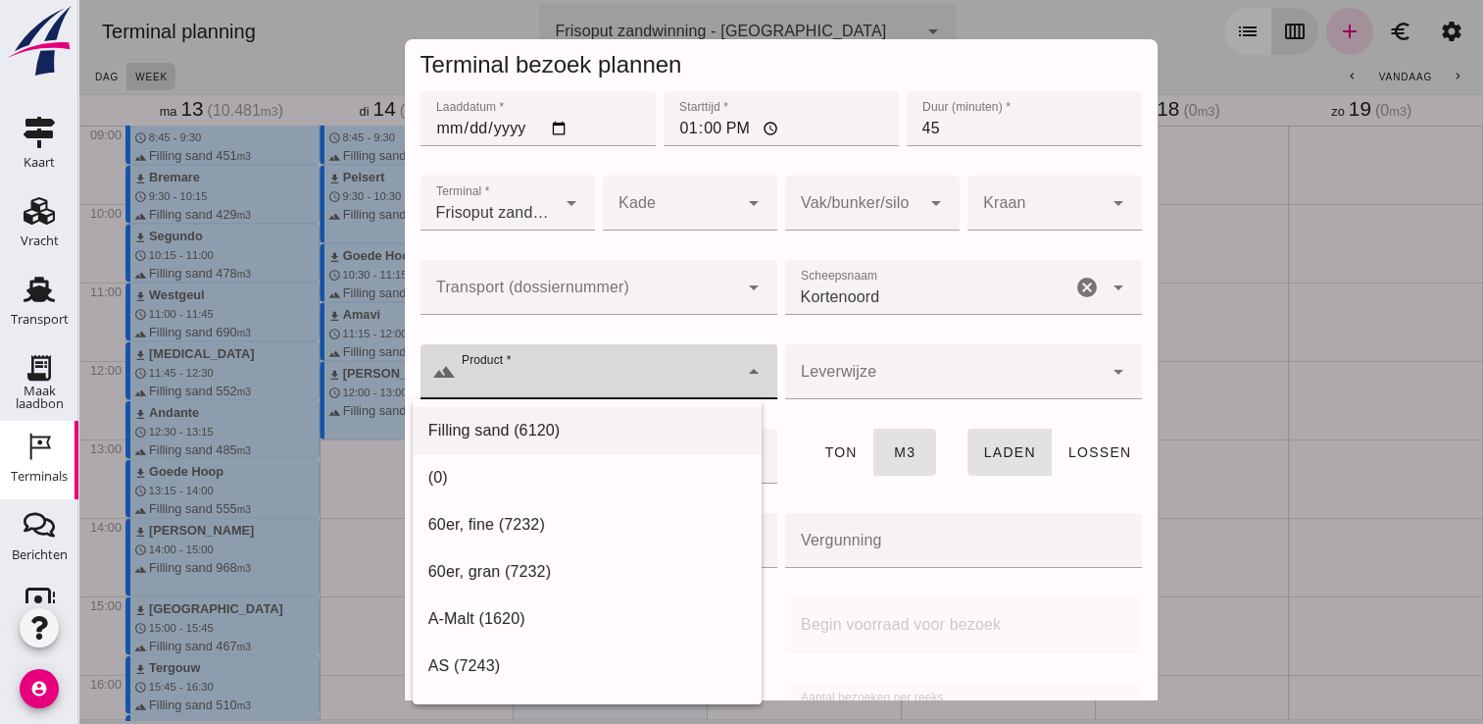
click at [589, 424] on div "Filling sand (6120)" at bounding box center [587, 431] width 318 height 24
type input "Filling sand (6120)"
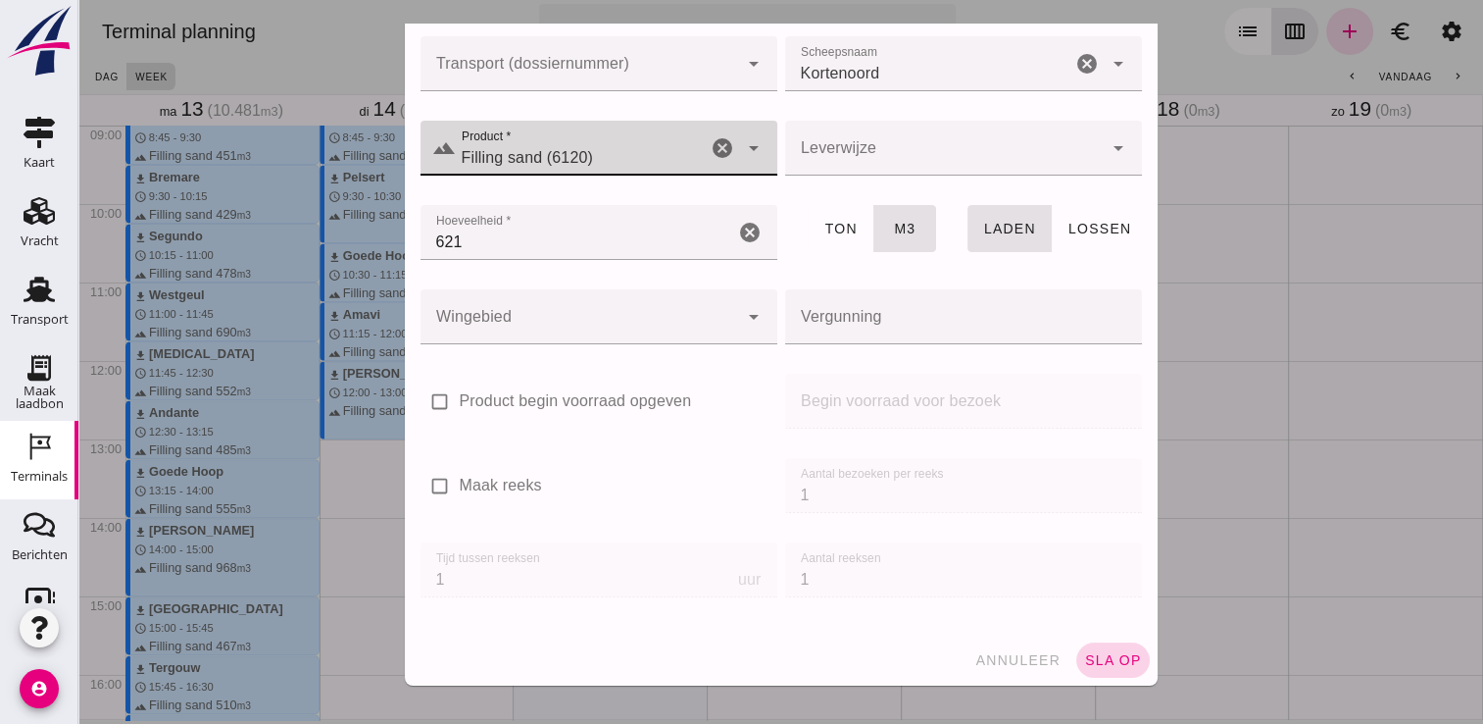
click at [1088, 674] on button "sla op" at bounding box center [1114, 659] width 74 height 35
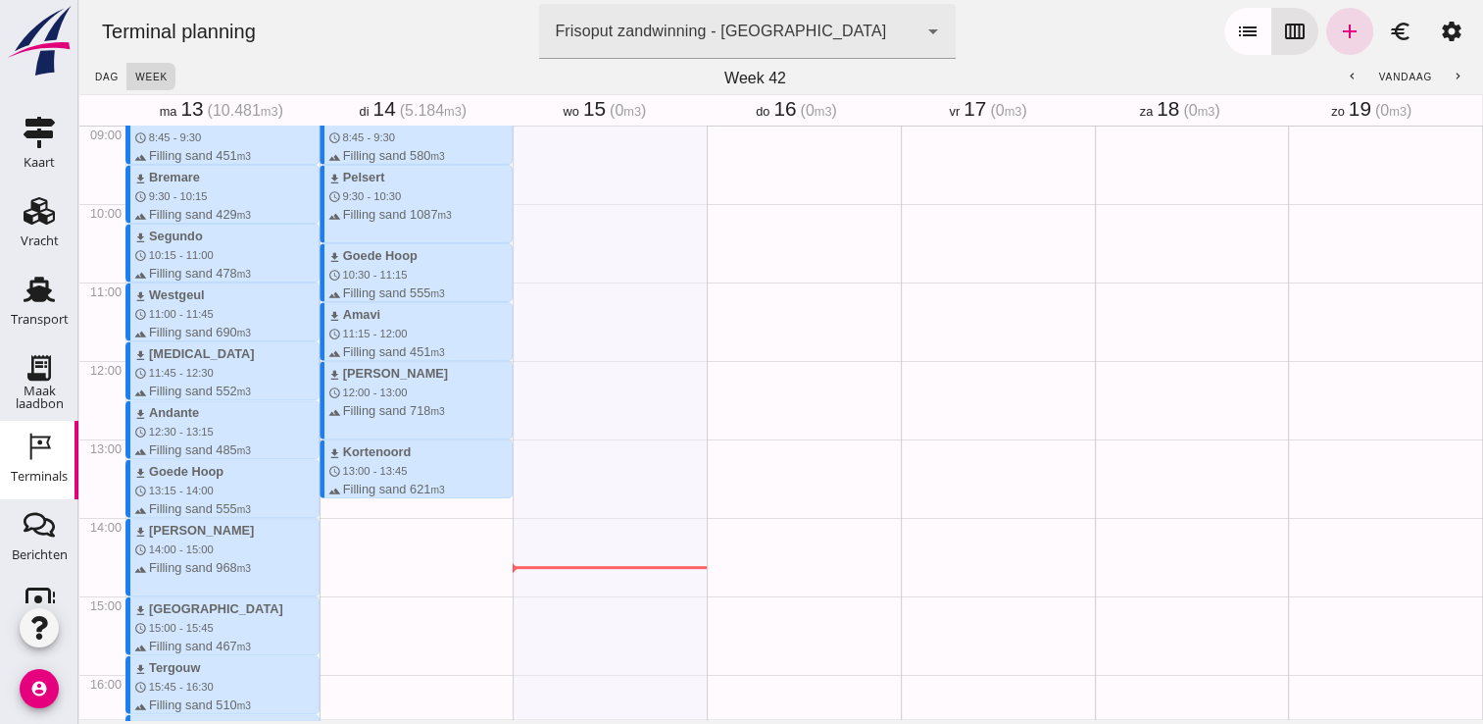
drag, startPoint x: 333, startPoint y: 507, endPoint x: 338, endPoint y: 572, distance: 64.9
click at [338, 572] on div "download Beunbak Marianne schedule 7:15 - 8:00 terrain Filling sand 551 m3 down…" at bounding box center [417, 360] width 194 height 1881
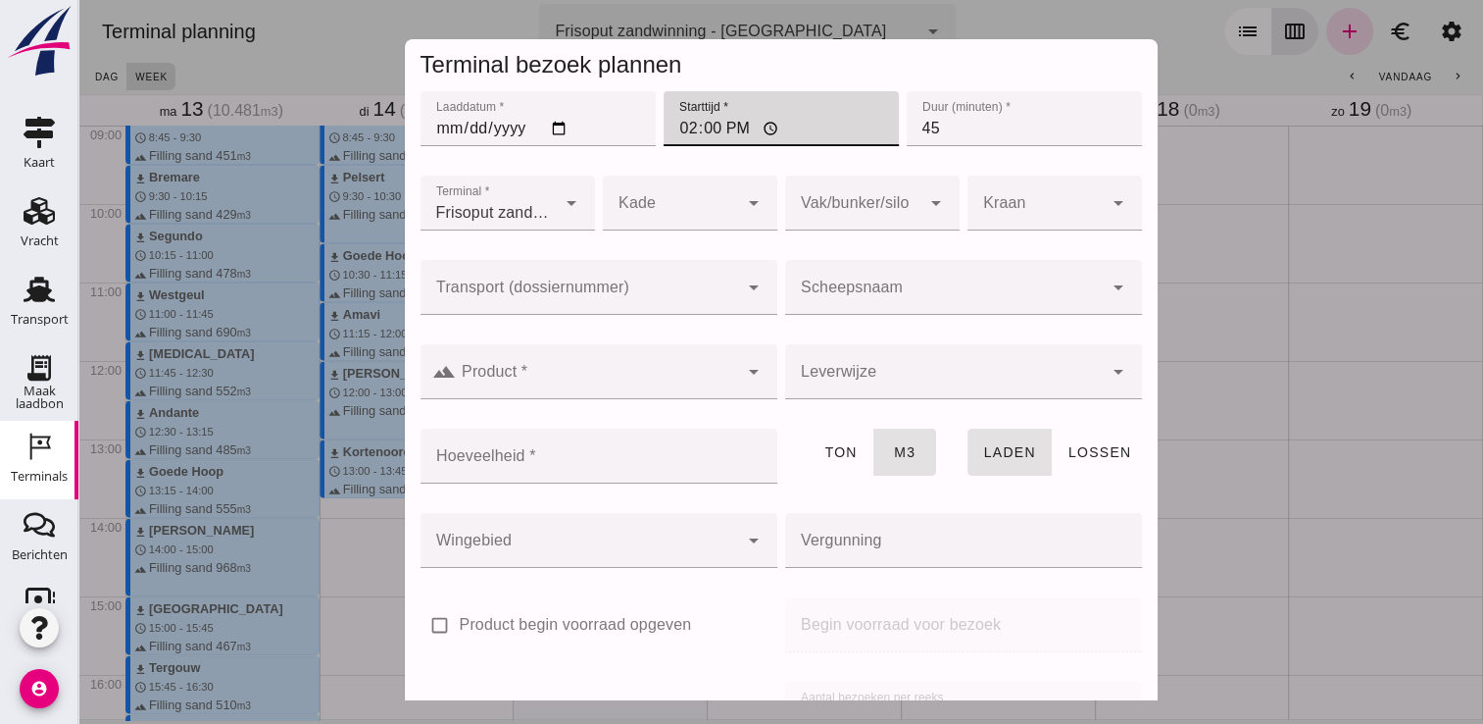
click at [692, 128] on input "14:00" at bounding box center [781, 118] width 235 height 55
type input "13:30"
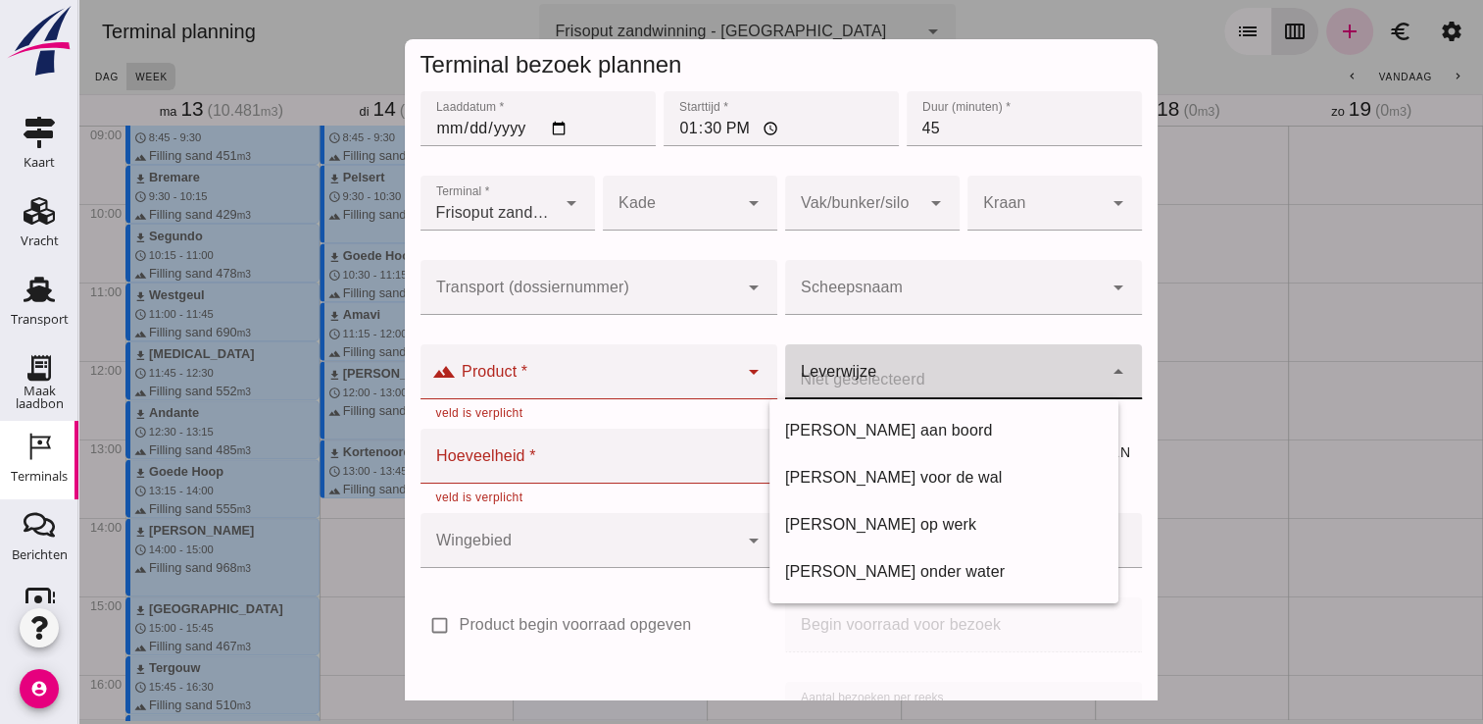
click at [830, 374] on div at bounding box center [944, 371] width 318 height 55
click at [923, 271] on div at bounding box center [944, 287] width 318 height 55
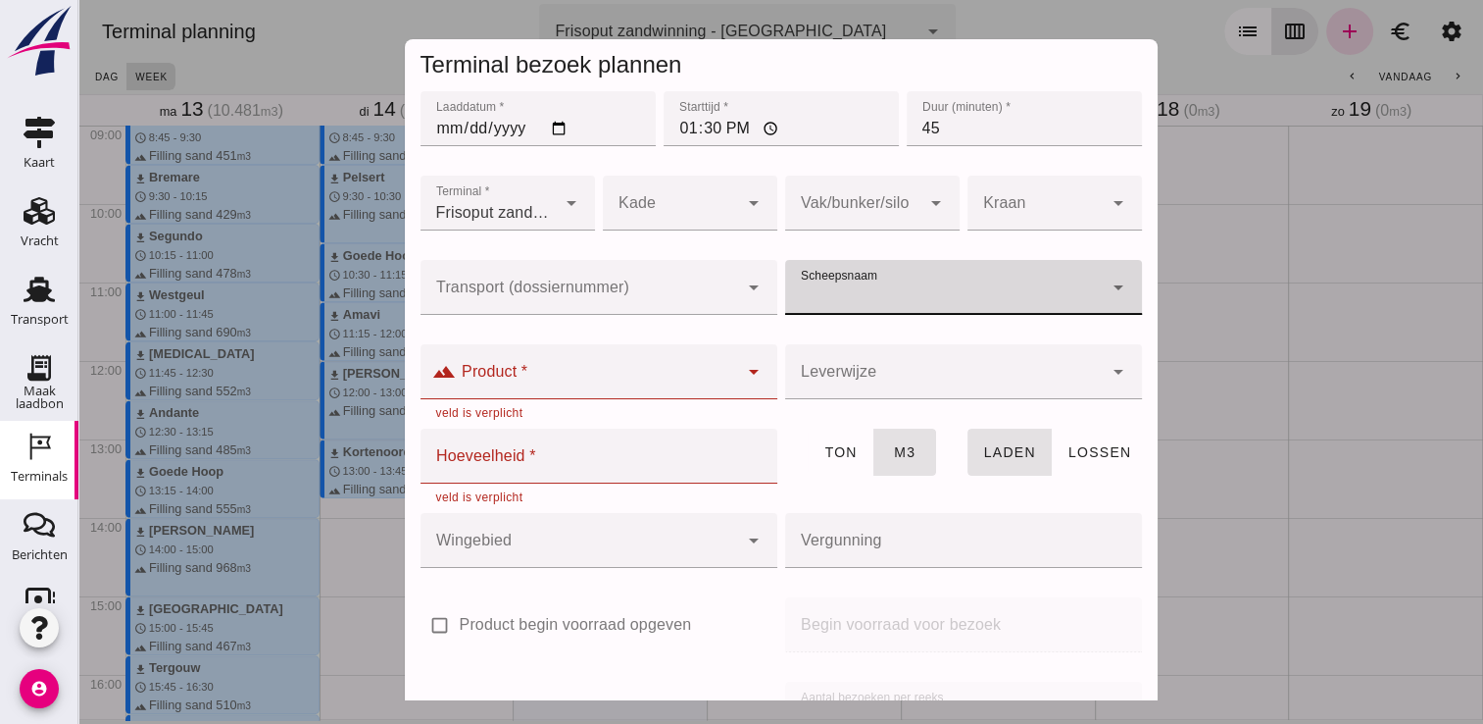
type input "c"
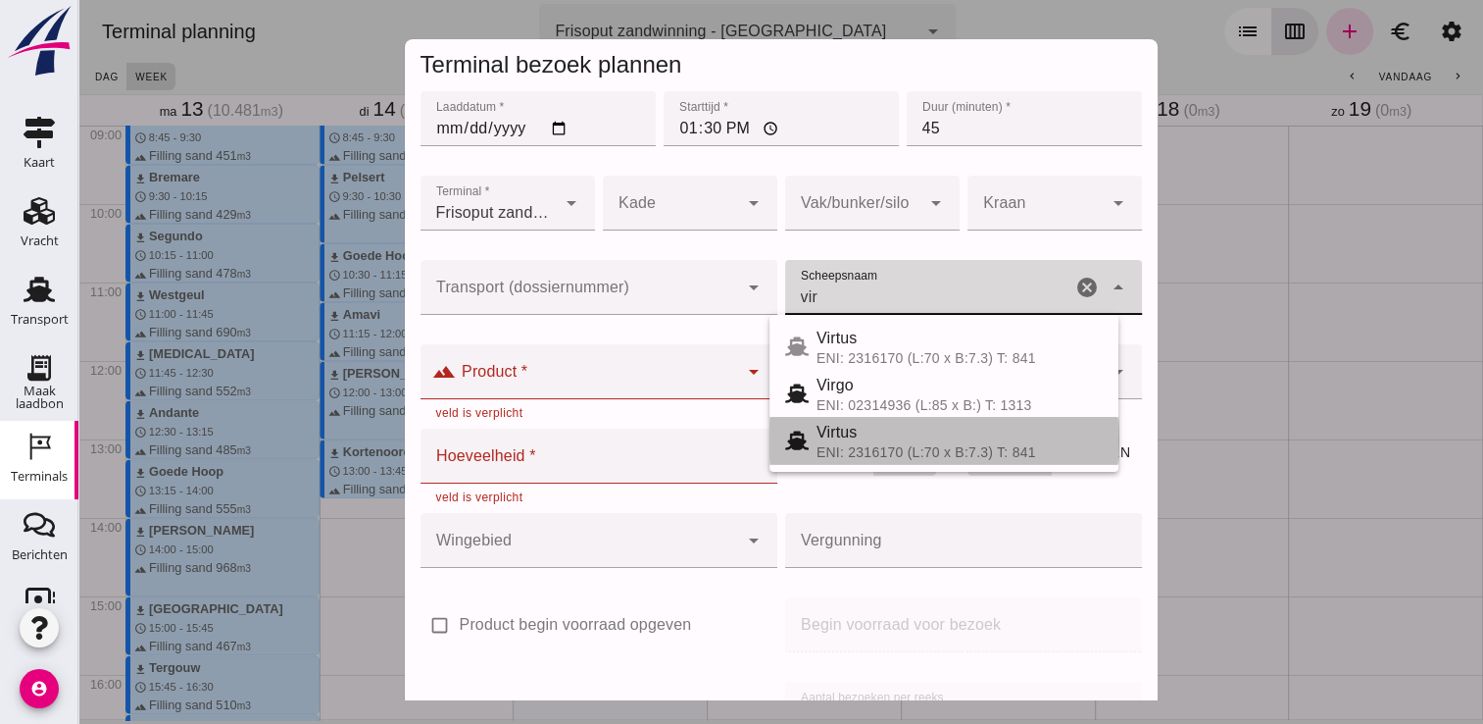
click at [856, 436] on span "Virtus" at bounding box center [837, 432] width 41 height 17
type input "Virtus"
type input "523"
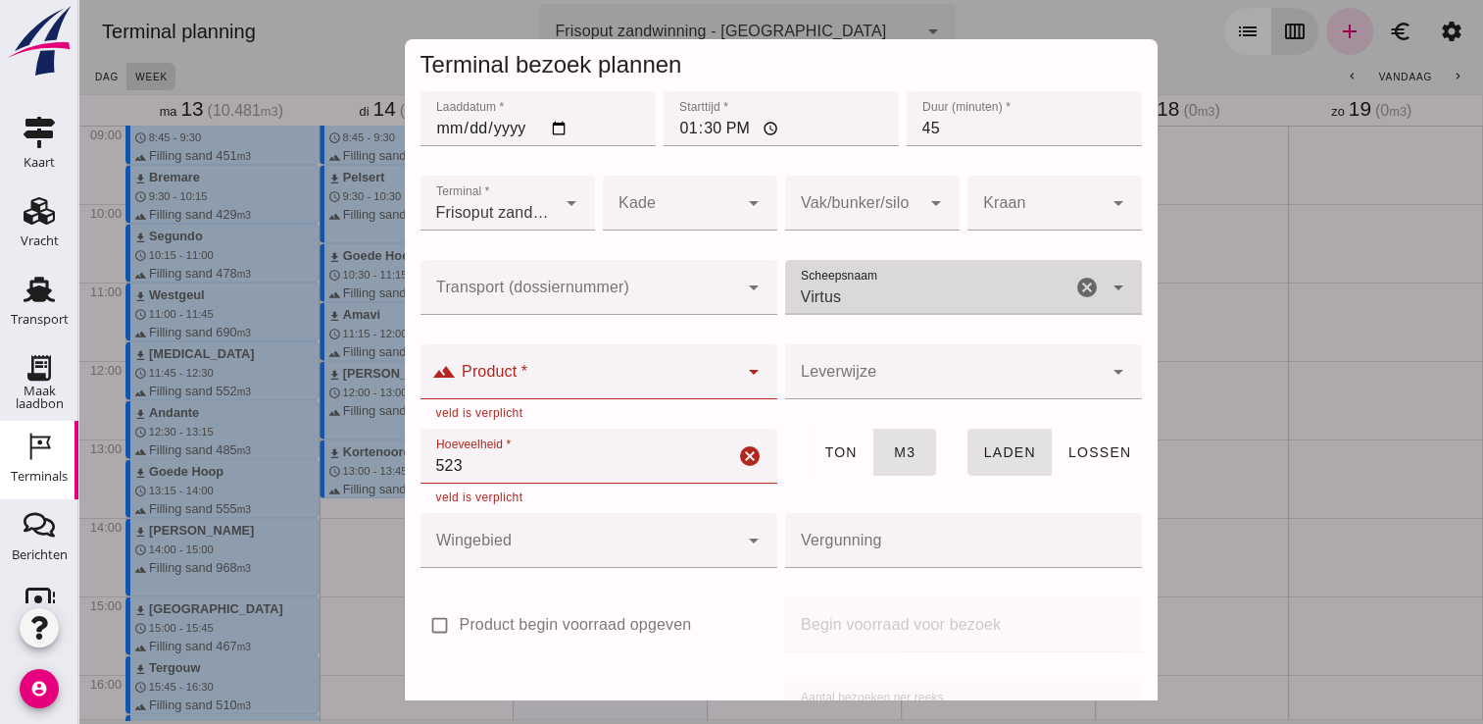
type input "Virtus"
click at [678, 382] on input "Product *" at bounding box center [597, 382] width 282 height 24
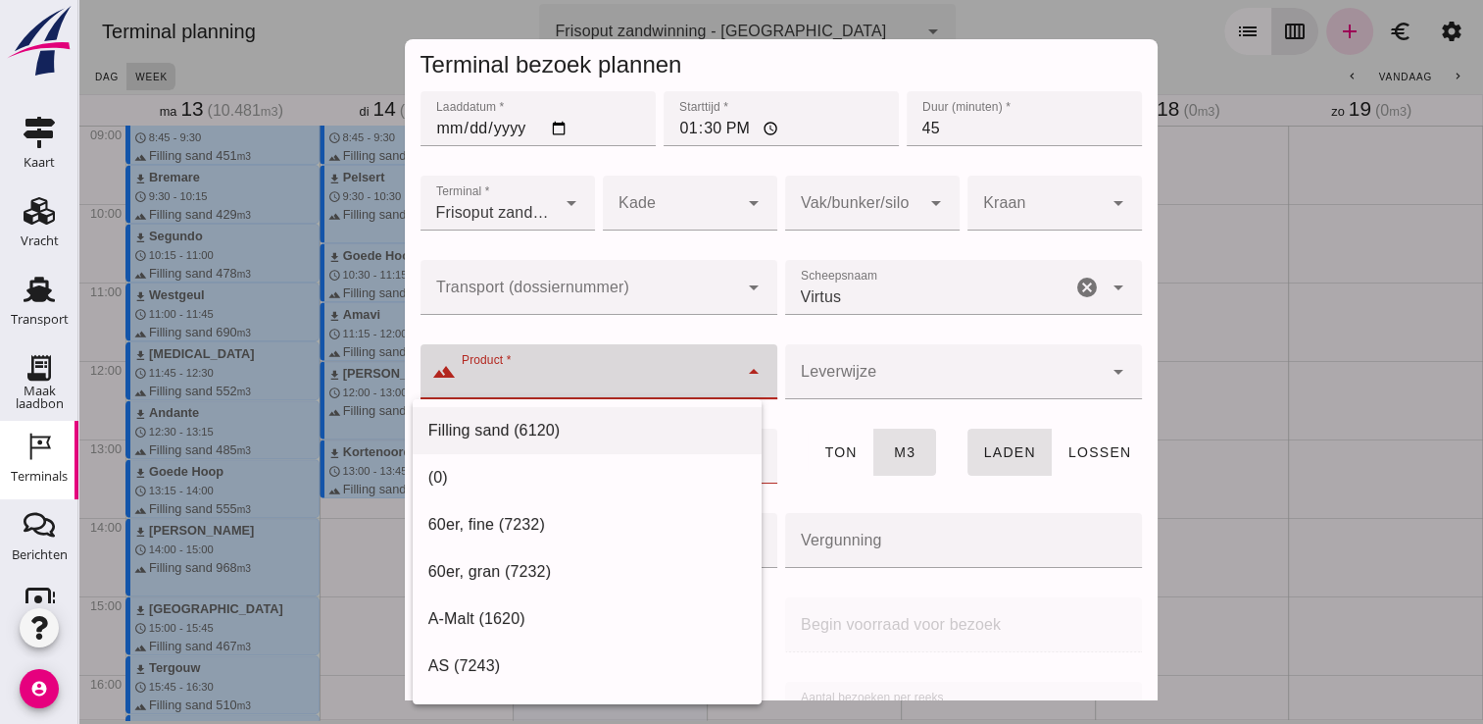
click at [559, 419] on div "Filling sand (6120)" at bounding box center [587, 431] width 318 height 24
type input "Filling sand (6120)"
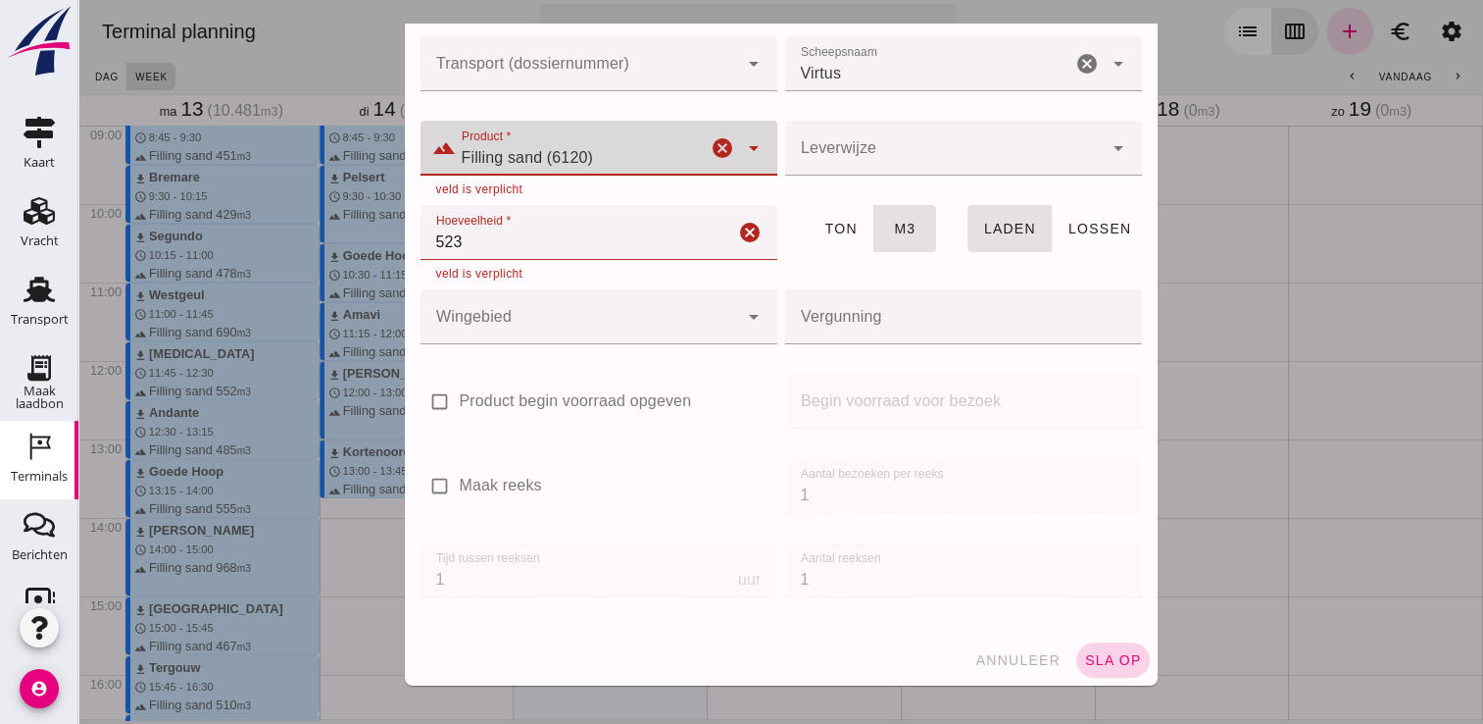
click at [1084, 659] on span "sla op" at bounding box center [1113, 660] width 58 height 16
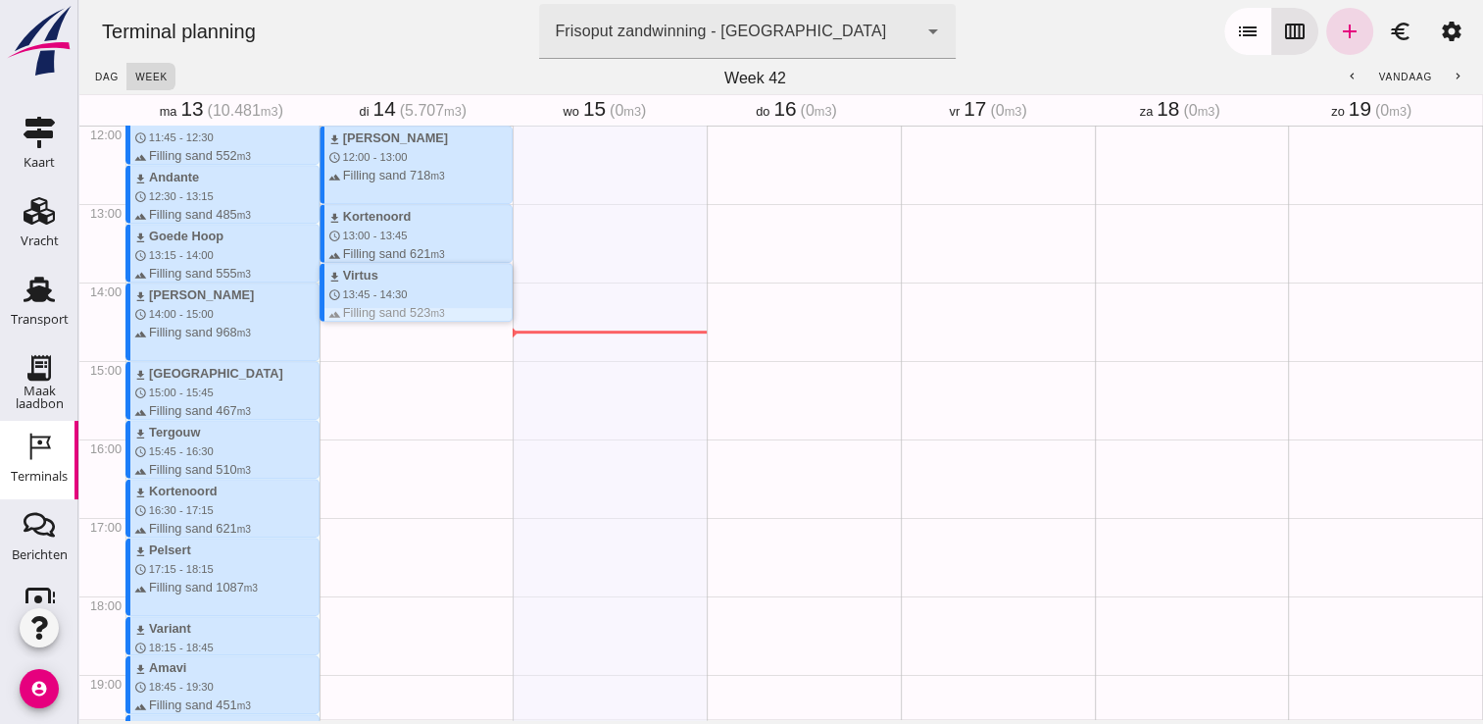
scroll to position [941, 0]
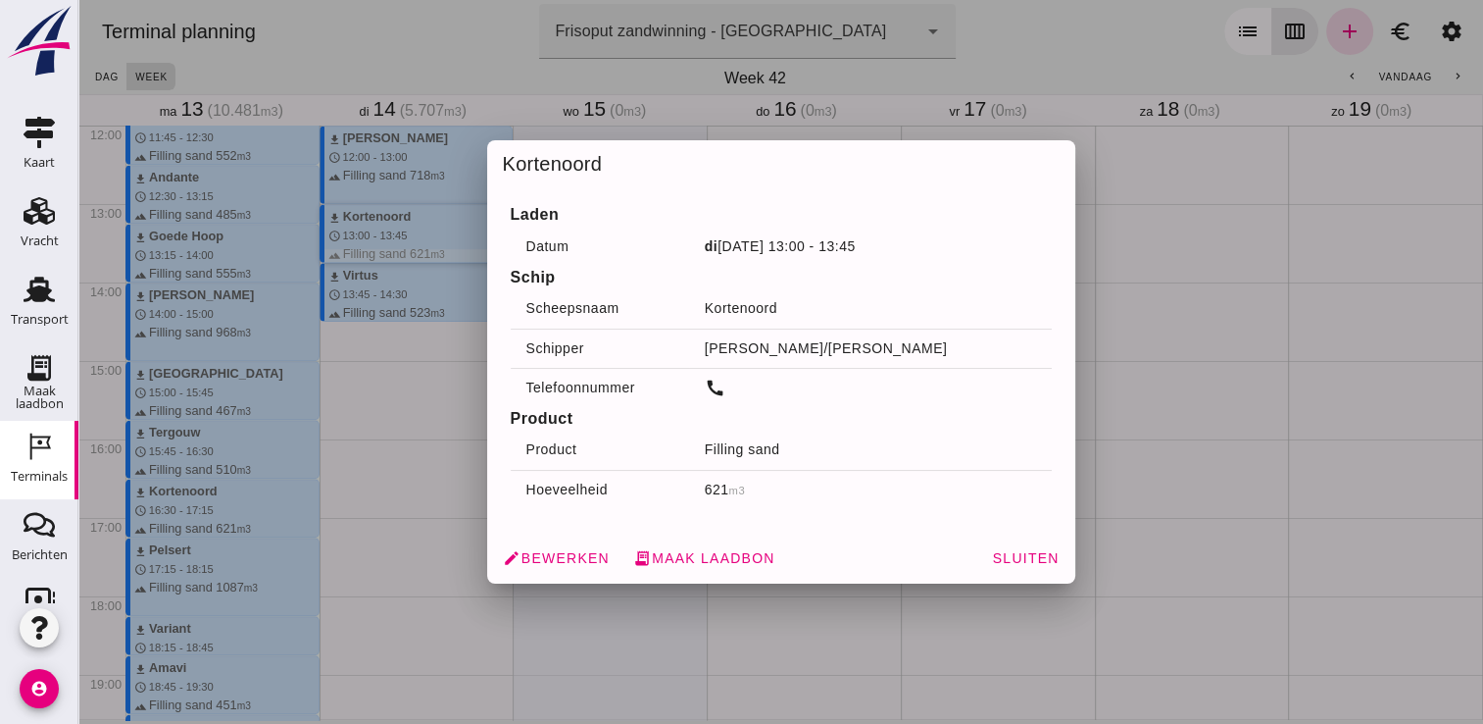
drag, startPoint x: 471, startPoint y: 216, endPoint x: 1003, endPoint y: 371, distance: 554.5
click at [1003, 371] on td "call" at bounding box center [870, 387] width 363 height 39
click at [506, 561] on icon "edit" at bounding box center [512, 558] width 18 height 18
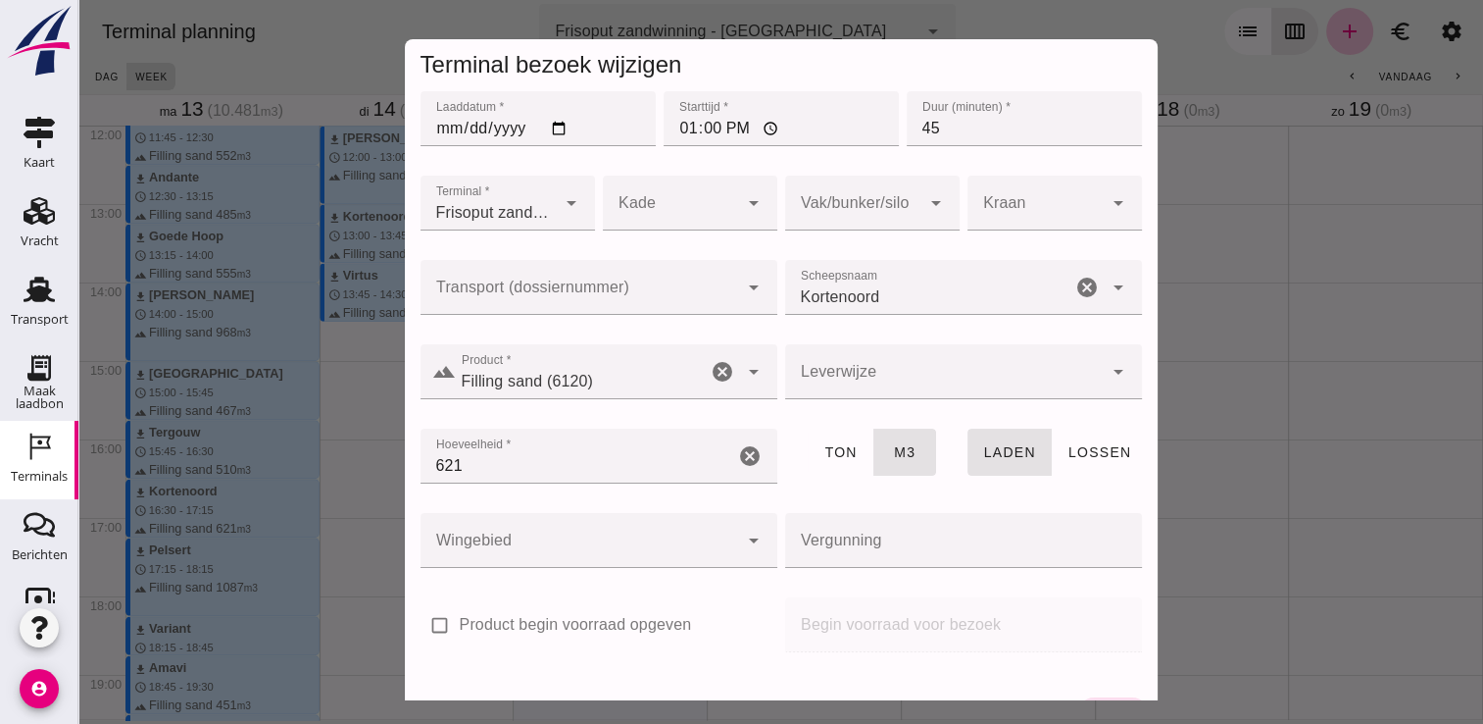
type input "Filling sand (6120)"
click at [693, 378] on div "landscape Product * Product * Filling sand (6120) Filling sand (6120) cancel ar…" at bounding box center [599, 371] width 357 height 55
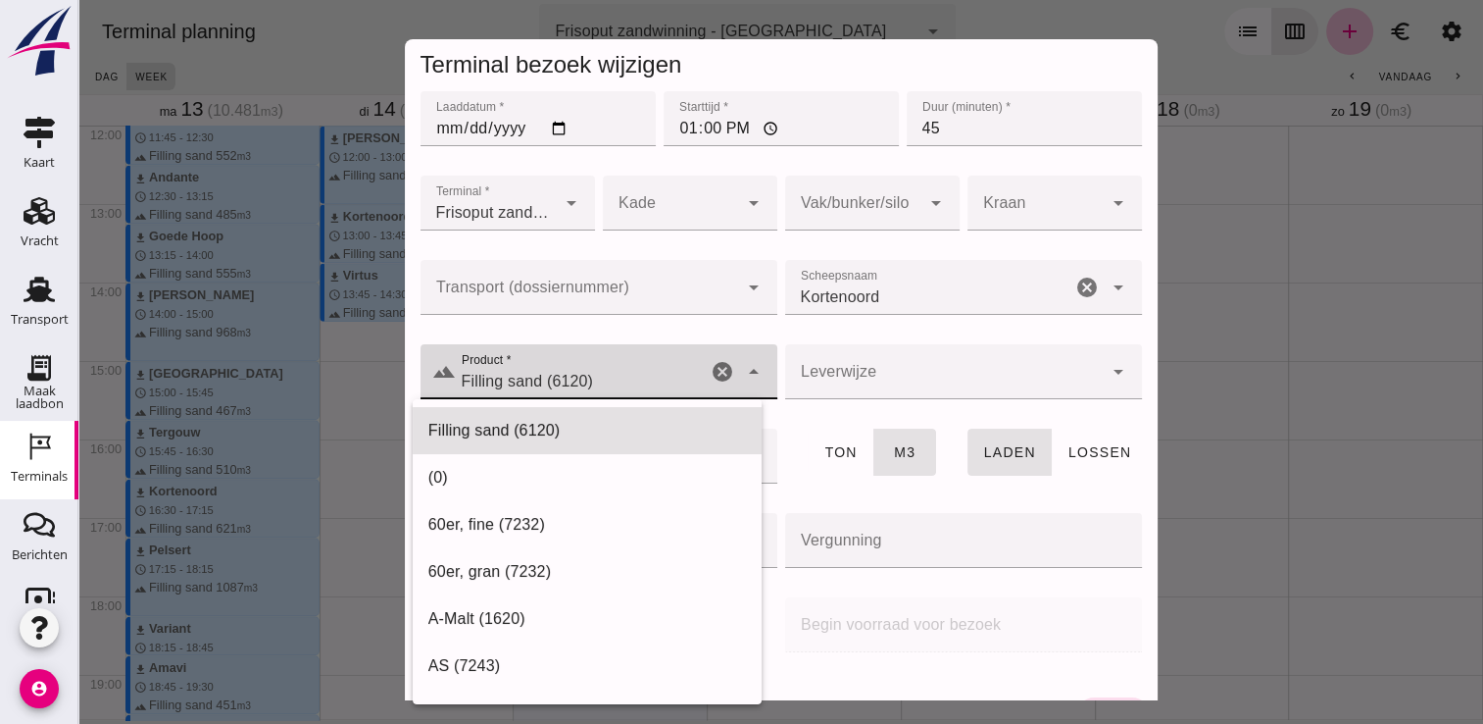
click at [711, 369] on icon "cancel" at bounding box center [723, 372] width 24 height 24
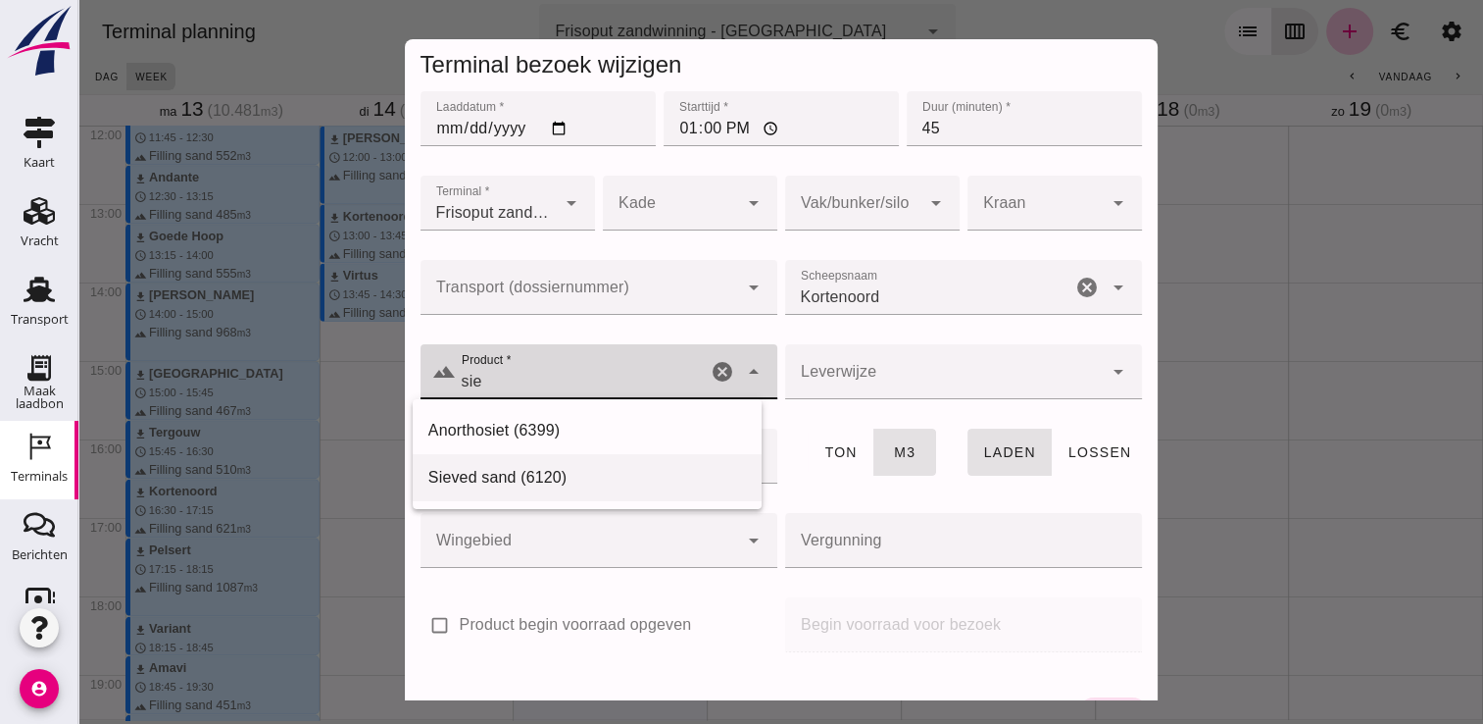
click at [542, 476] on div "Sieved sand (6120)" at bounding box center [587, 478] width 318 height 24
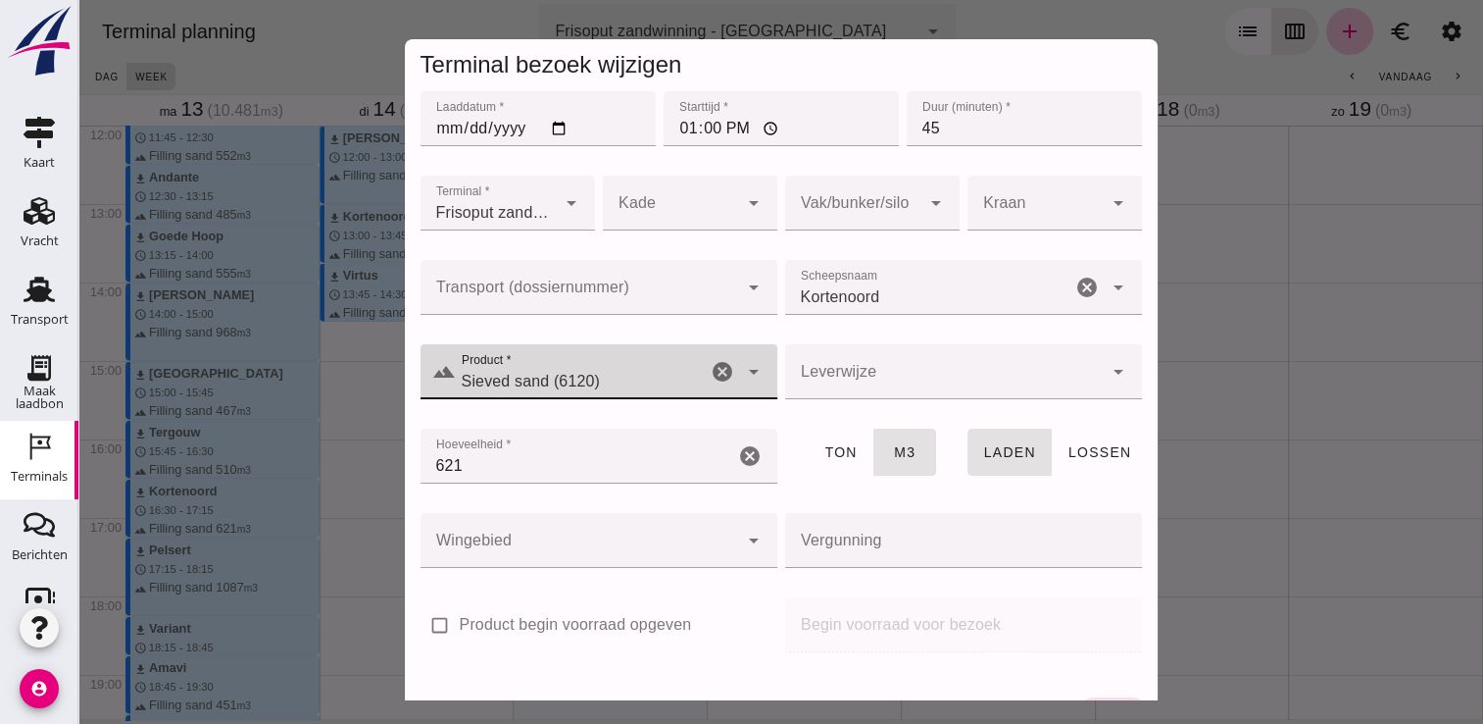
scroll to position [55, 0]
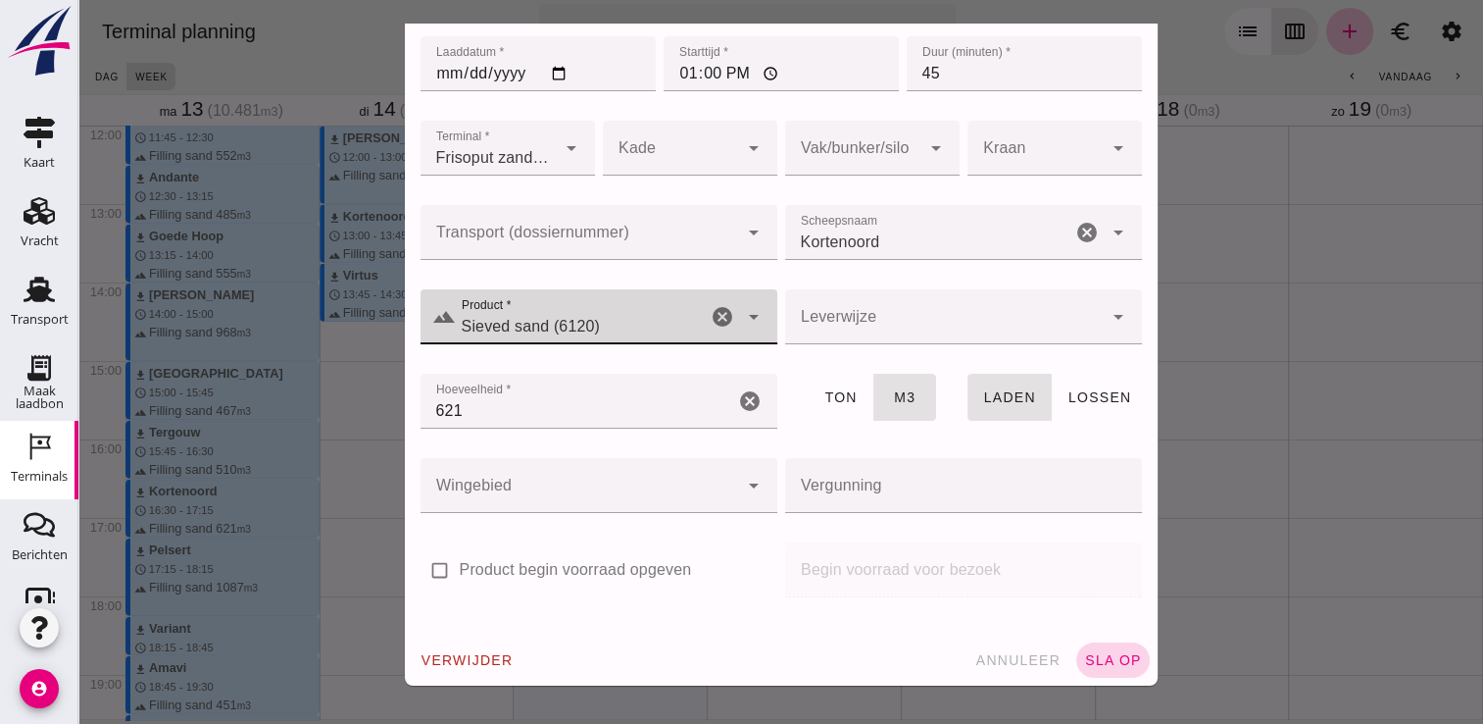
type input "Sieved sand (6120)"
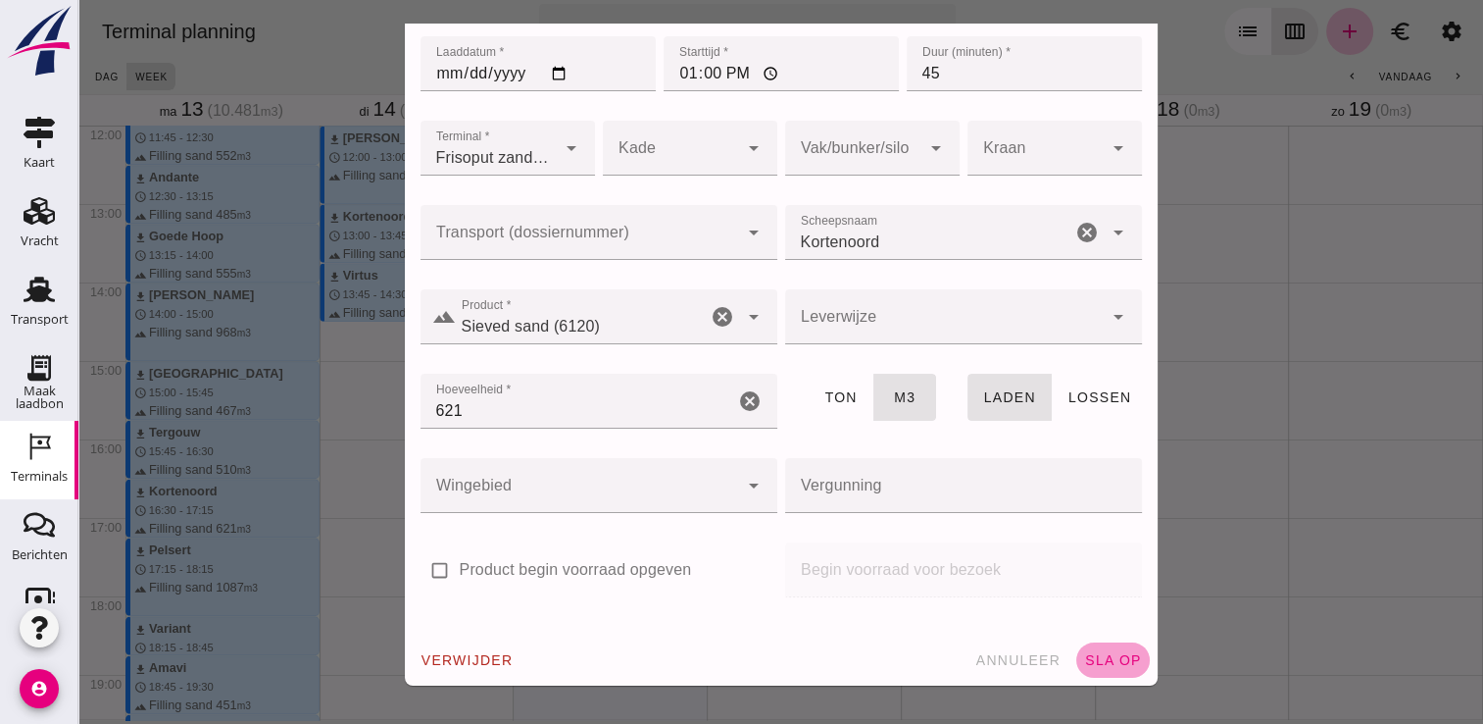
click at [1110, 652] on span "sla op" at bounding box center [1113, 660] width 58 height 16
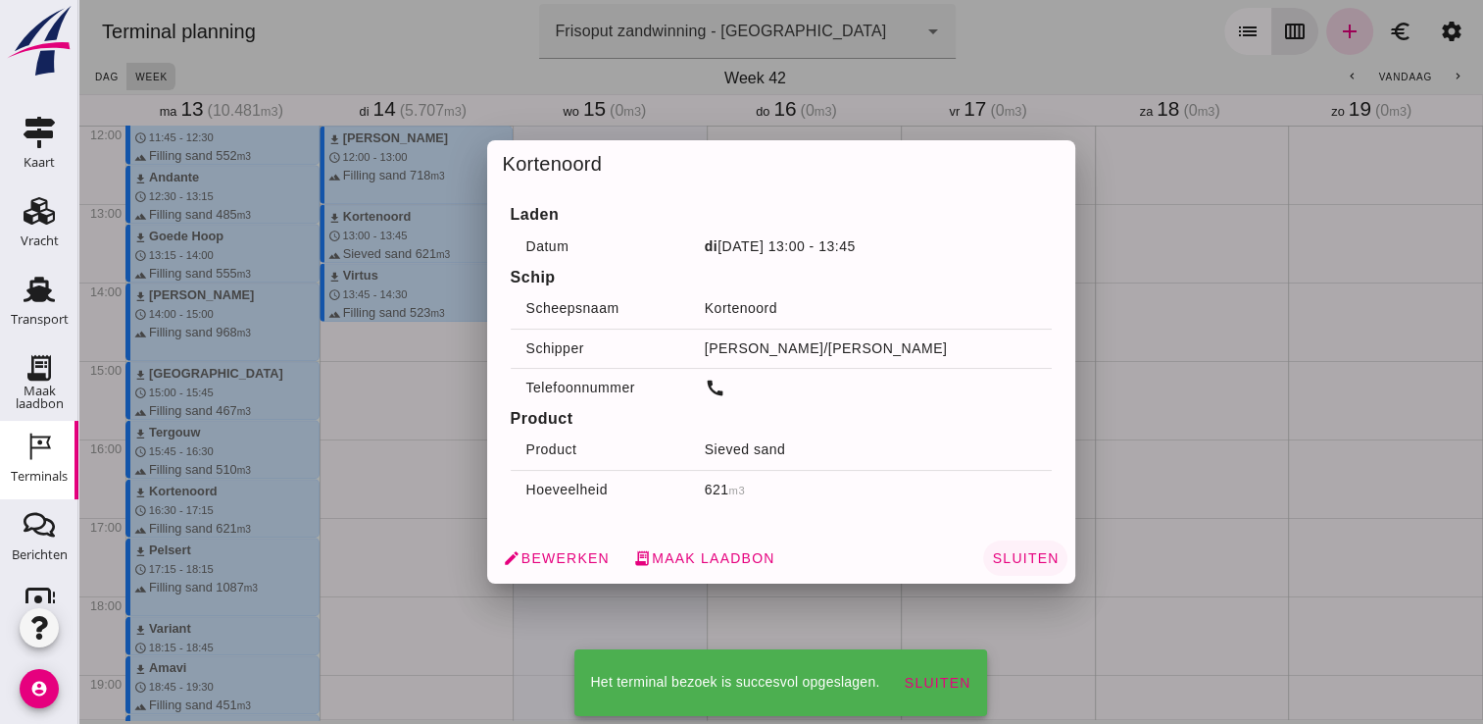
click at [1020, 555] on span "Sluiten" at bounding box center [1025, 558] width 68 height 16
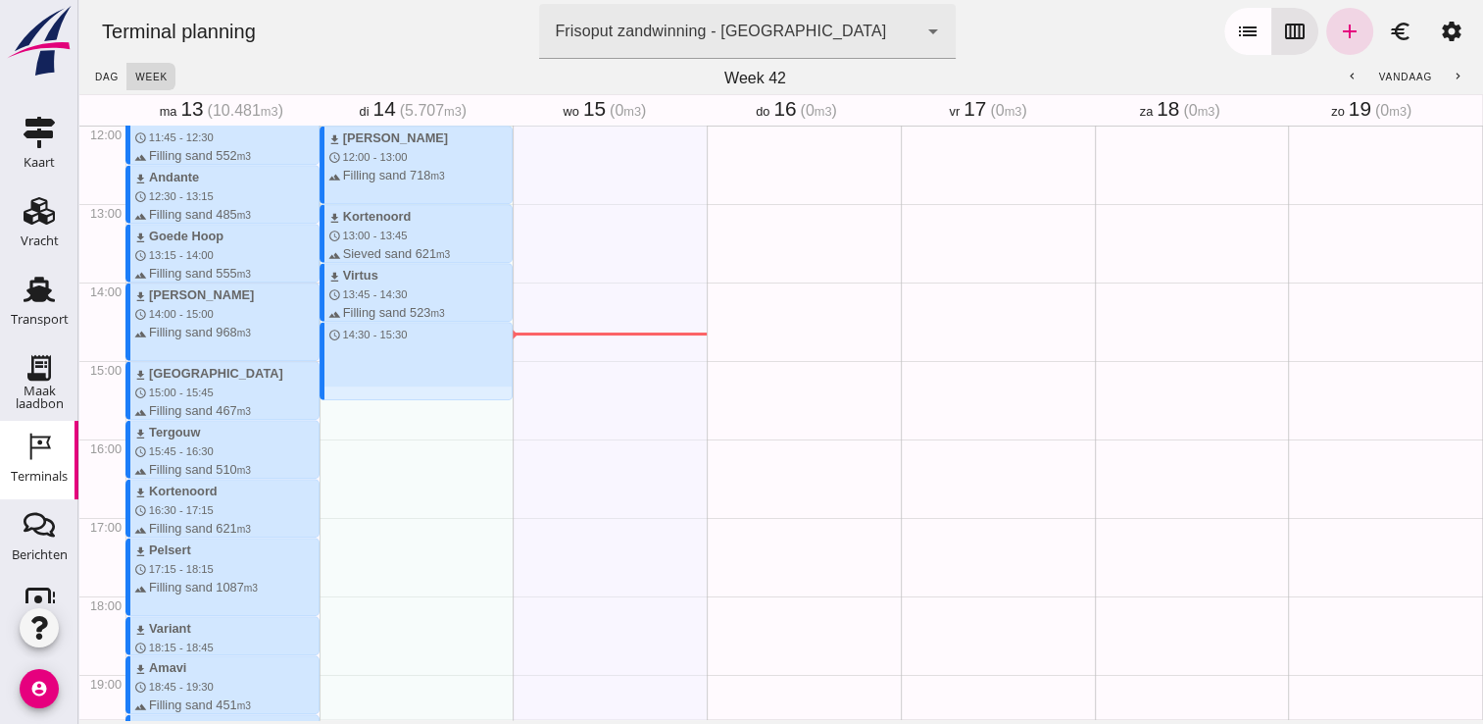
drag, startPoint x: 342, startPoint y: 328, endPoint x: 347, endPoint y: 393, distance: 64.9
click at [347, 393] on div "download Beunbak Marianne schedule 7:15 - 8:00 terrain Filling sand 551 m3 down…" at bounding box center [417, 124] width 194 height 1881
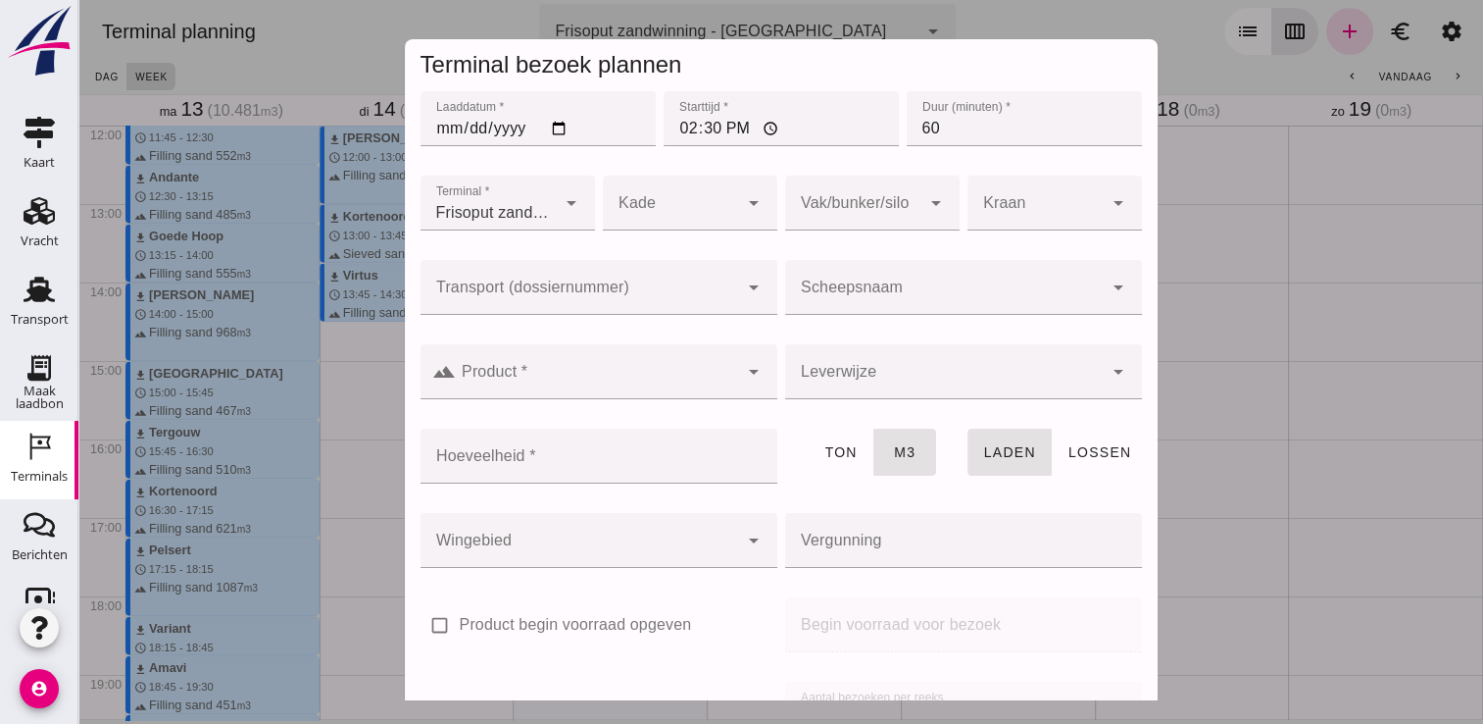
click at [868, 293] on input "Scheepsnaam" at bounding box center [944, 297] width 318 height 24
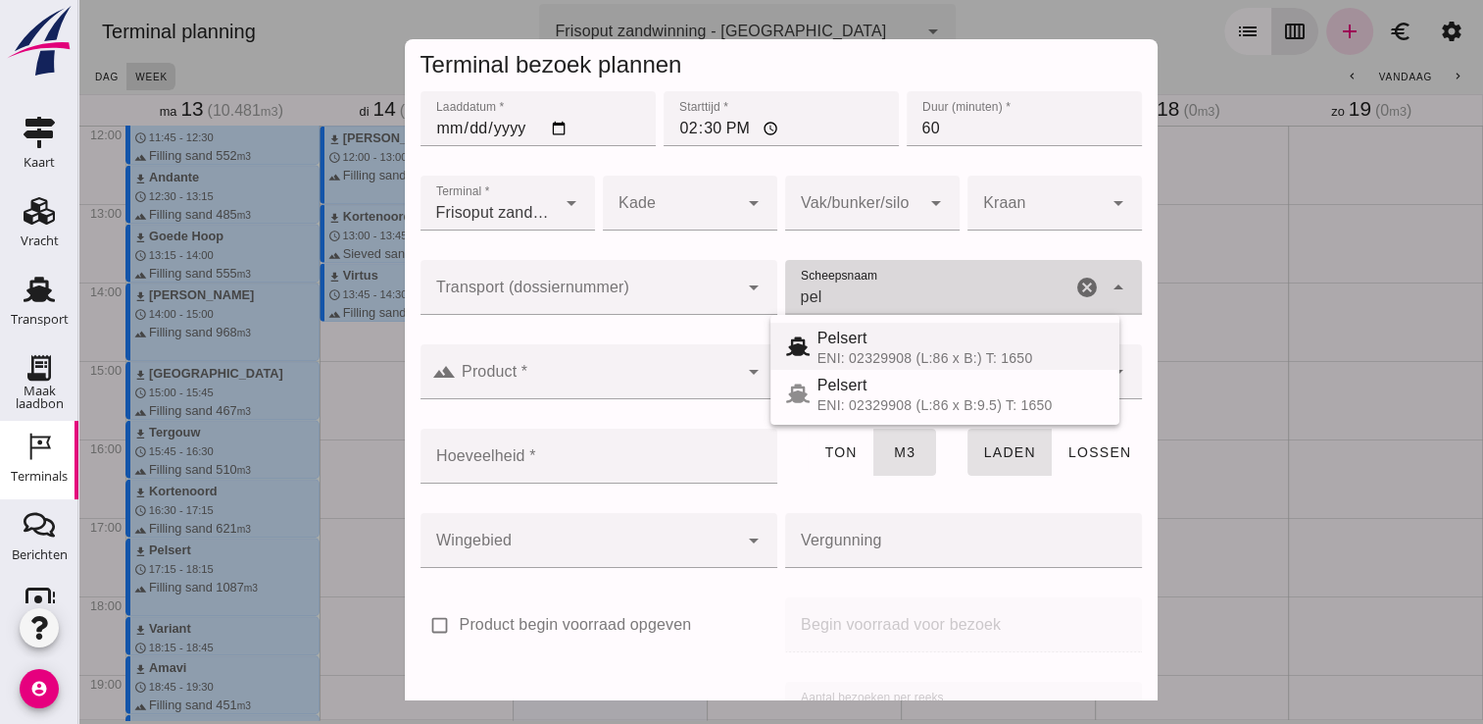
click at [906, 356] on div "ENI: 02329908 (L:86 x B:) T: 1650" at bounding box center [961, 358] width 286 height 16
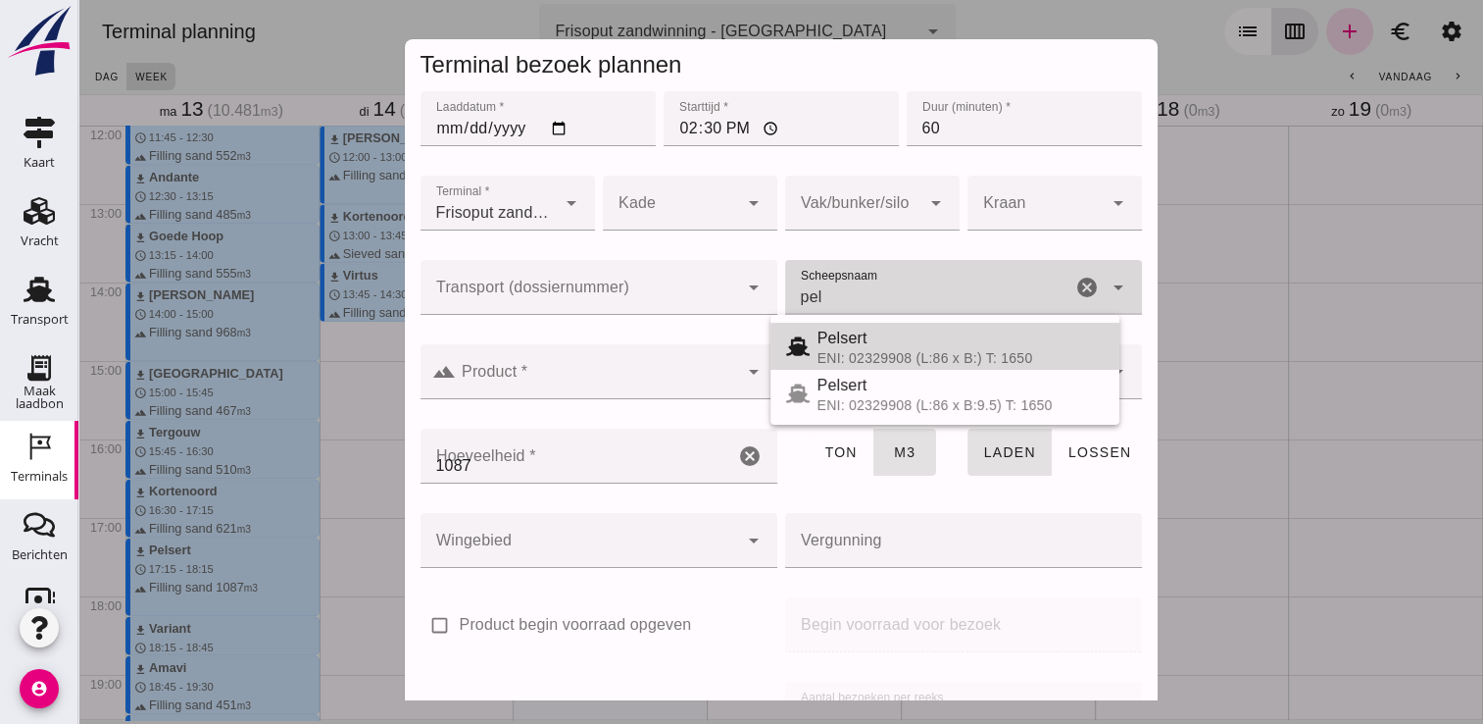
type input "Pelsert"
type input "1087"
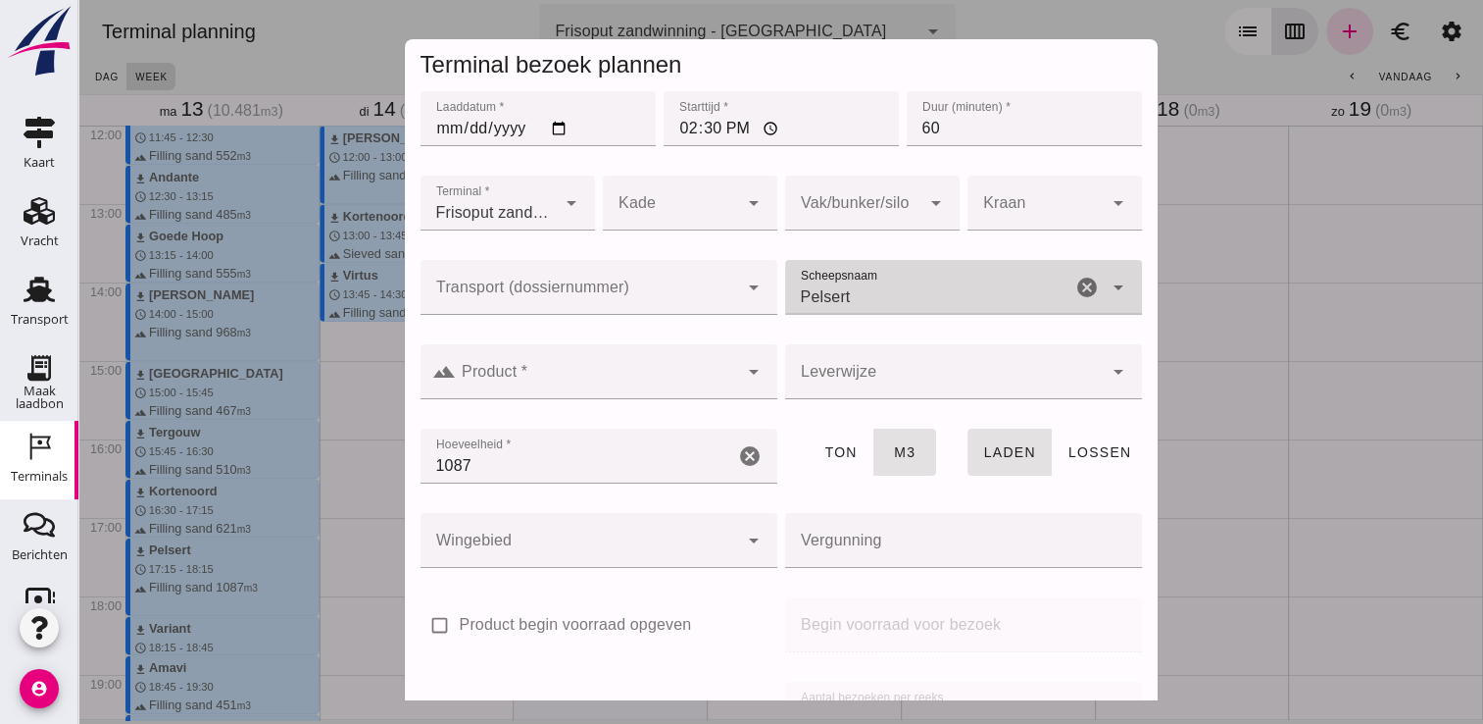
type input "Pelsert"
click at [594, 367] on div at bounding box center [597, 371] width 282 height 55
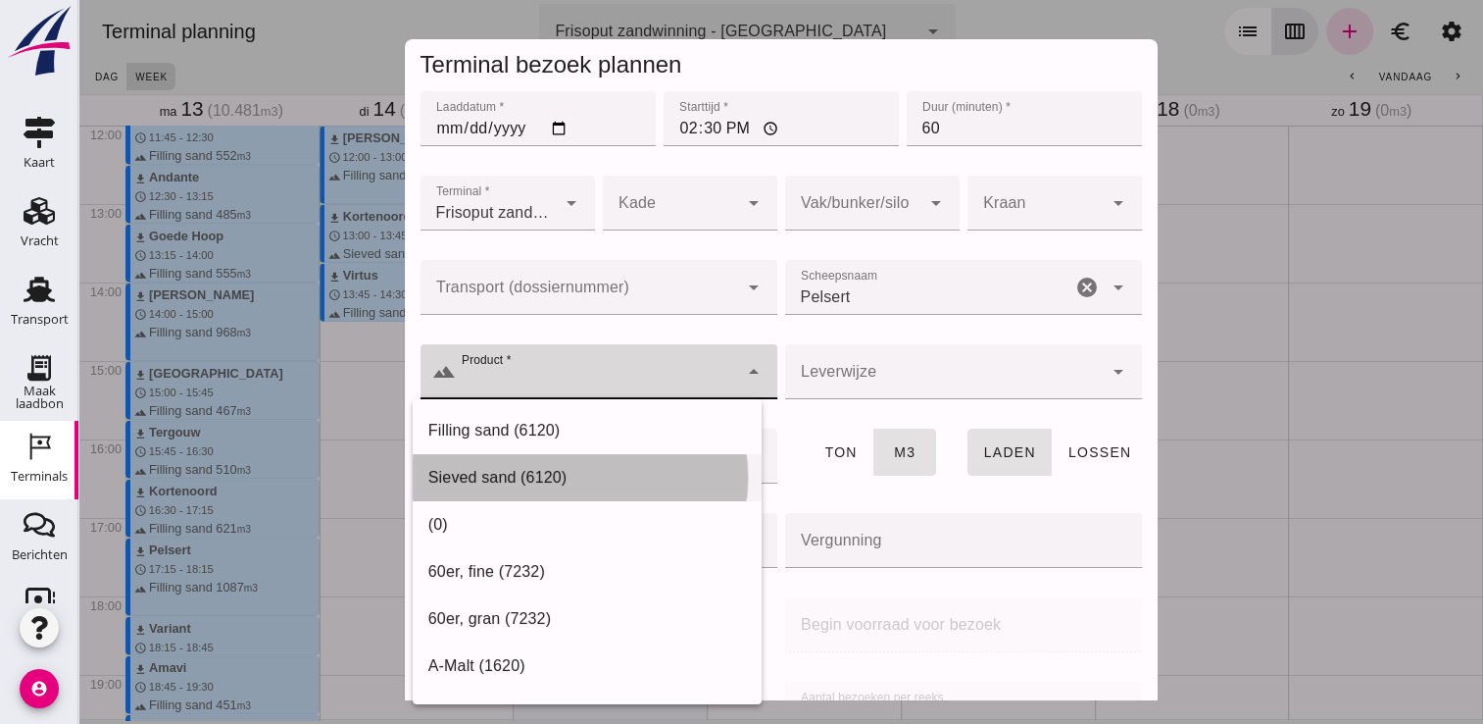
click at [571, 471] on div "Sieved sand (6120)" at bounding box center [587, 478] width 318 height 24
type input "Sieved sand (6120)"
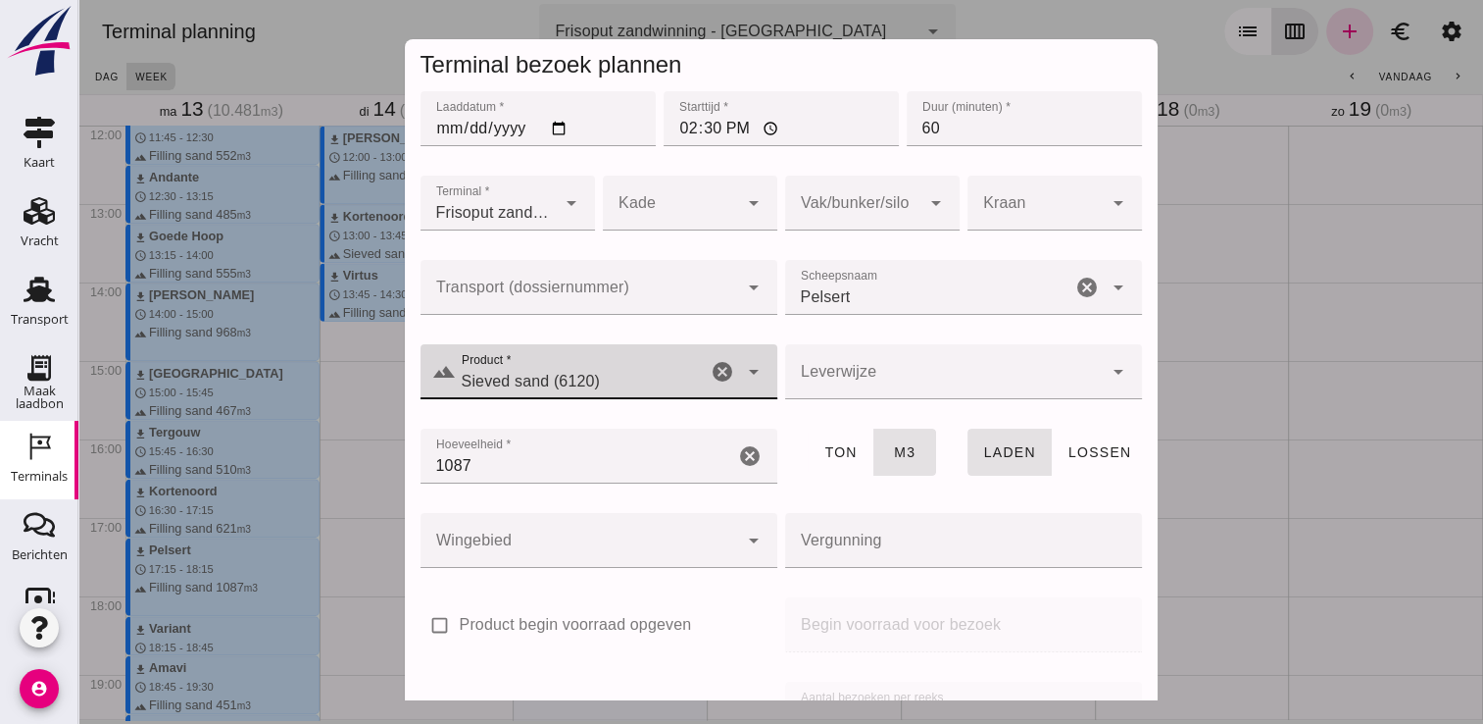
scroll to position [224, 0]
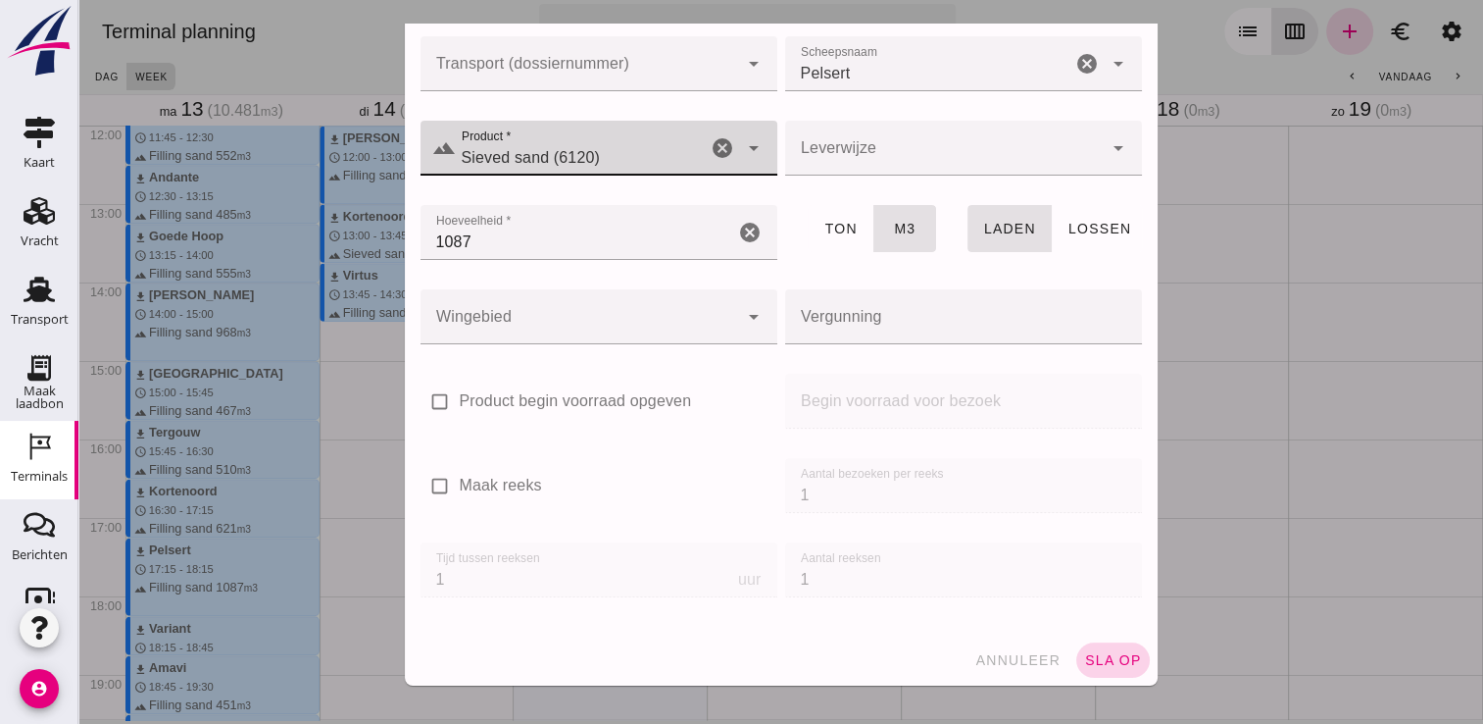
click at [1102, 669] on button "sla op" at bounding box center [1114, 659] width 74 height 35
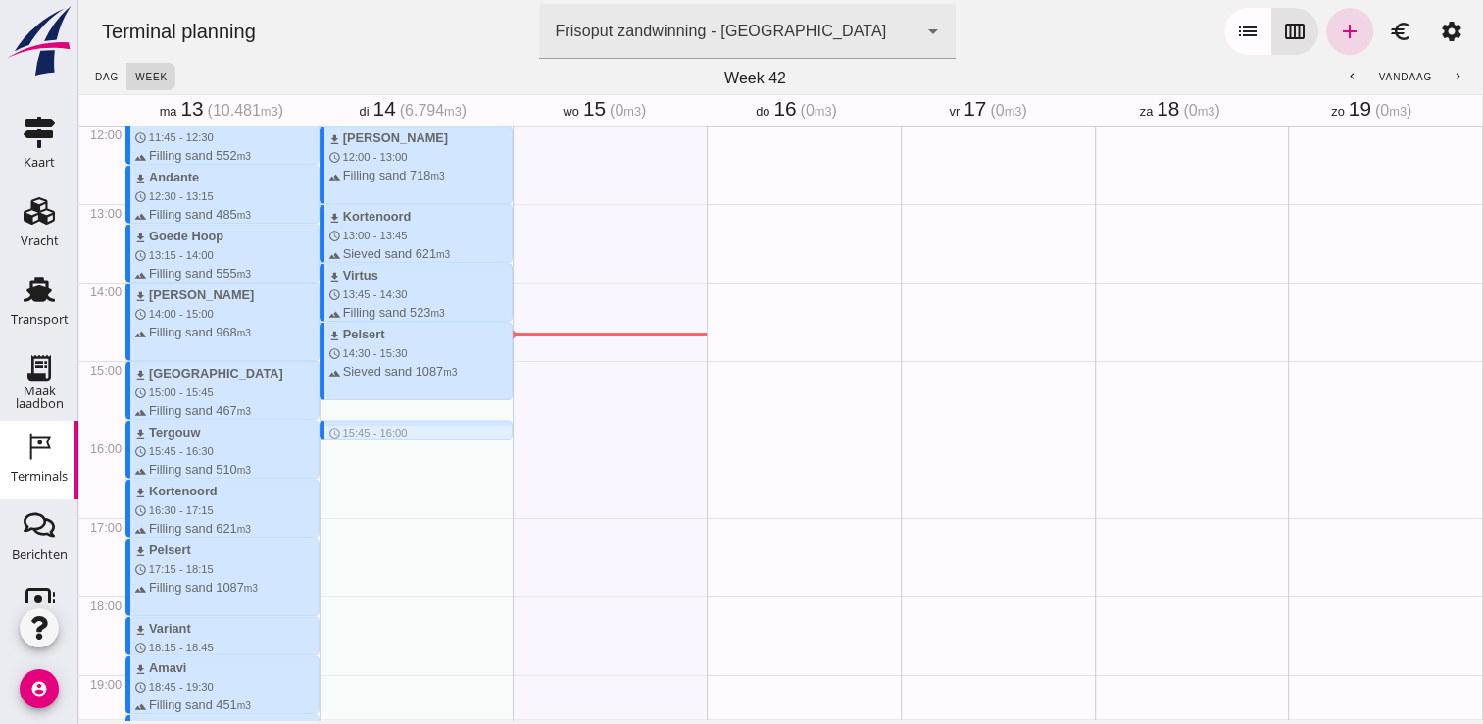
drag, startPoint x: 376, startPoint y: 410, endPoint x: 376, endPoint y: 436, distance: 26.5
click at [376, 436] on div "download Beunbak Marianne schedule 7:15 - 8:00 terrain Filling sand 551 m3 down…" at bounding box center [417, 124] width 194 height 1881
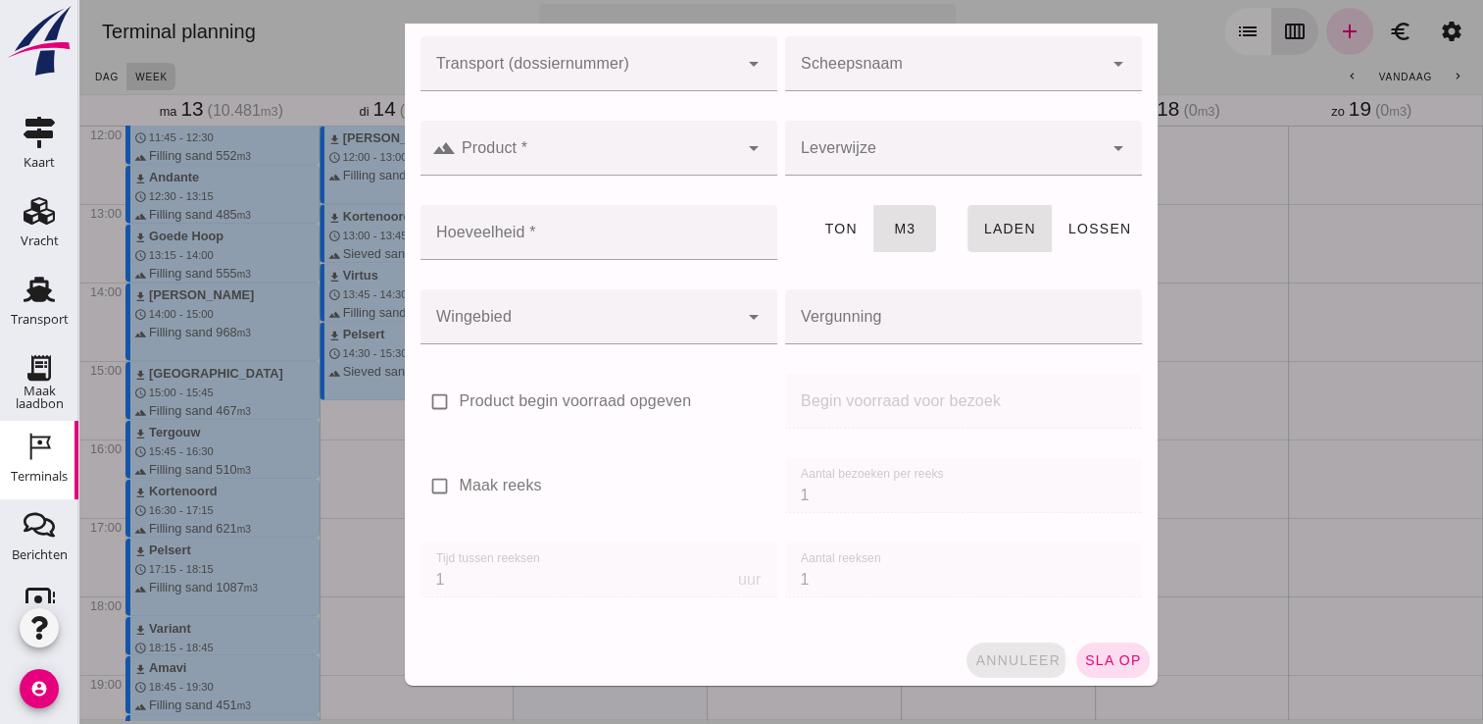
click at [1019, 665] on span "annuleer" at bounding box center [1018, 660] width 86 height 16
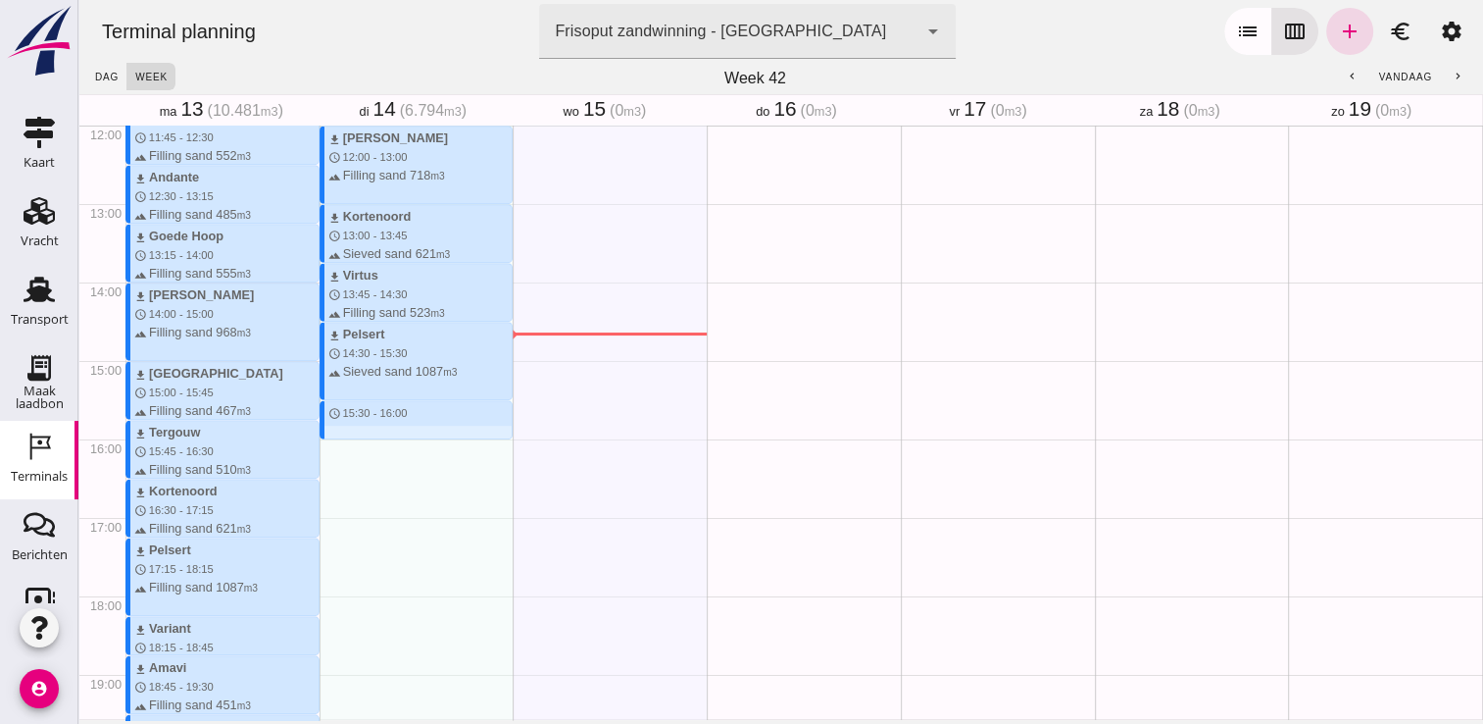
drag, startPoint x: 318, startPoint y: 400, endPoint x: 317, endPoint y: 437, distance: 37.3
click at [320, 437] on div "download Beunbak Marianne schedule 7:15 - 8:00 terrain Filling sand 551 m3 down…" at bounding box center [417, 124] width 194 height 1881
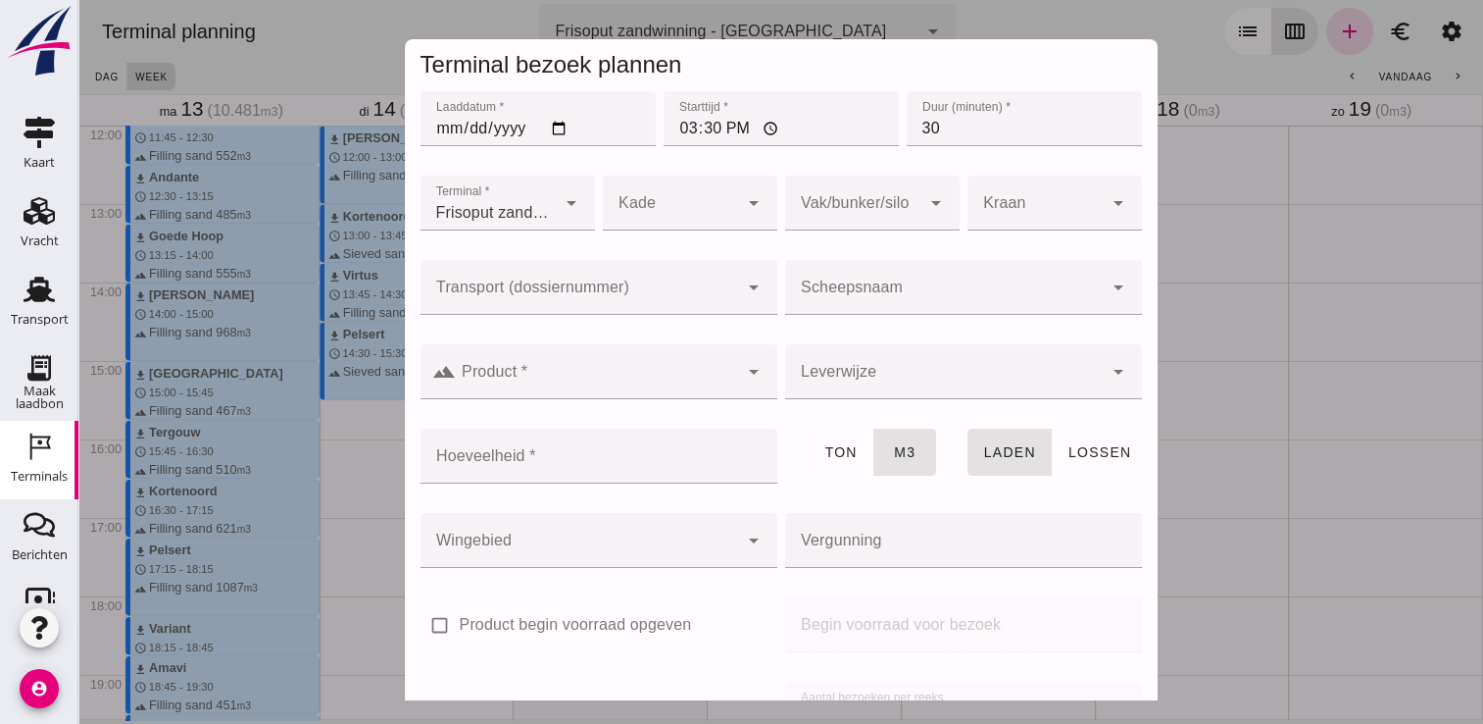
click at [823, 280] on div at bounding box center [944, 287] width 318 height 55
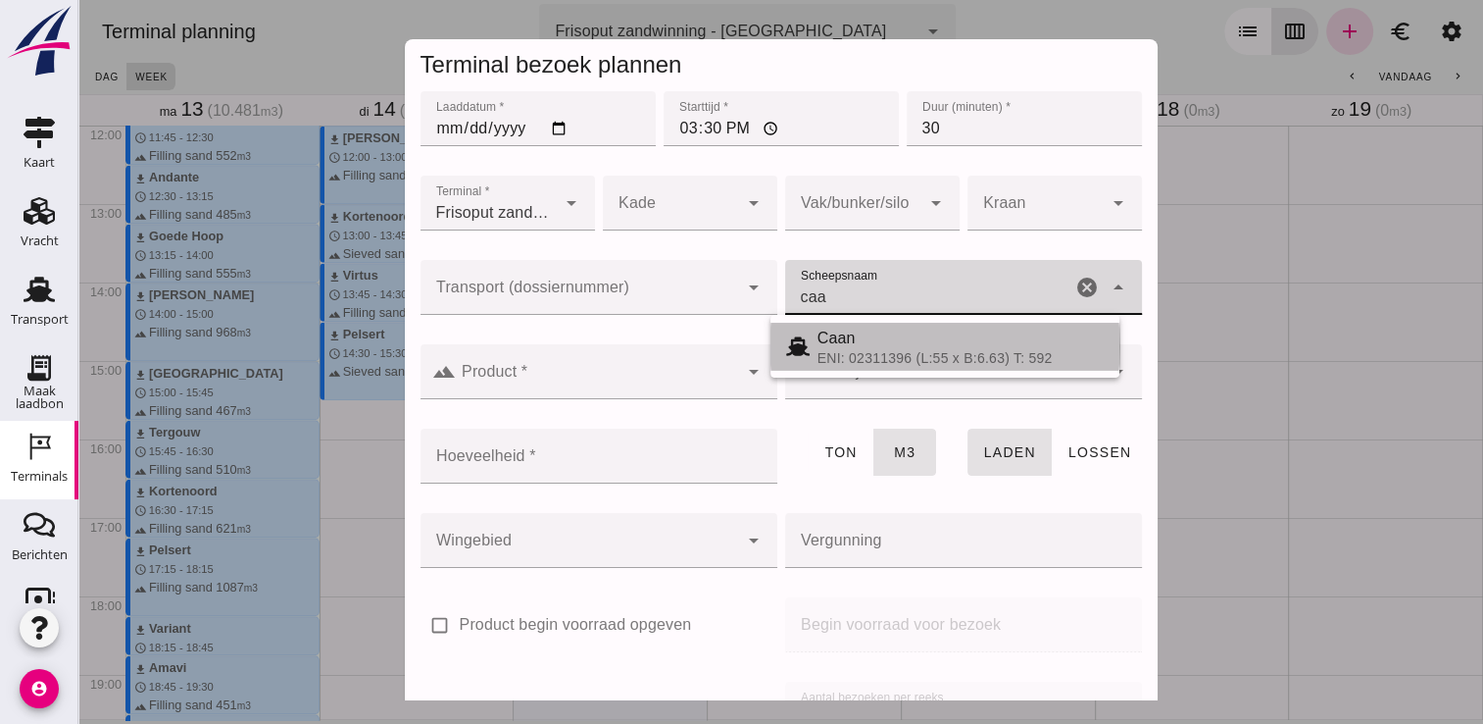
click at [846, 342] on span "Caan" at bounding box center [837, 337] width 38 height 17
type input "Caan"
type input "368"
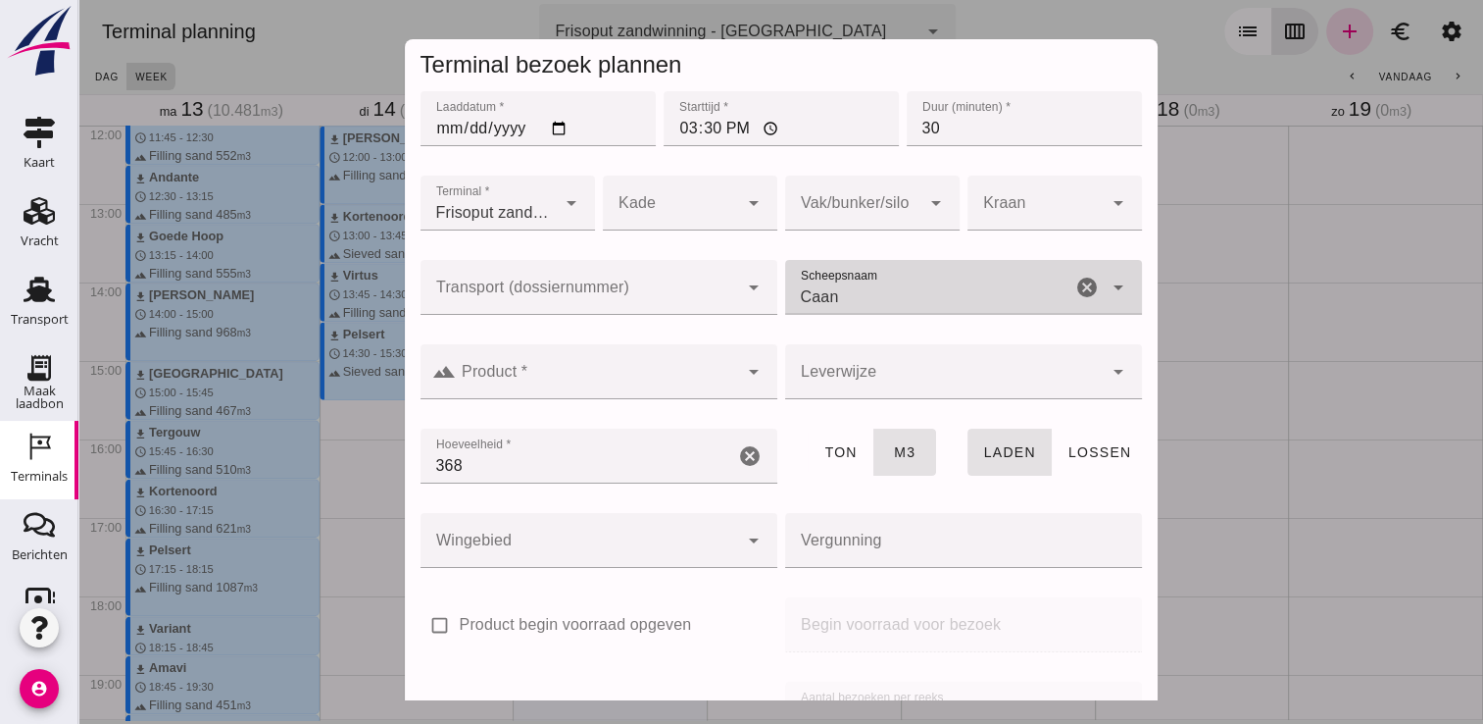
type input "Caan"
click at [646, 375] on input "Product *" at bounding box center [597, 382] width 282 height 24
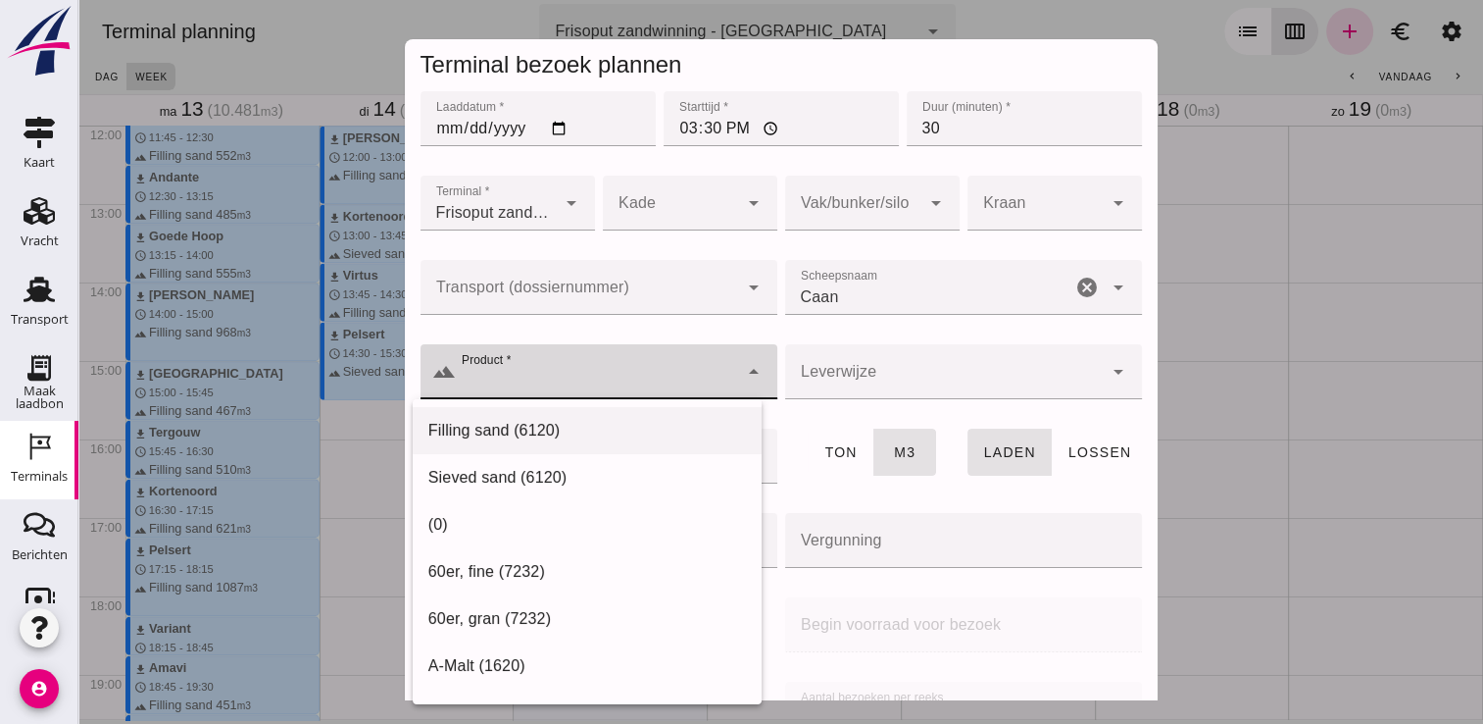
click at [592, 422] on div "Filling sand (6120)" at bounding box center [587, 431] width 318 height 24
type input "Filling sand (6120)"
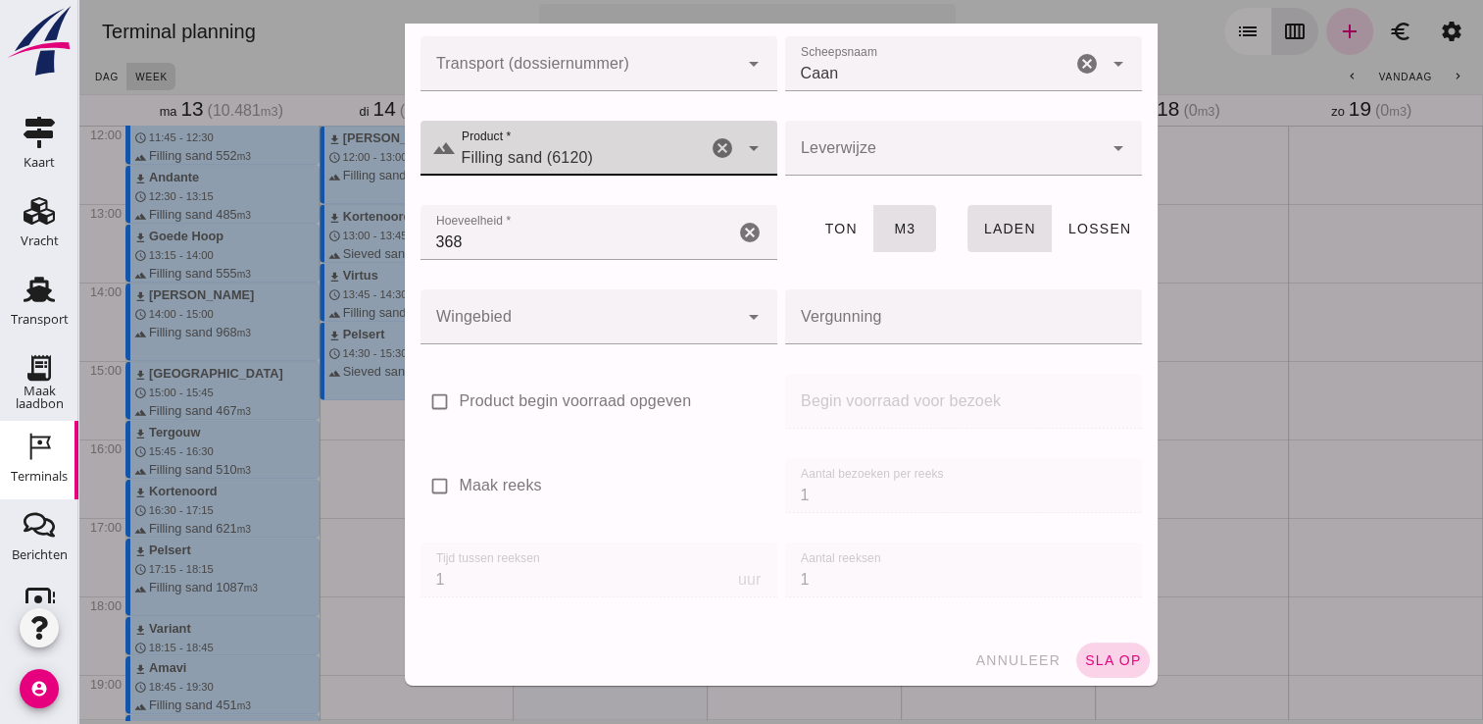
click at [1093, 657] on span "sla op" at bounding box center [1113, 660] width 58 height 16
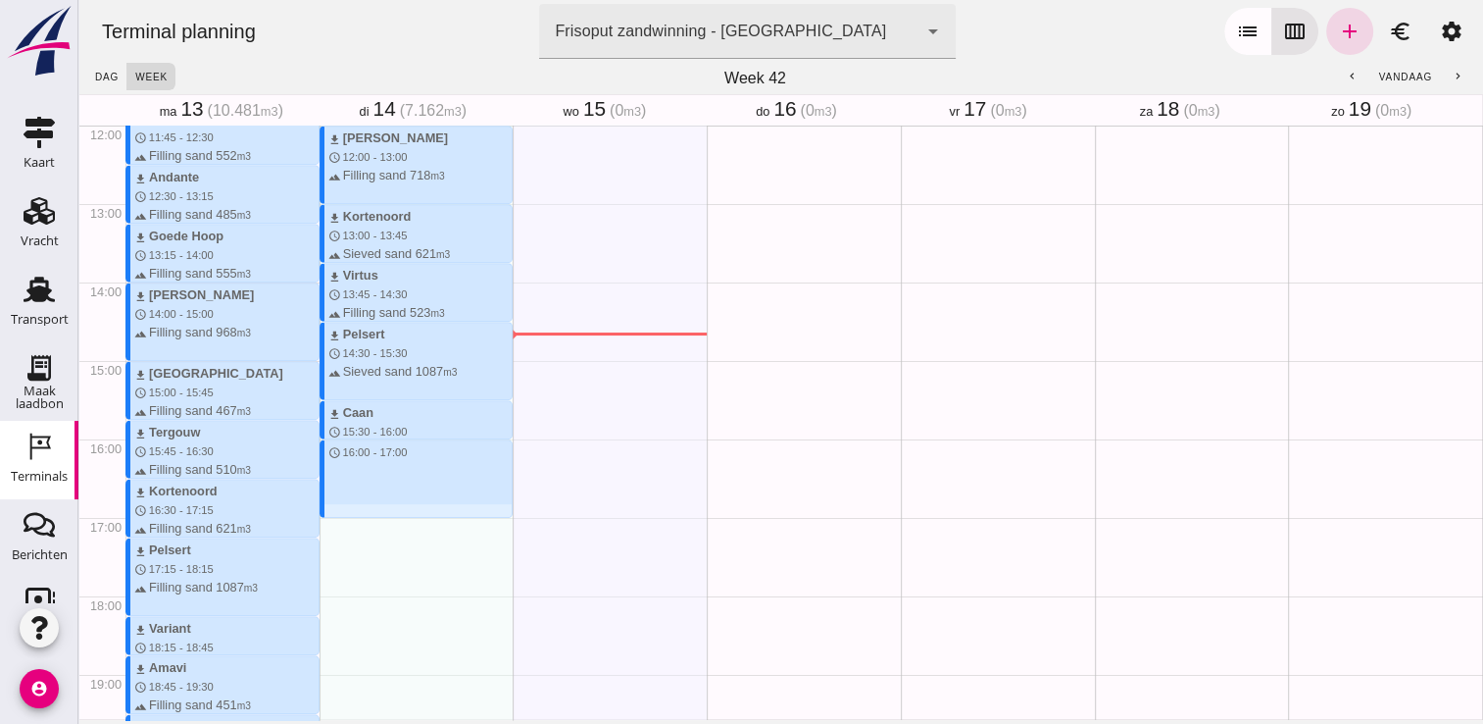
drag, startPoint x: 405, startPoint y: 444, endPoint x: 418, endPoint y: 509, distance: 66.0
click at [418, 509] on div "download Beunbak Marianne schedule 7:15 - 8:00 terrain Filling sand 551 m3 down…" at bounding box center [417, 124] width 194 height 1881
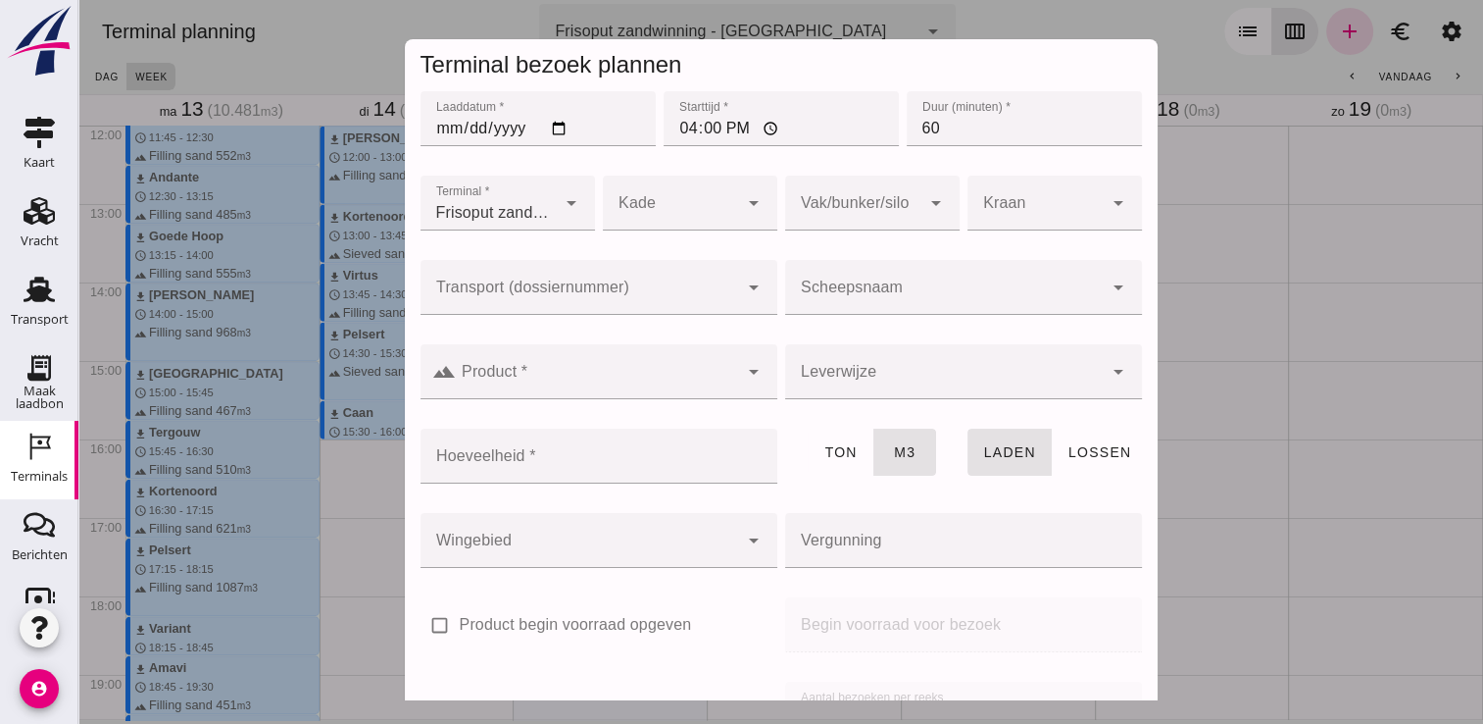
click at [918, 291] on input "Scheepsnaam" at bounding box center [944, 297] width 318 height 24
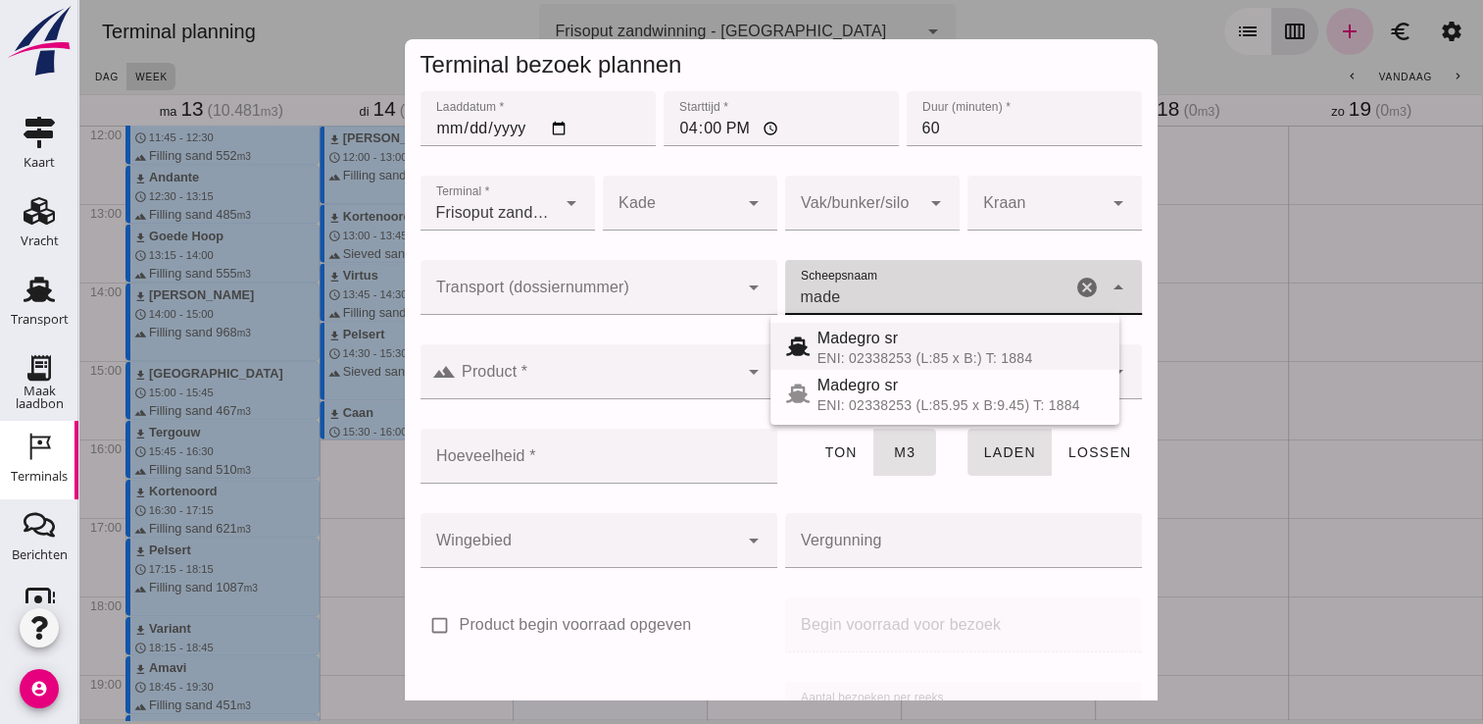
click at [885, 353] on div "ENI: 02338253 (L:85 x B:) T: 1884" at bounding box center [961, 358] width 286 height 16
type input "Madegro sr"
type input "1138"
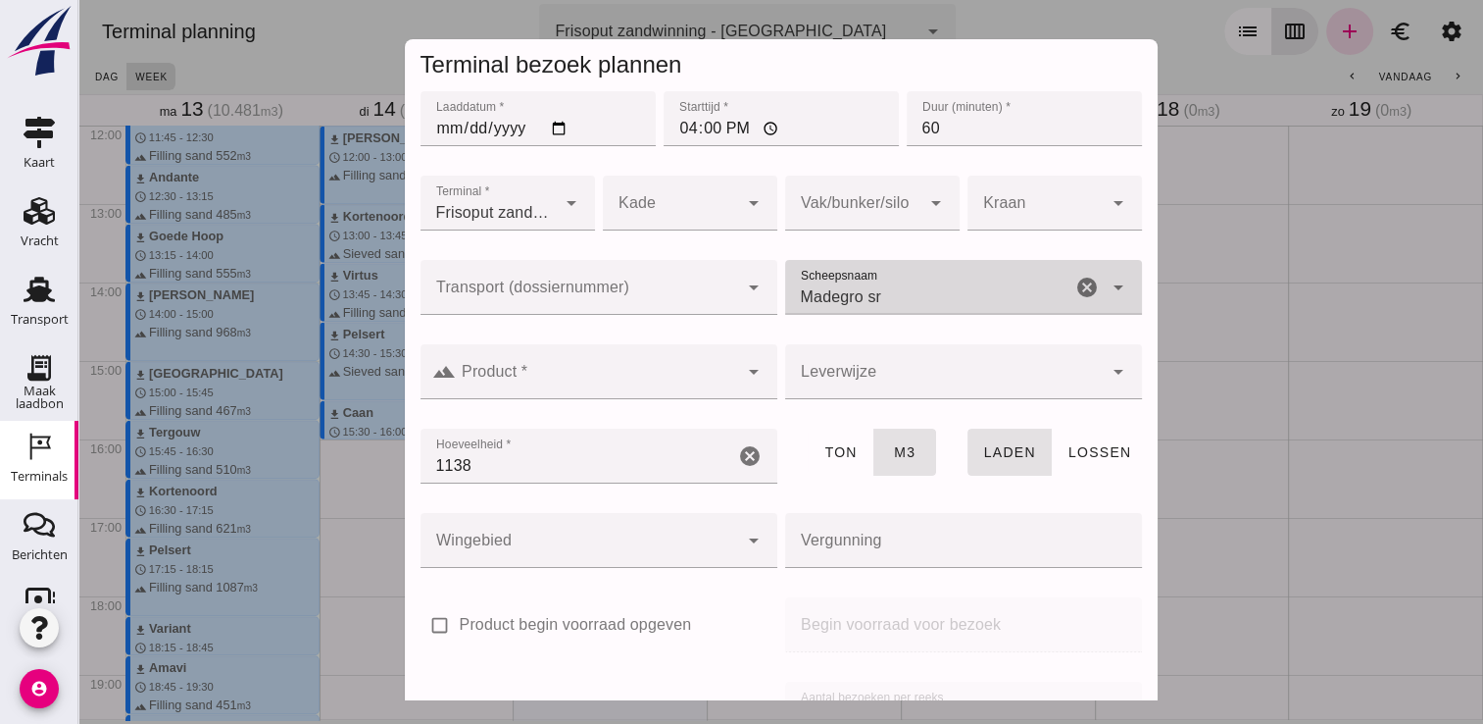
type input "Madegro sr"
click at [686, 359] on div at bounding box center [597, 371] width 282 height 55
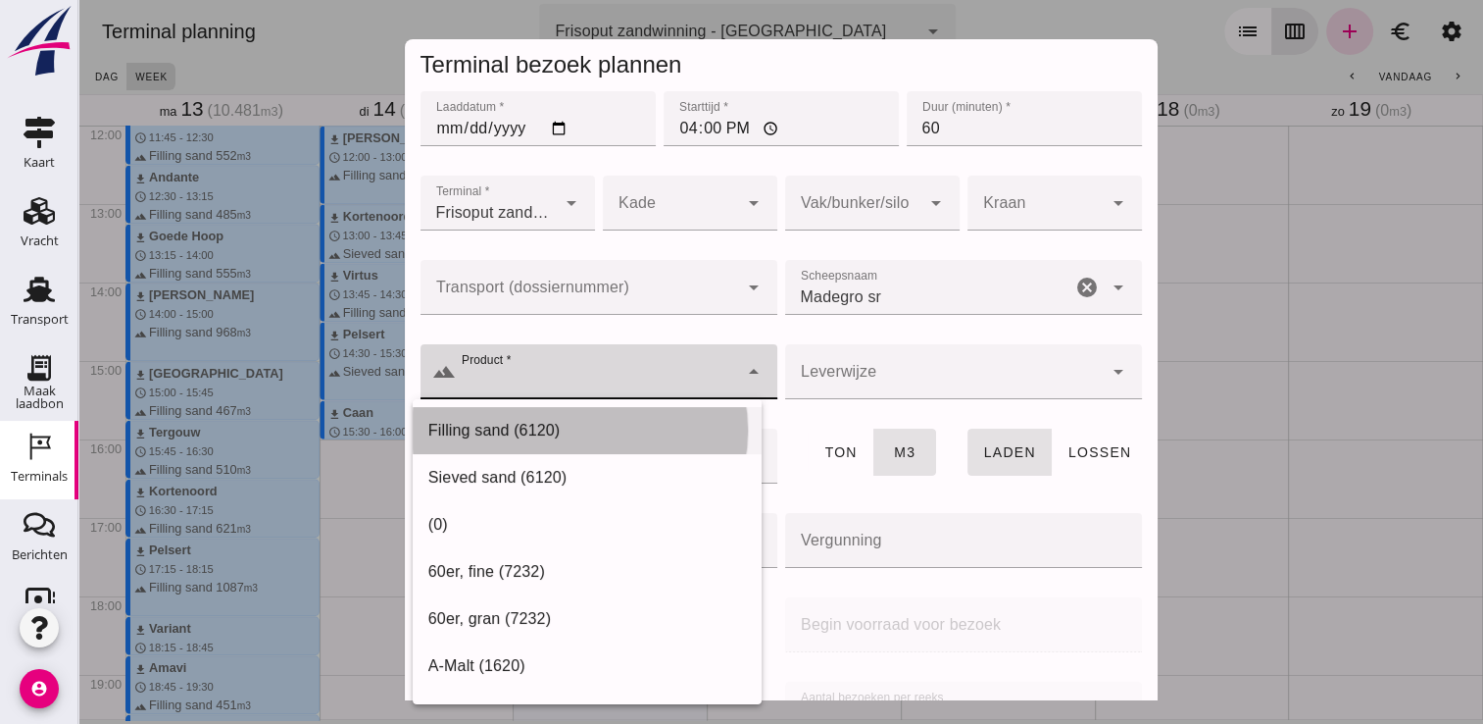
click at [537, 438] on div "Filling sand (6120)" at bounding box center [587, 431] width 318 height 24
type input "Filling sand (6120)"
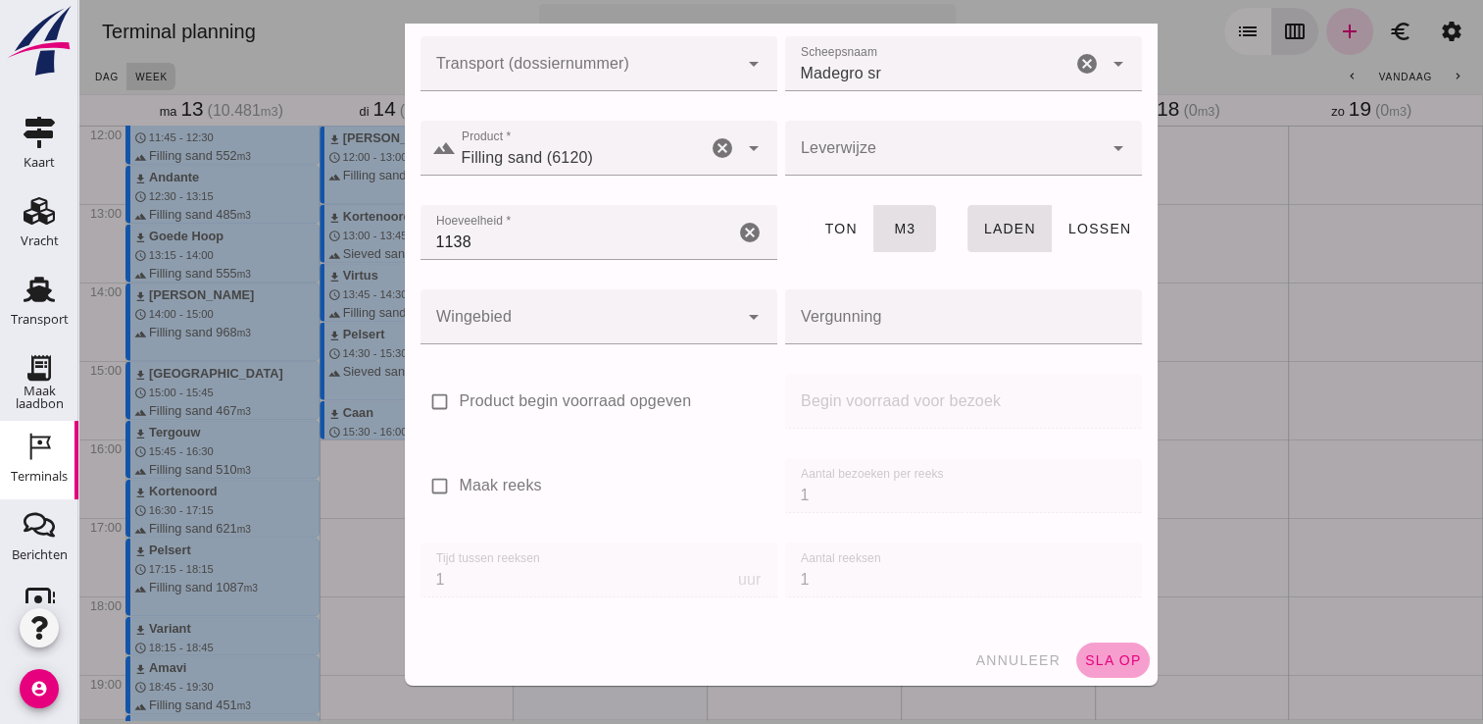
click at [1114, 665] on span "sla op" at bounding box center [1113, 660] width 58 height 16
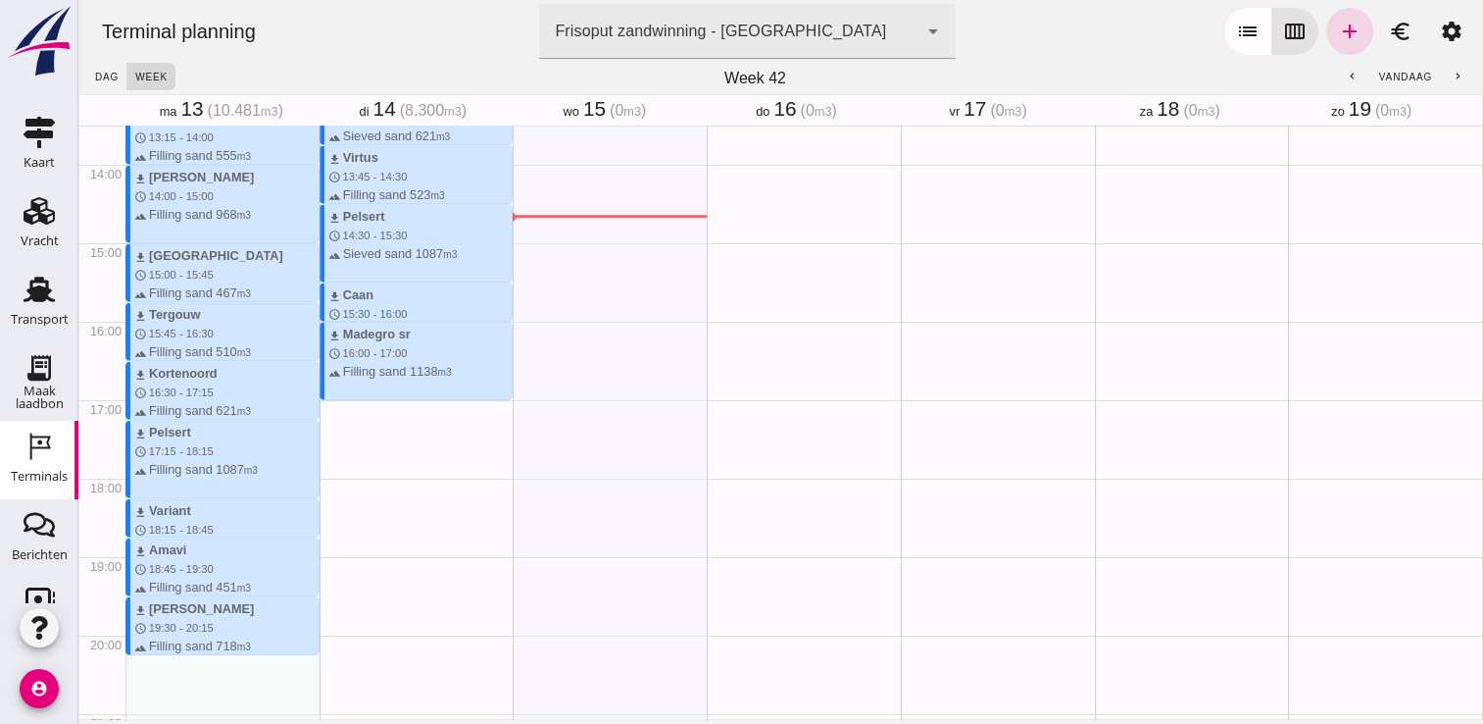
scroll to position [1090, 0]
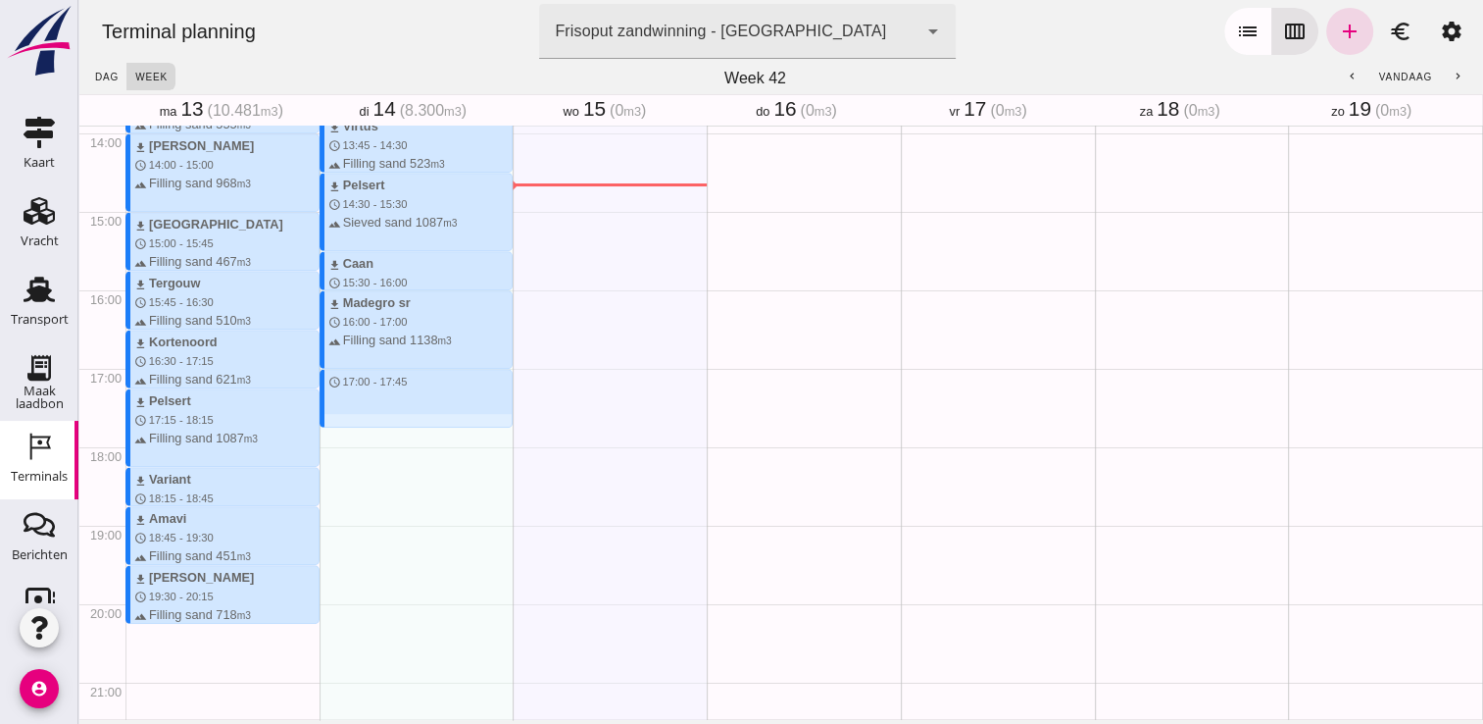
drag, startPoint x: 328, startPoint y: 377, endPoint x: 329, endPoint y: 423, distance: 45.1
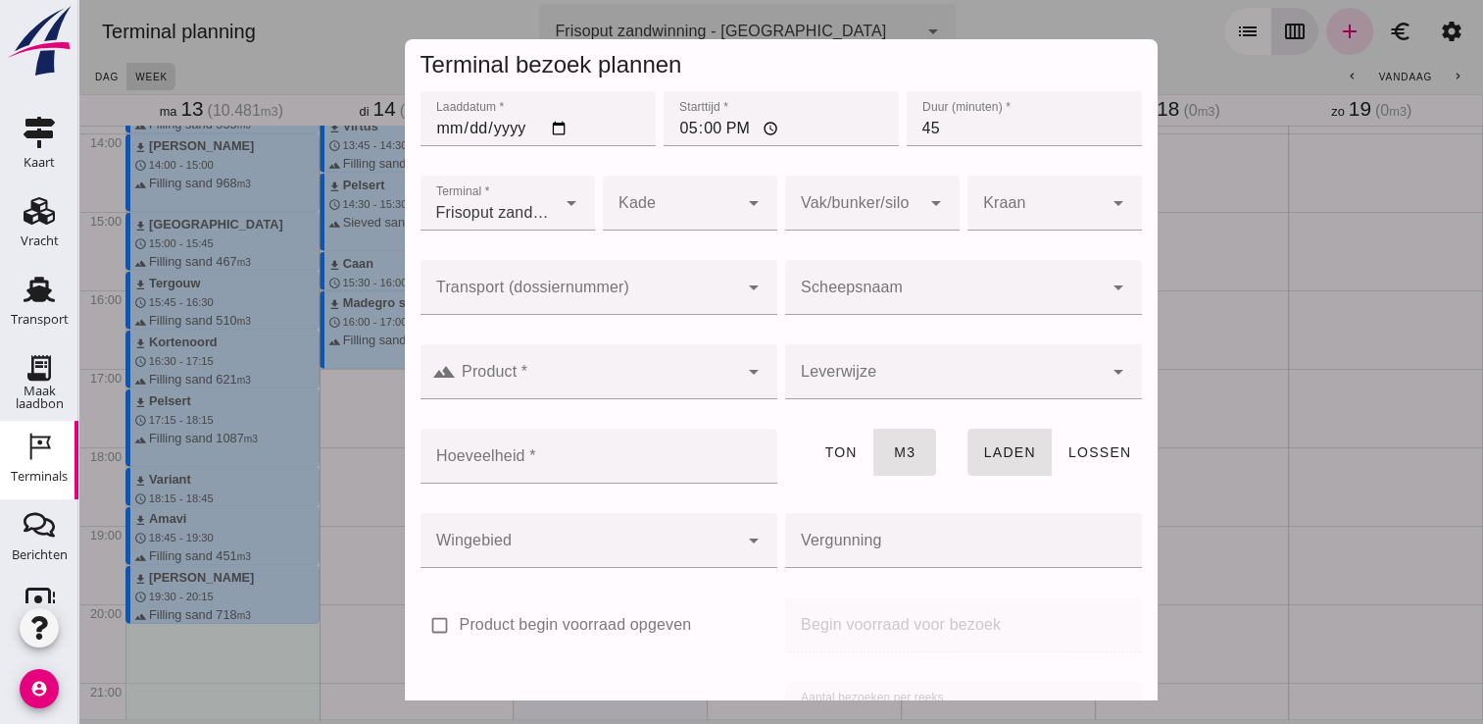
click at [841, 292] on input "Scheepsnaam" at bounding box center [944, 297] width 318 height 24
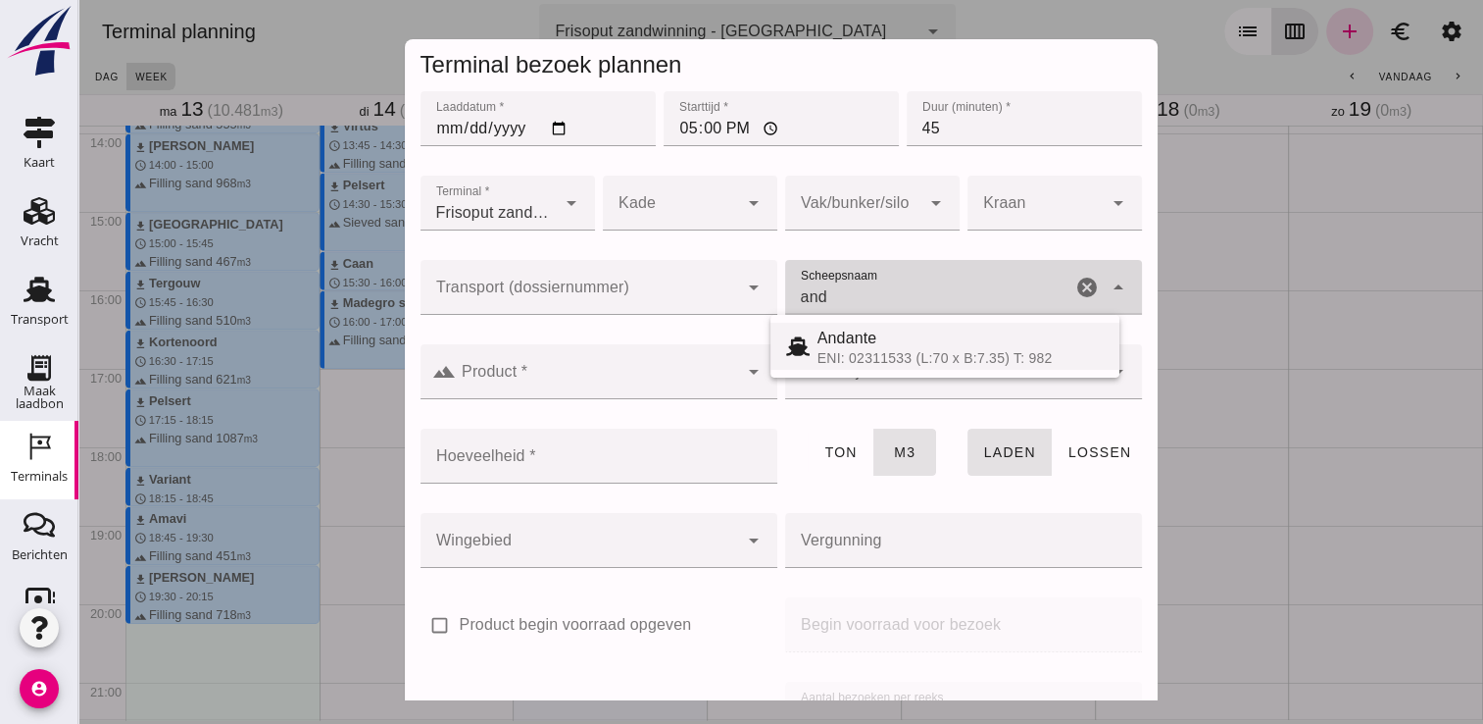
click at [876, 359] on div "ENI: 02311533 (L:70 x B:7.35) T: 982" at bounding box center [961, 358] width 286 height 16
type input "Andante"
type input "485"
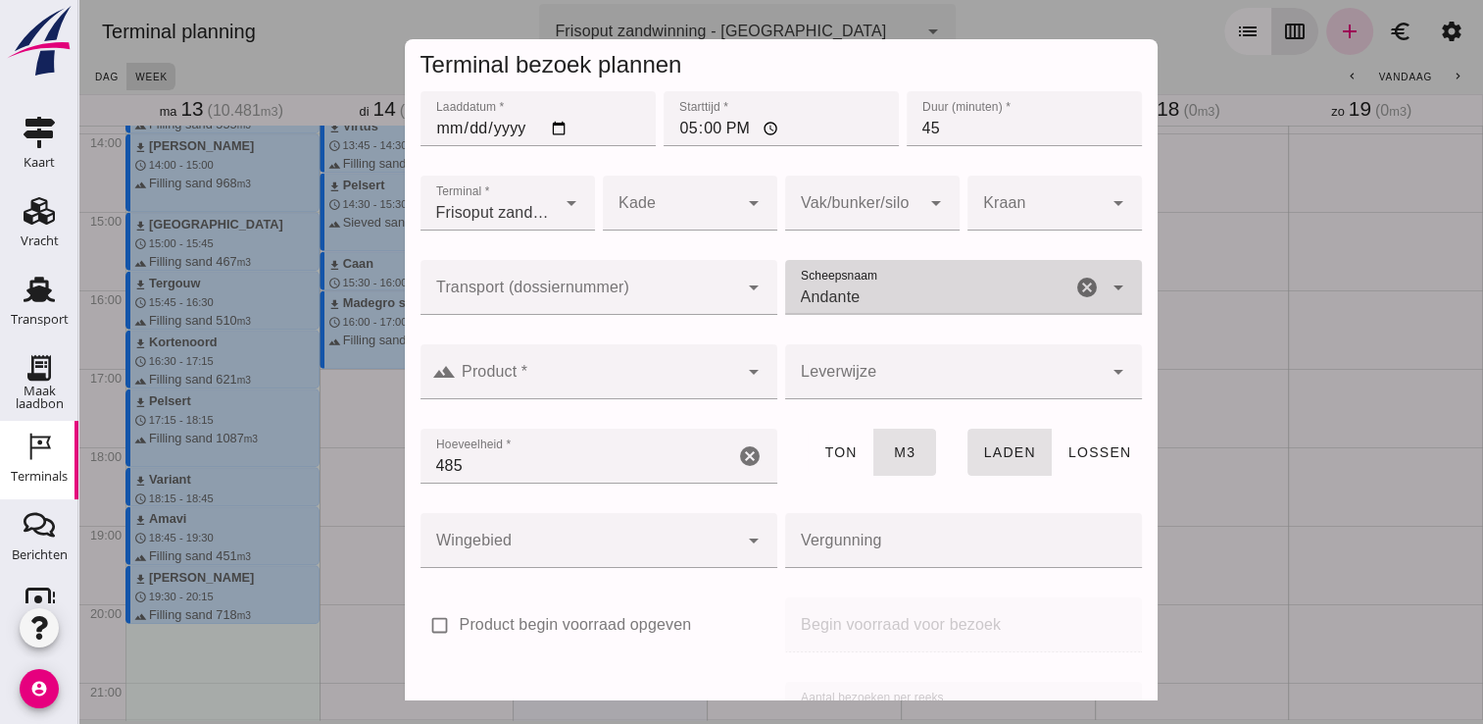
type input "Andante"
click at [622, 384] on input "Product *" at bounding box center [597, 382] width 282 height 24
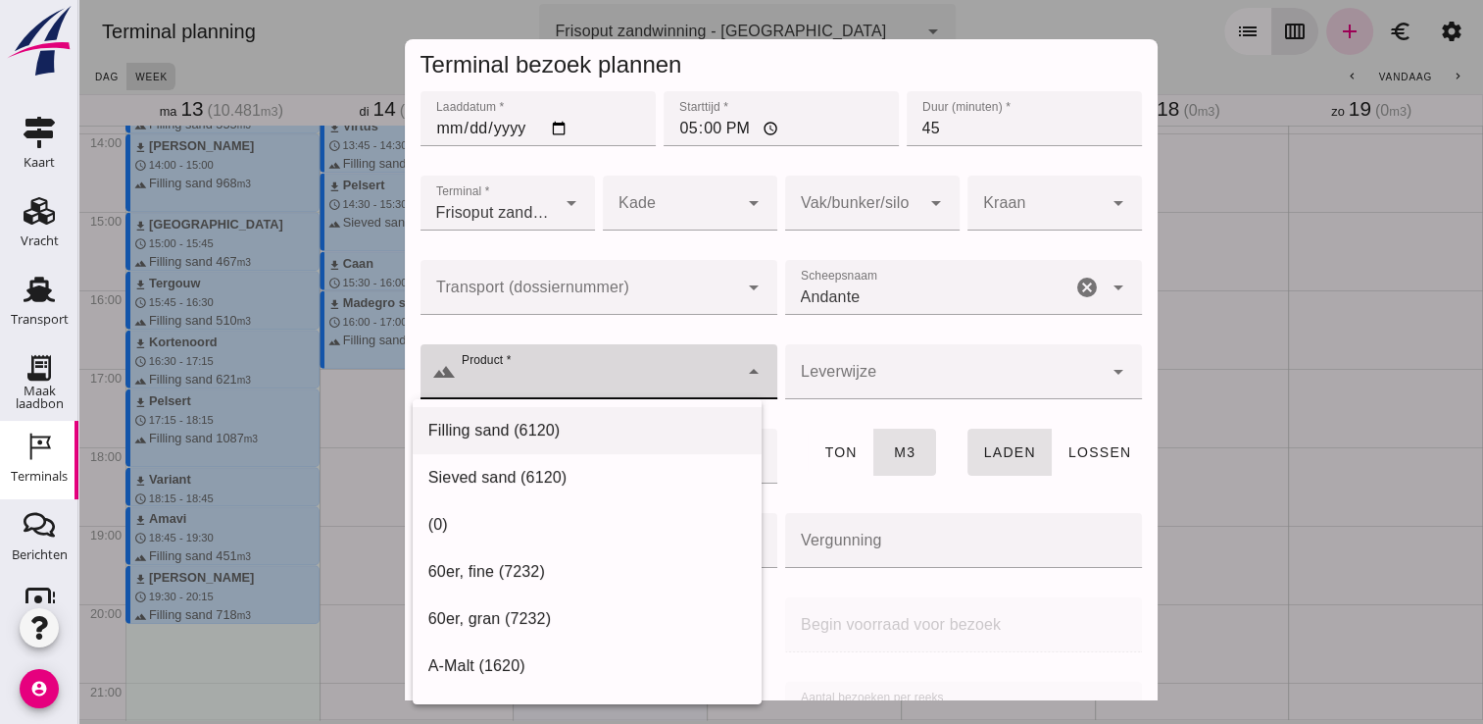
click at [553, 417] on div "Filling sand (6120)" at bounding box center [587, 430] width 349 height 47
type input "Filling sand (6120)"
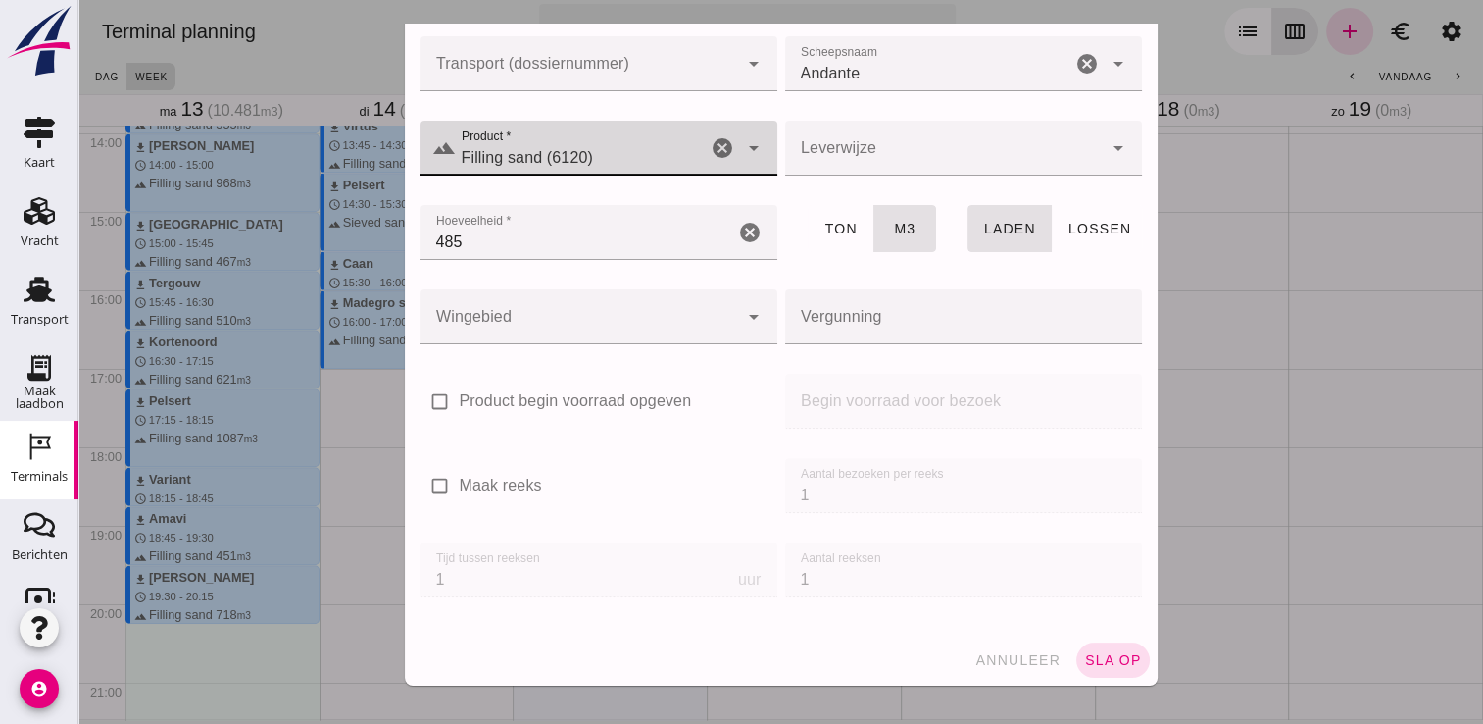
scroll to position [224, 0]
click at [1126, 671] on div "annuleer sla op" at bounding box center [781, 659] width 753 height 51
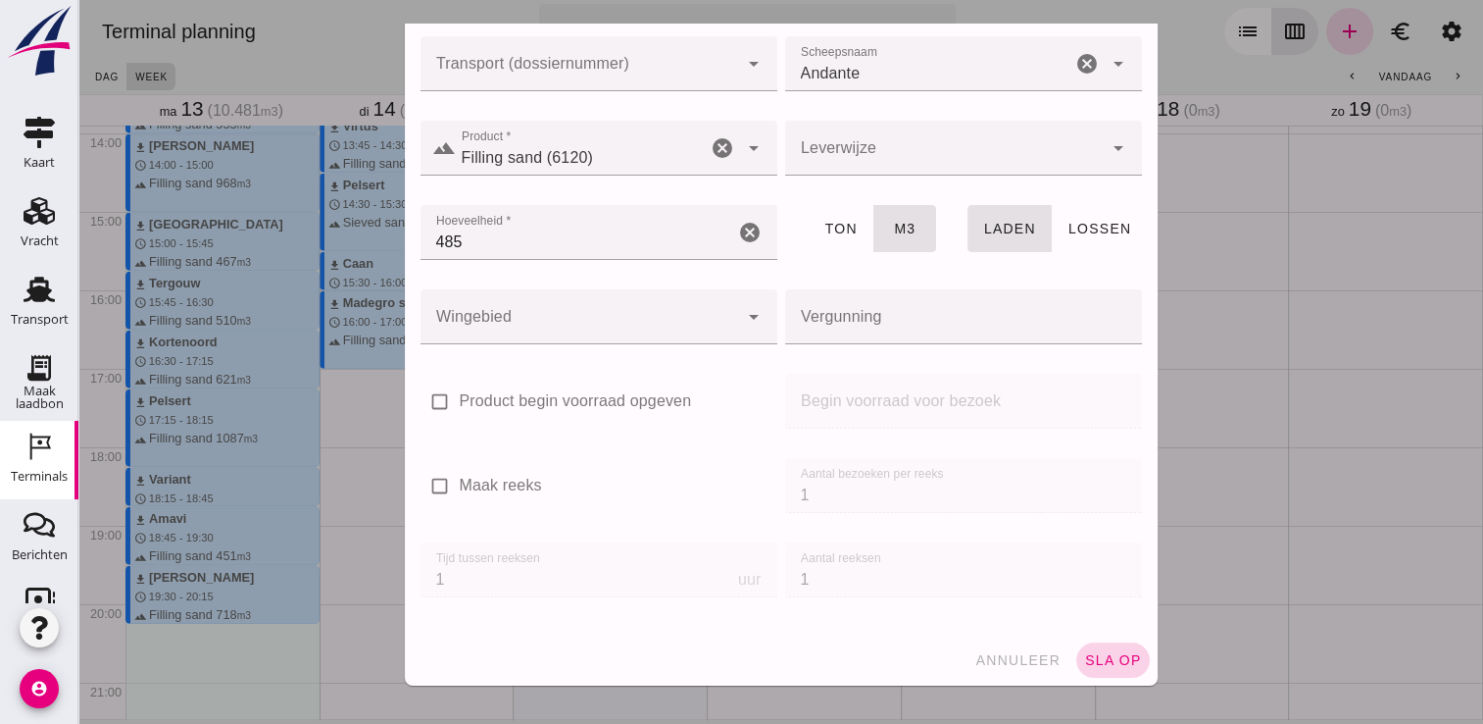
click at [1085, 661] on span "sla op" at bounding box center [1113, 660] width 58 height 16
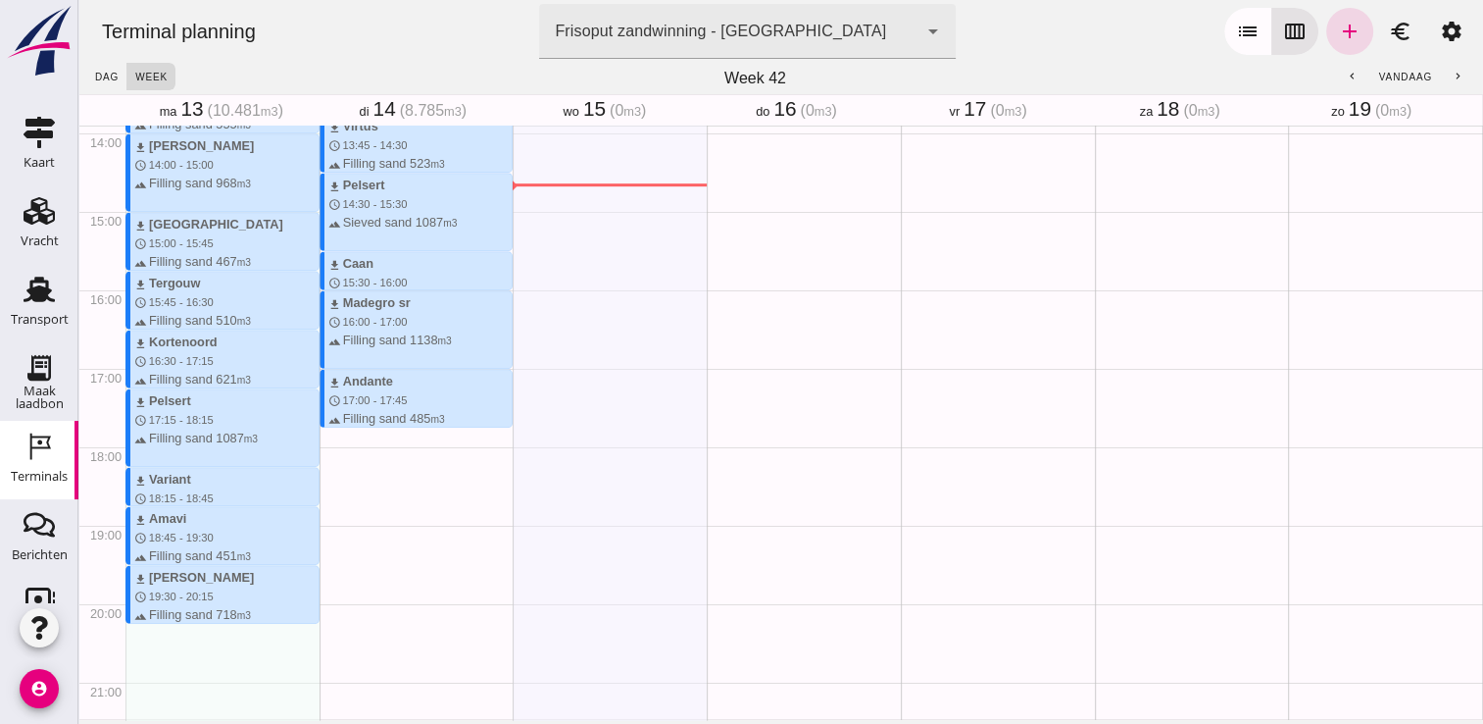
drag, startPoint x: 357, startPoint y: 429, endPoint x: 351, endPoint y: 482, distance: 53.3
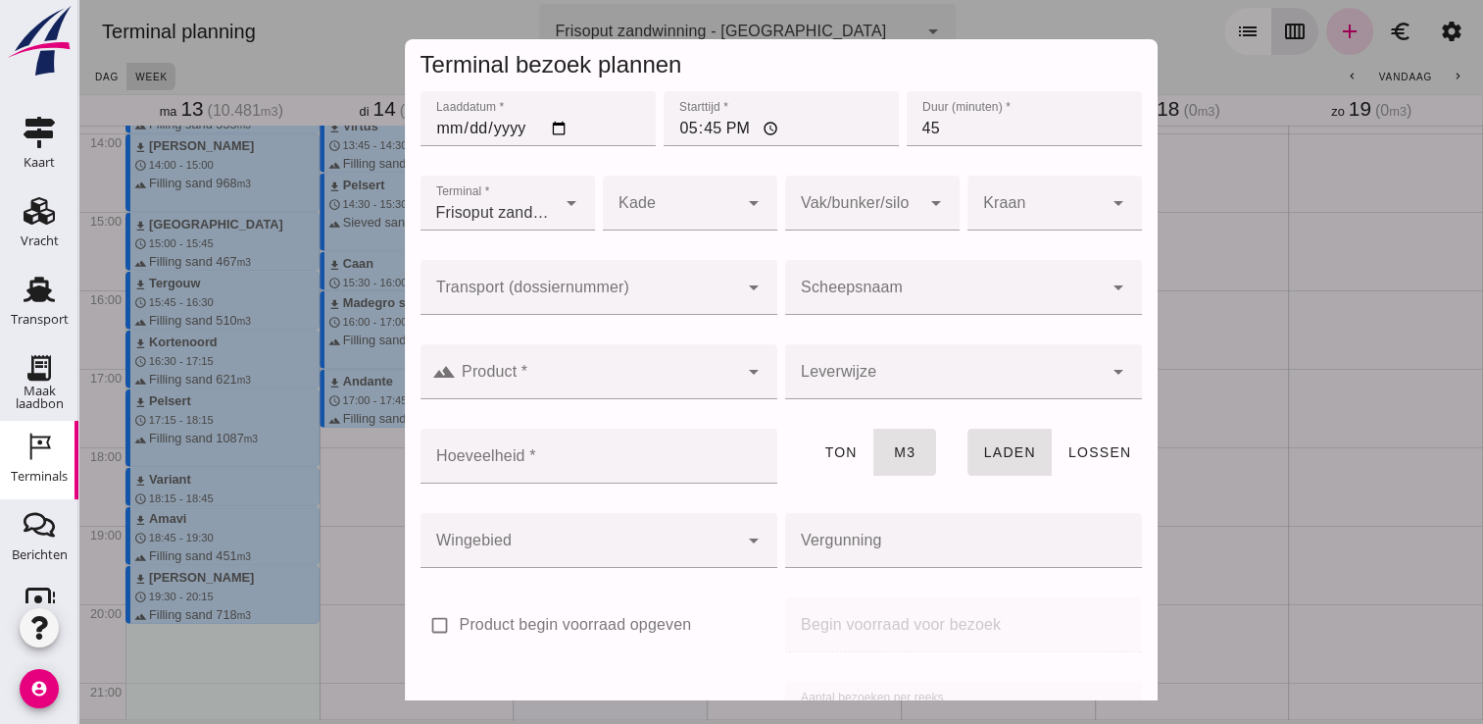
click at [858, 293] on input "Scheepsnaam" at bounding box center [944, 297] width 318 height 24
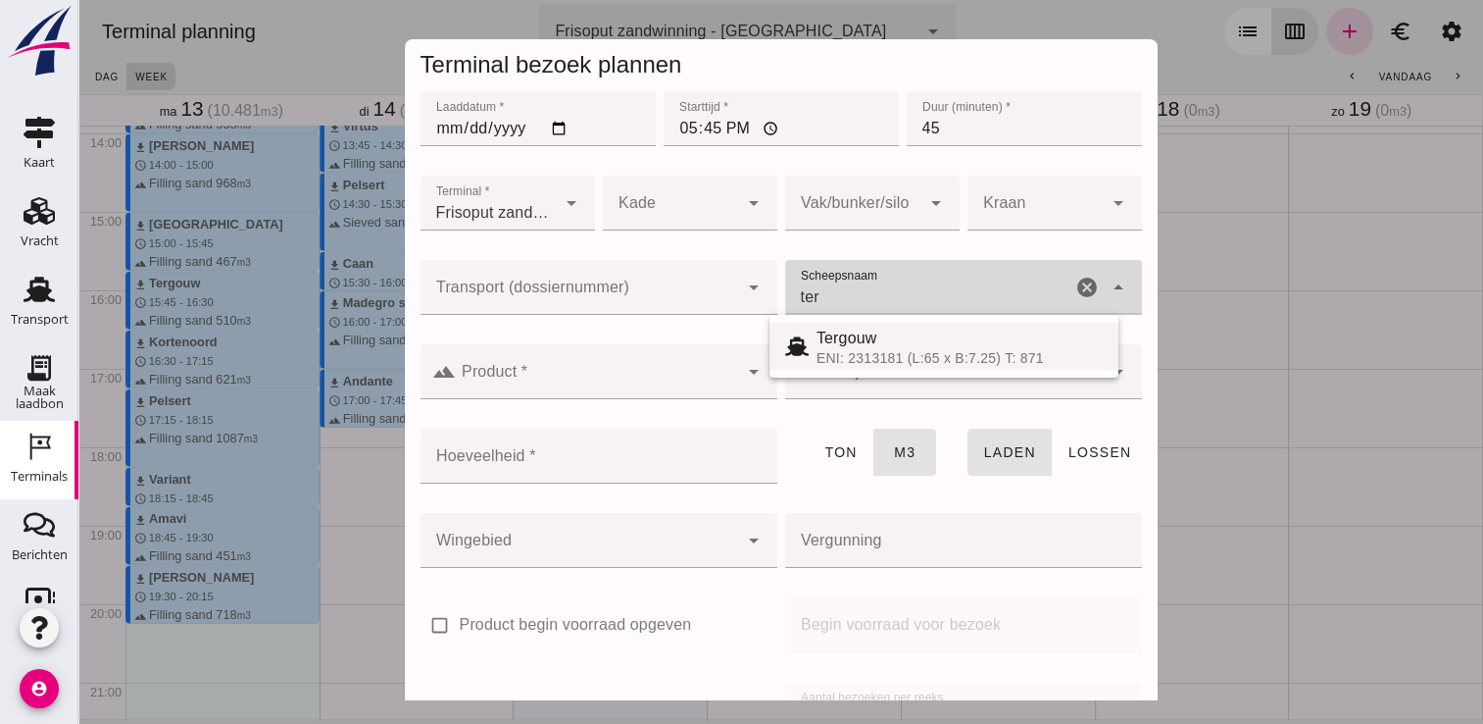
click at [829, 339] on span "Tergouw" at bounding box center [847, 337] width 61 height 17
type input "Tergouw"
type input "510"
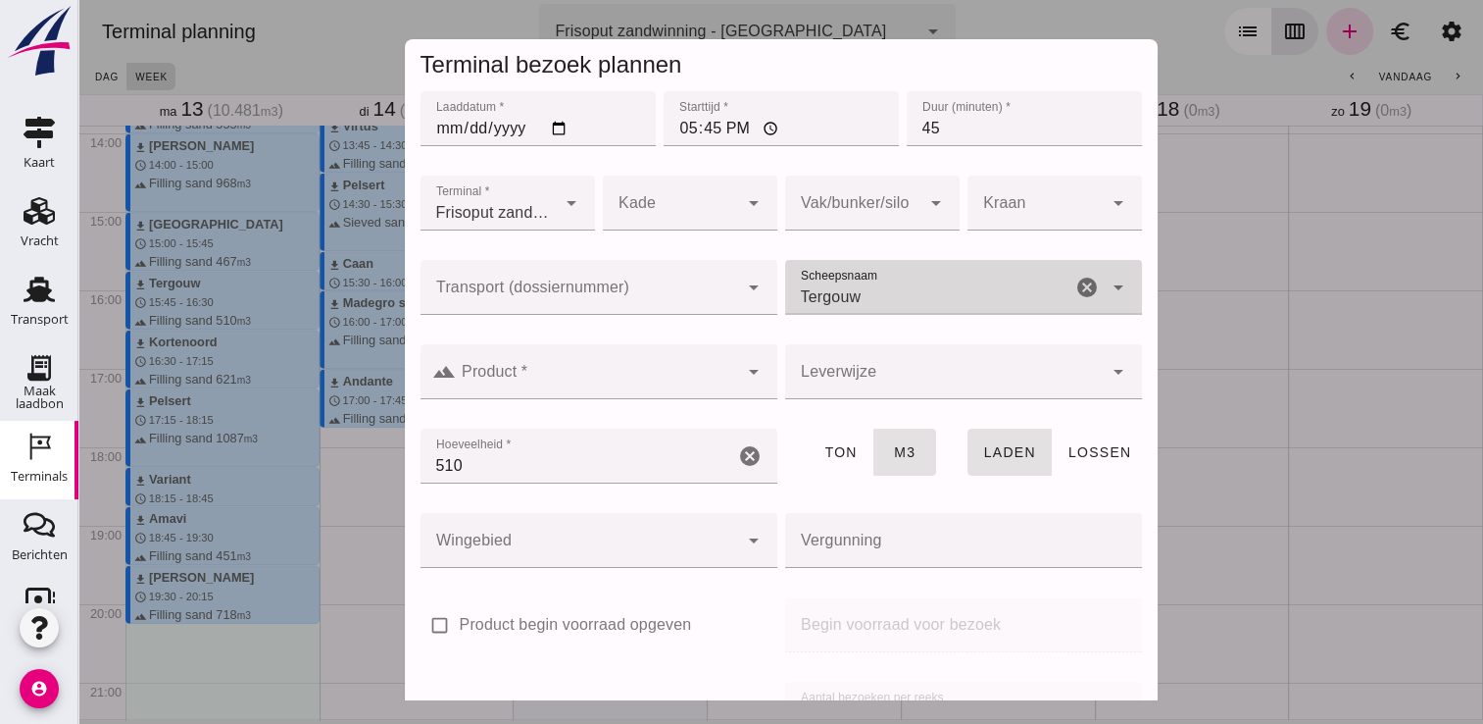
type input "Tergouw"
click at [622, 382] on input "Product *" at bounding box center [597, 382] width 282 height 24
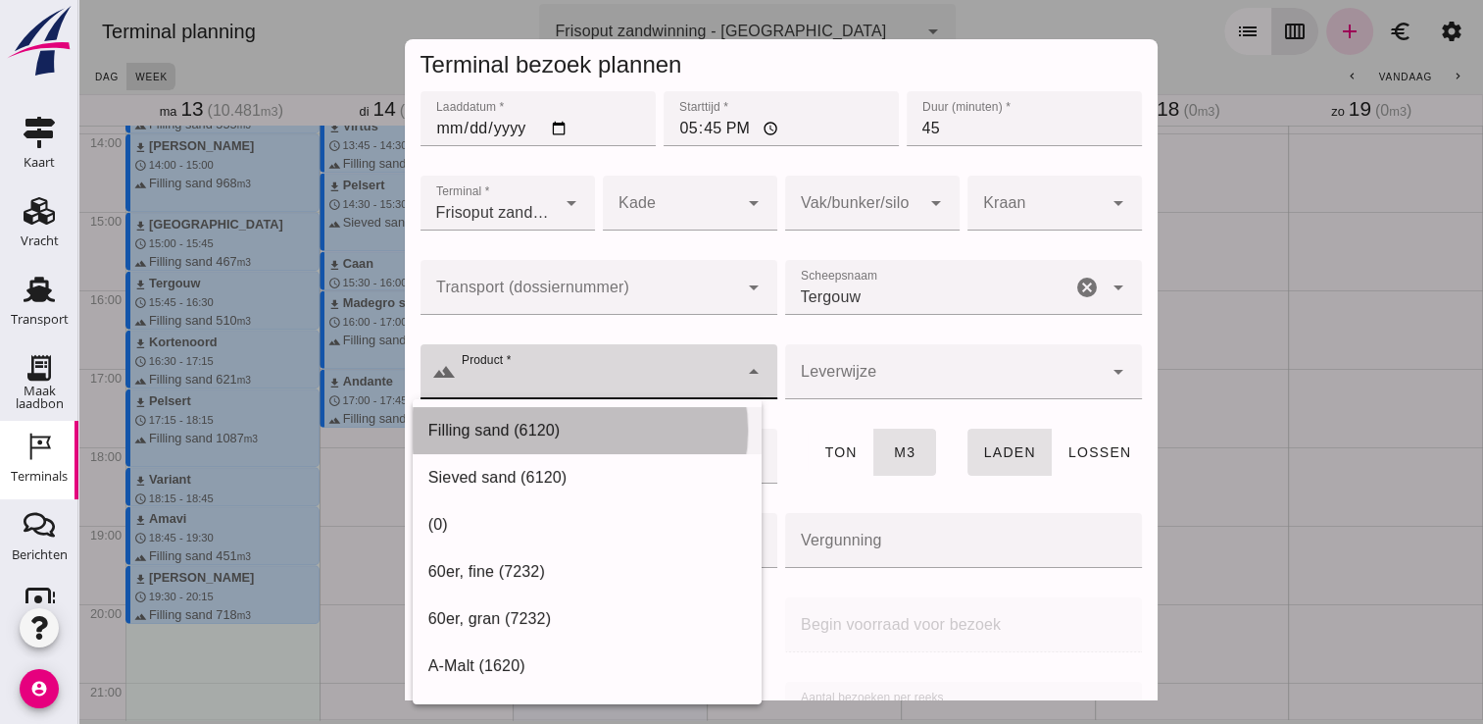
click at [509, 446] on div "Filling sand (6120)" at bounding box center [587, 430] width 349 height 47
type input "Filling sand (6120)"
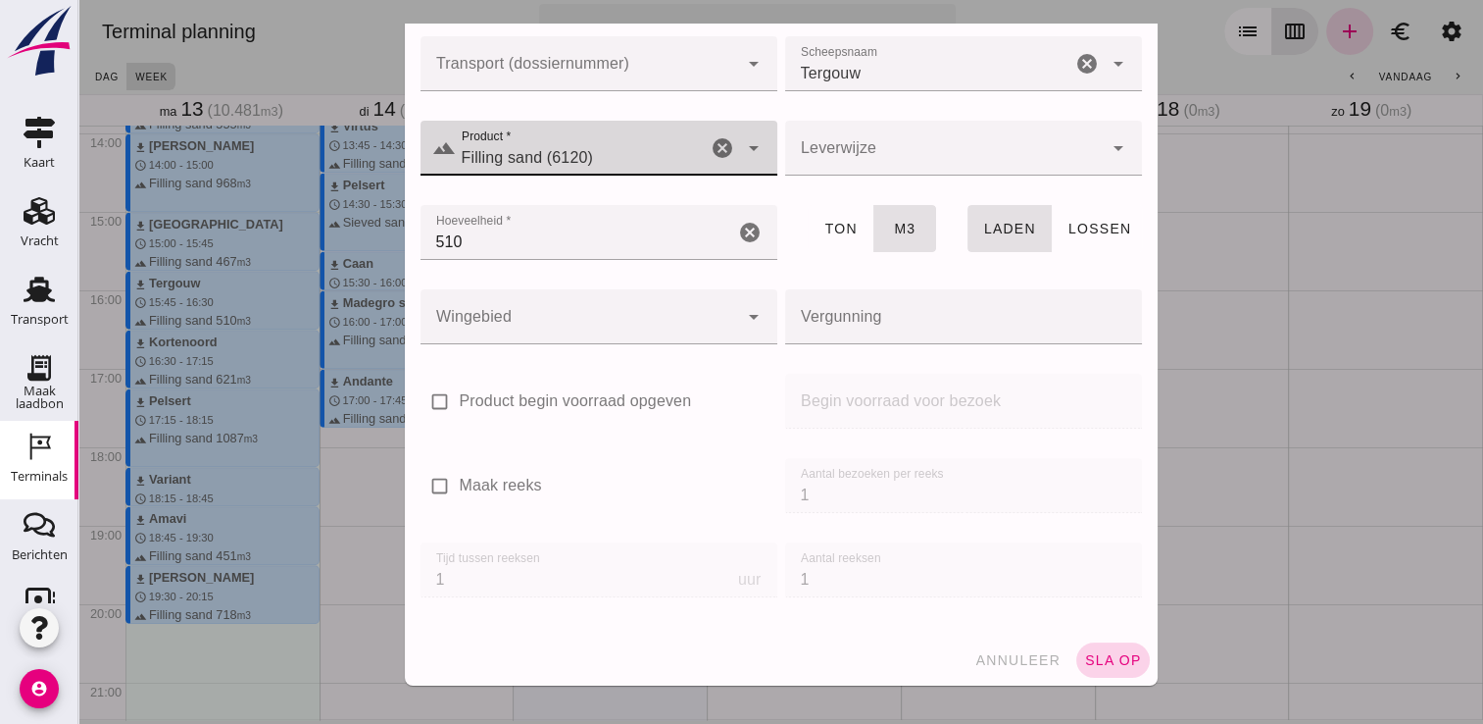
click at [1098, 658] on span "sla op" at bounding box center [1113, 660] width 58 height 16
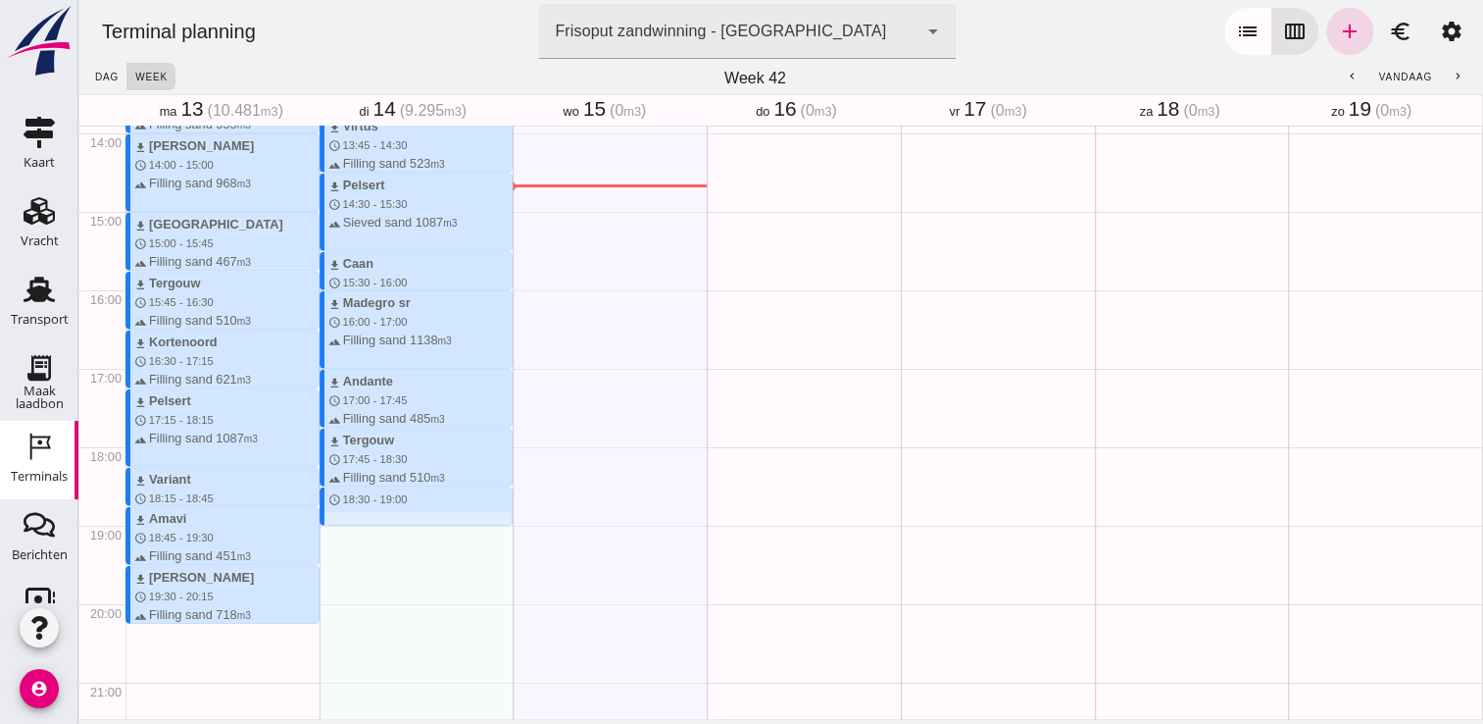
drag, startPoint x: 376, startPoint y: 492, endPoint x: 388, endPoint y: 528, distance: 38.1
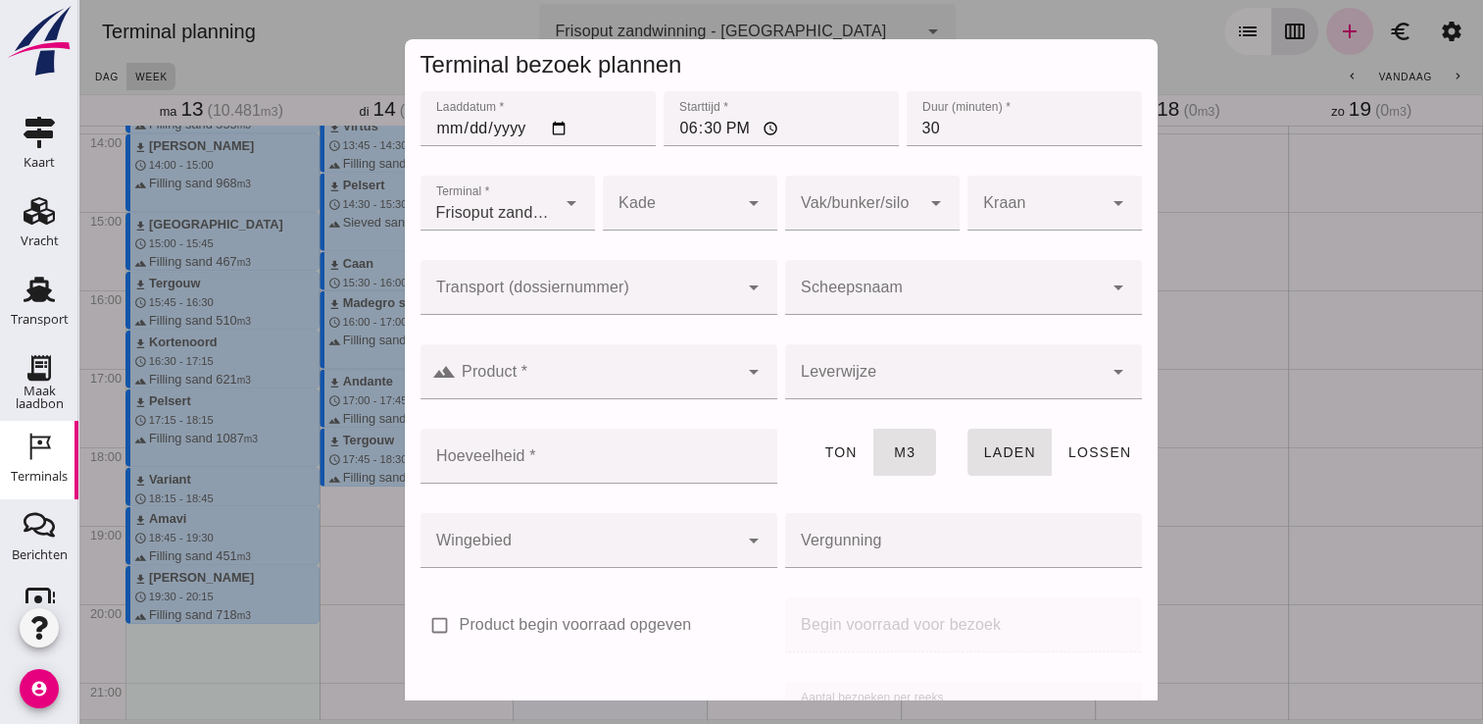
click at [889, 287] on input "Scheepsnaam" at bounding box center [944, 297] width 318 height 24
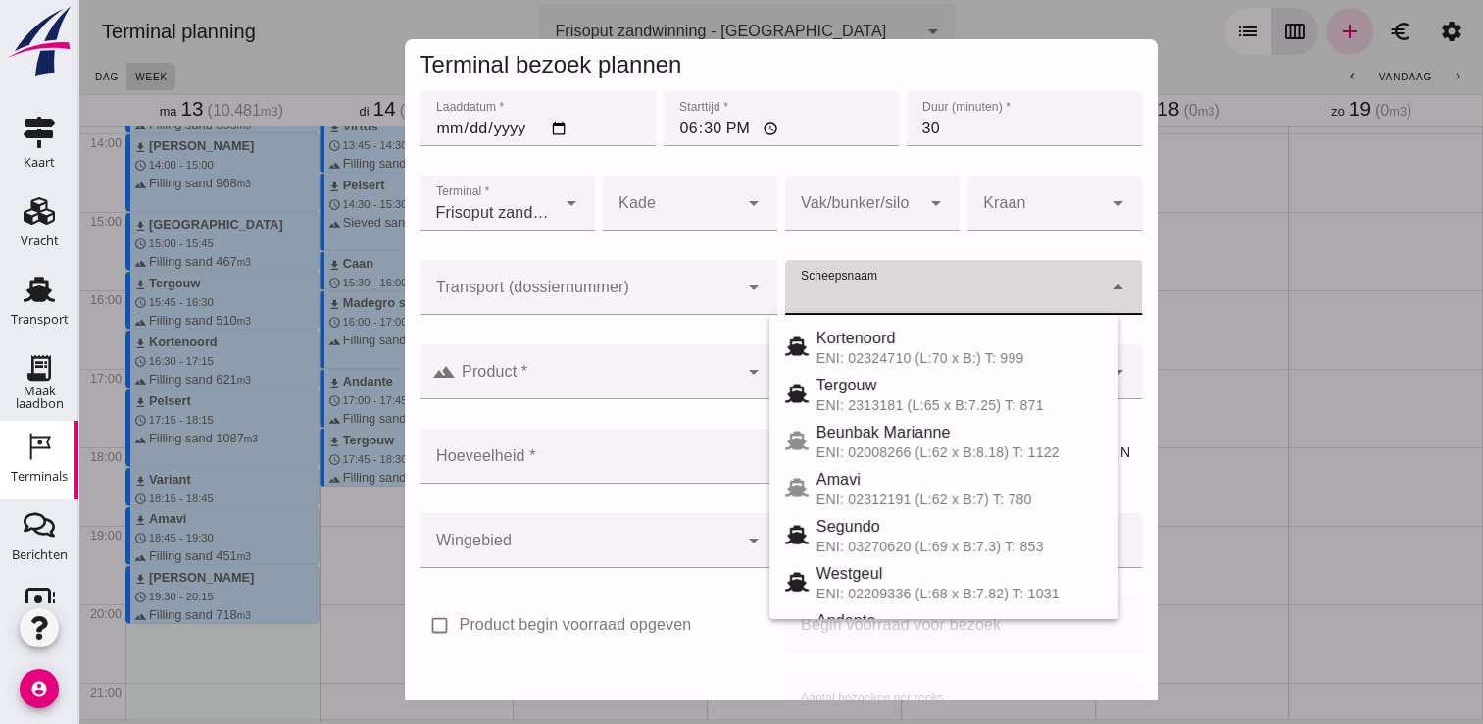
type input "a"
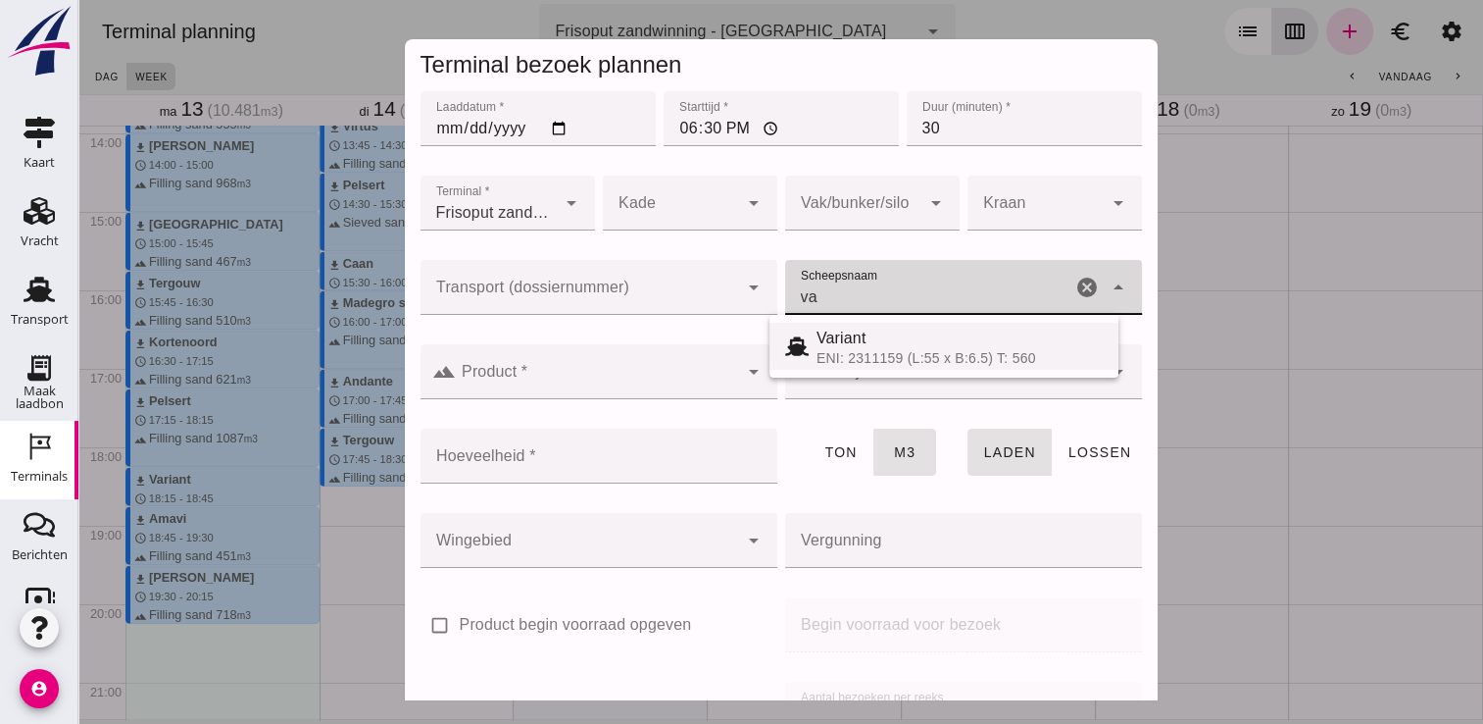
click at [890, 341] on div "Variant" at bounding box center [960, 338] width 286 height 24
type input "Variant"
type input "337"
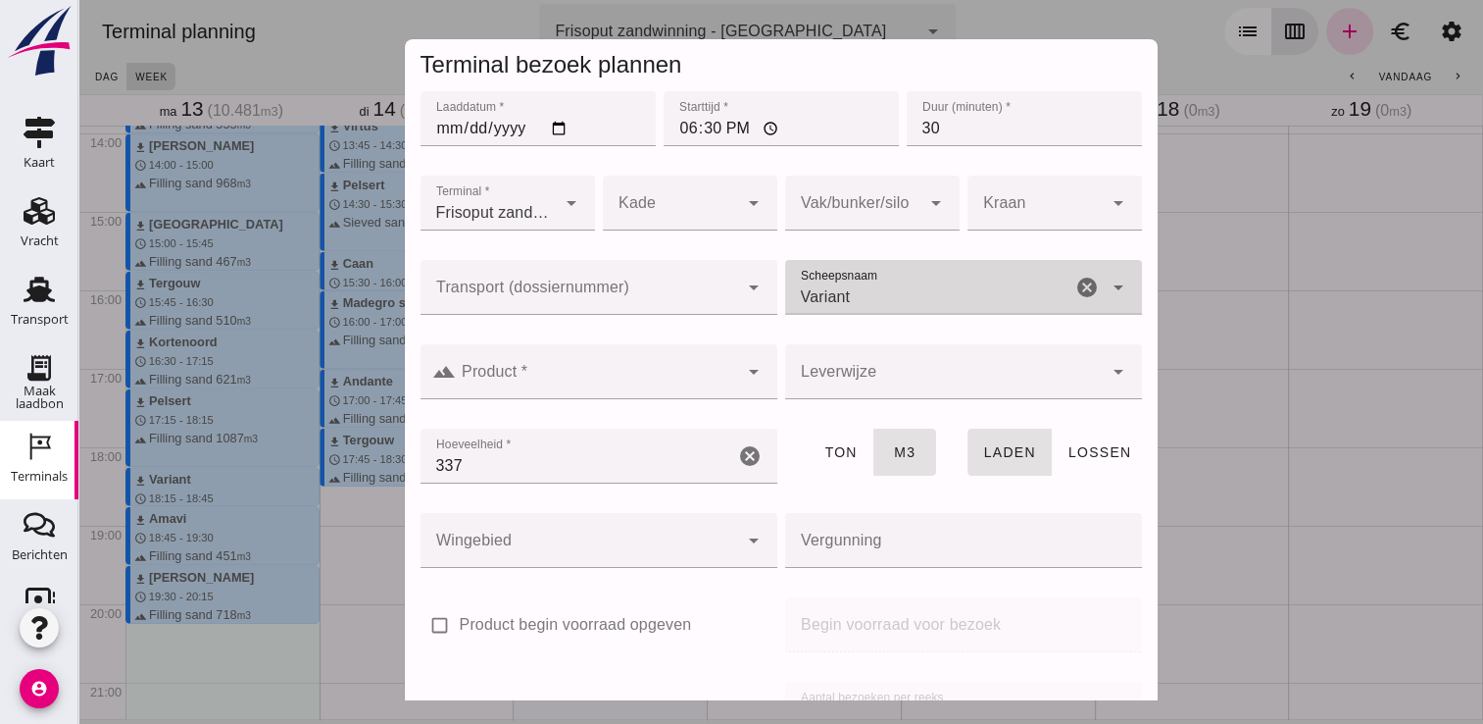
type input "Variant"
click at [699, 376] on input "Product *" at bounding box center [597, 382] width 282 height 24
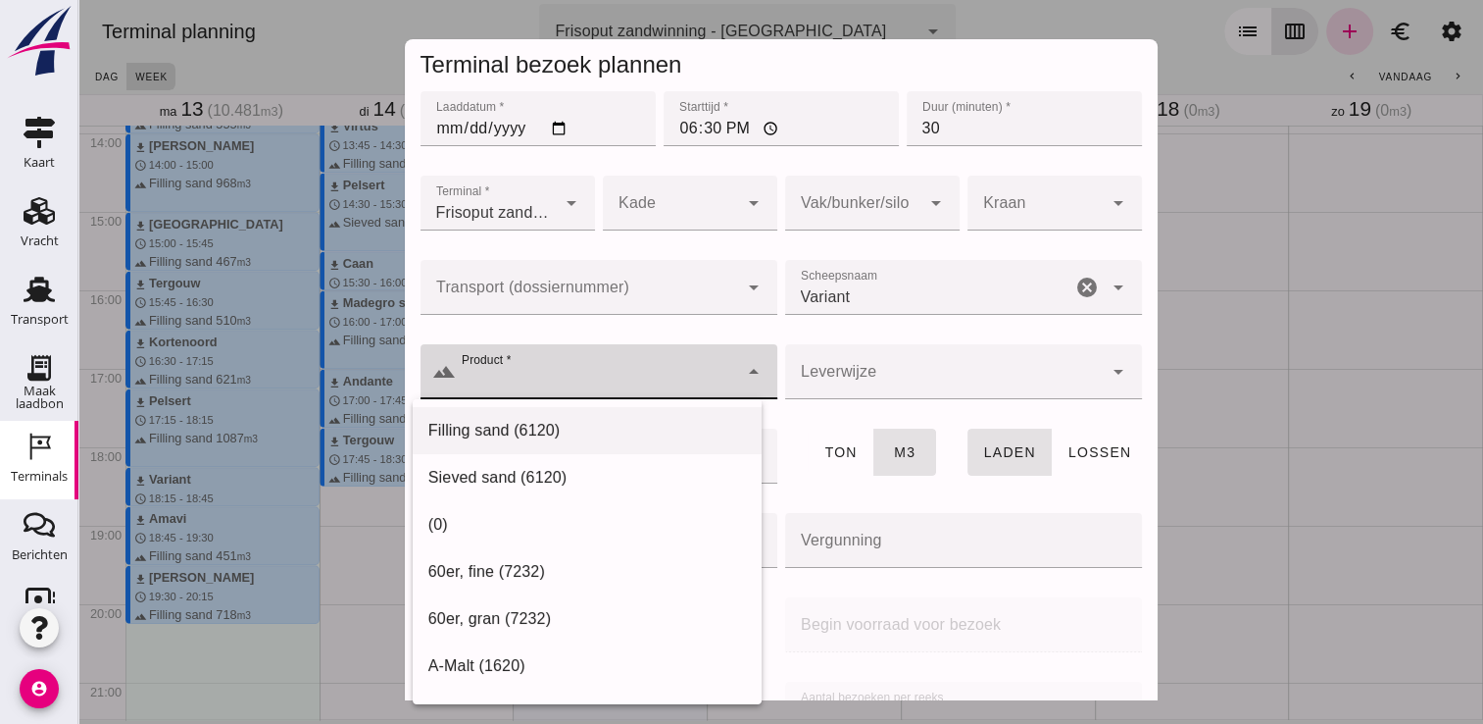
click at [528, 416] on div "Filling sand (6120)" at bounding box center [587, 430] width 349 height 47
type input "Filling sand (6120)"
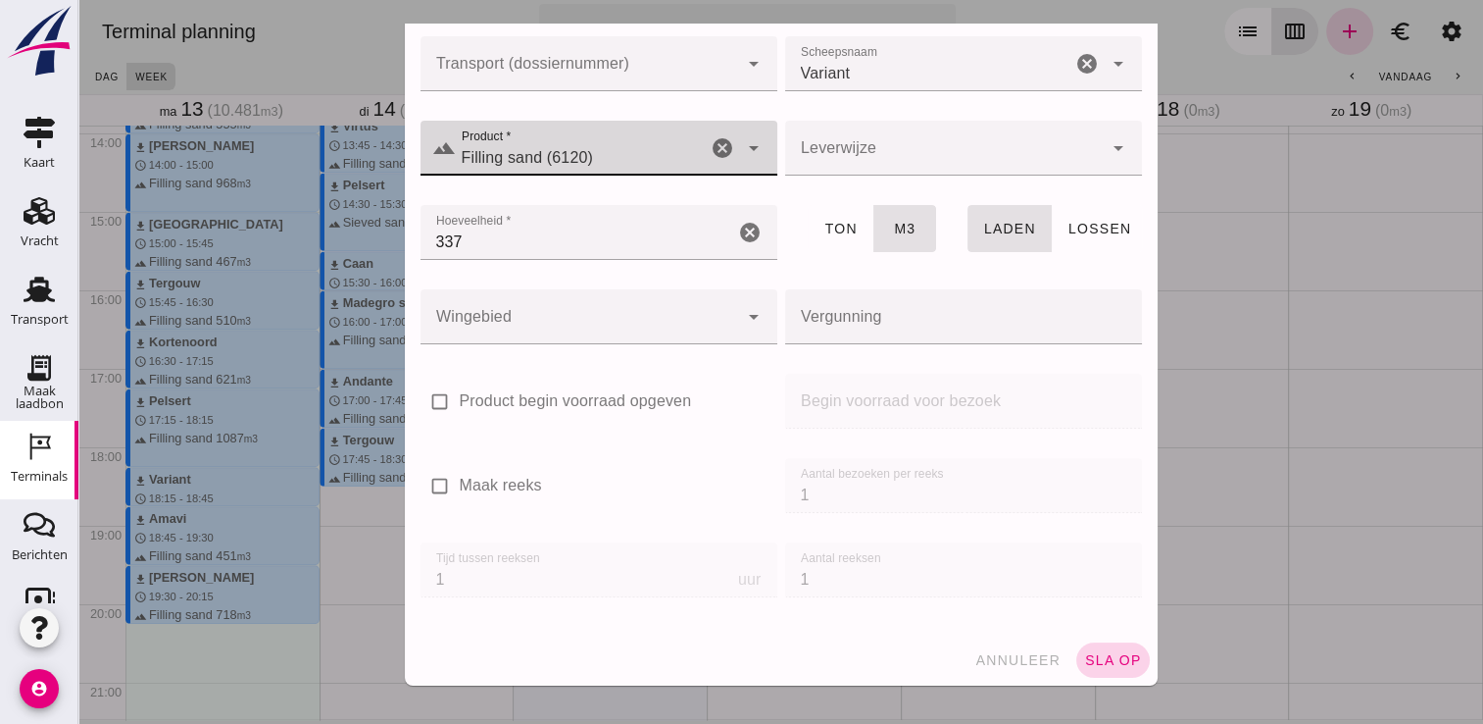
click at [1077, 649] on button "sla op" at bounding box center [1114, 659] width 74 height 35
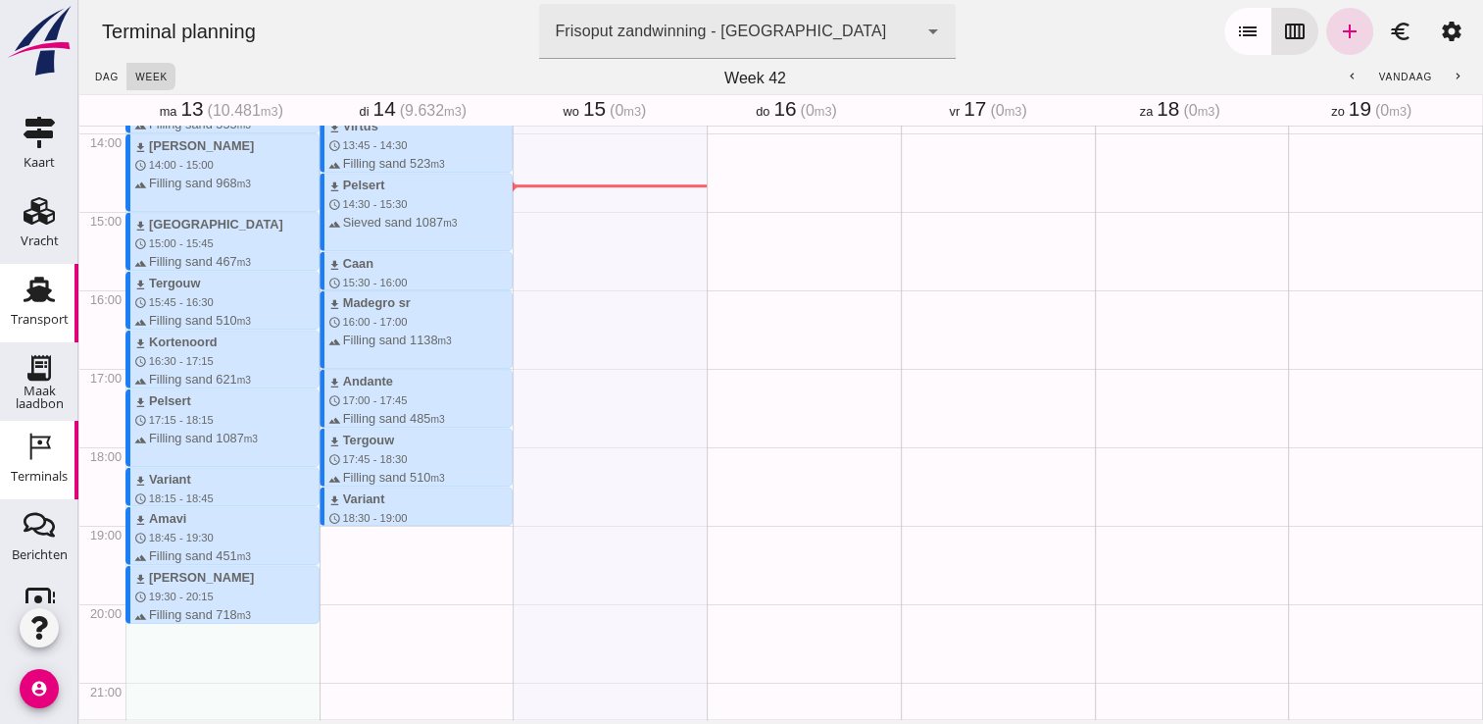
click at [24, 297] on icon "Transport" at bounding box center [39, 289] width 31 height 31
